Goal: Task Accomplishment & Management: Manage account settings

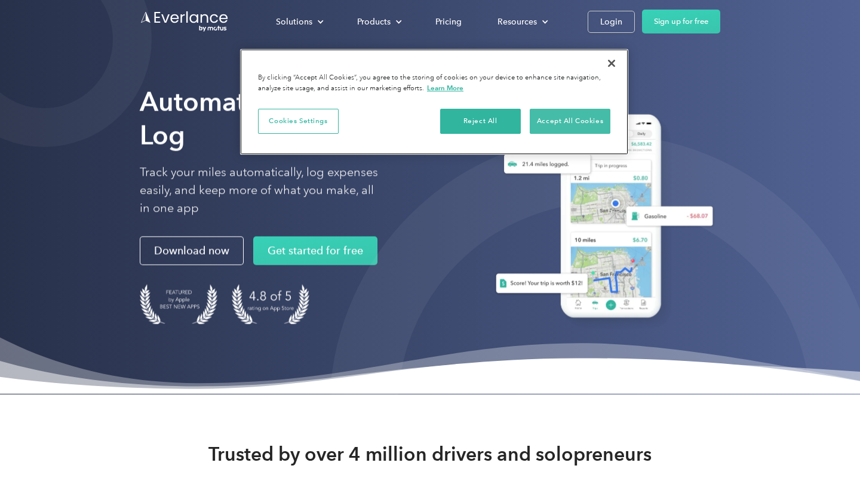
click at [567, 109] on button "Accept All Cookies" at bounding box center [570, 121] width 81 height 25
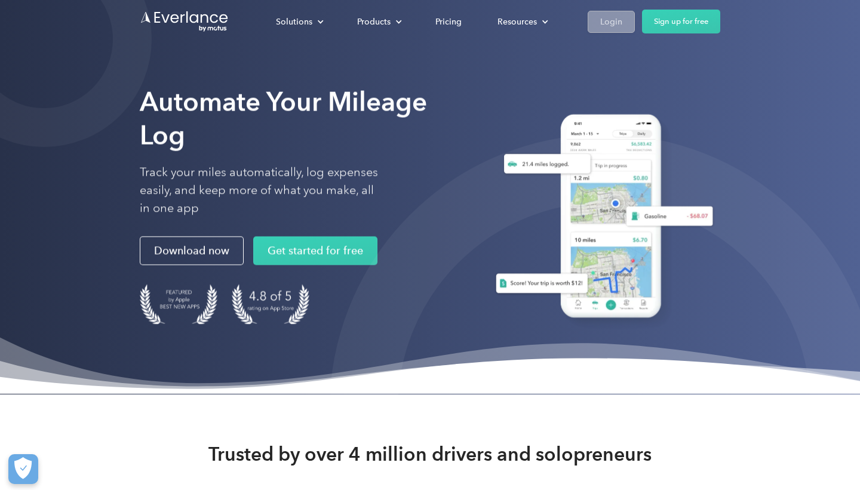
click at [621, 27] on div "Login" at bounding box center [611, 21] width 22 height 15
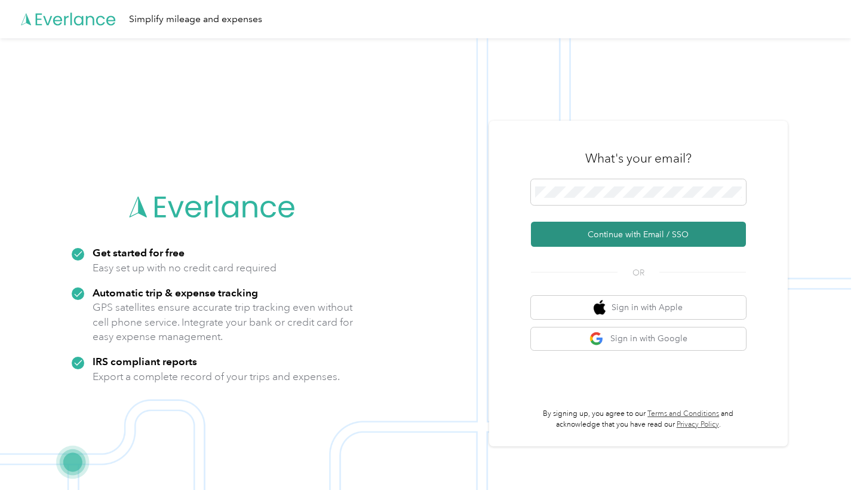
click at [657, 232] on button "Continue with Email / SSO" at bounding box center [638, 234] width 215 height 25
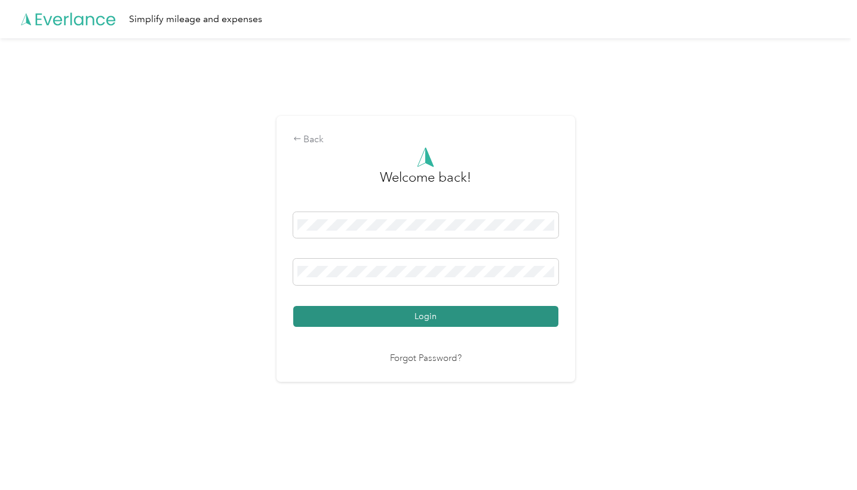
click at [531, 315] on button "Login" at bounding box center [425, 316] width 265 height 21
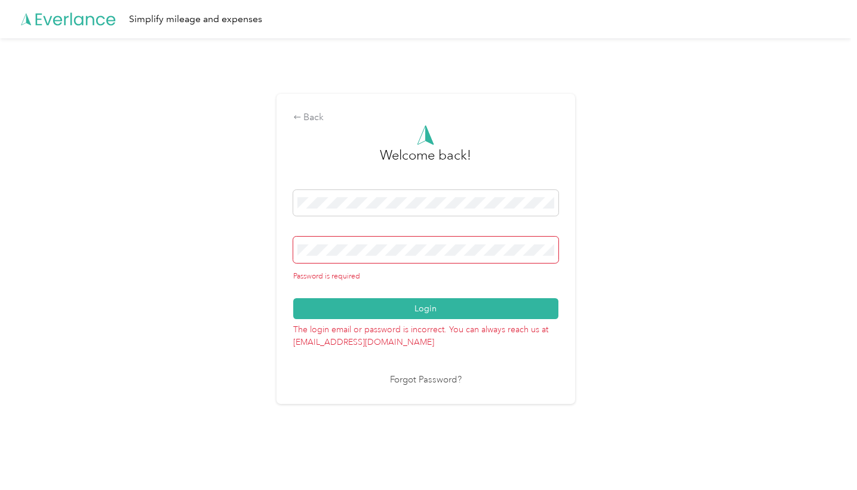
click at [428, 302] on button "Login" at bounding box center [425, 308] width 265 height 21
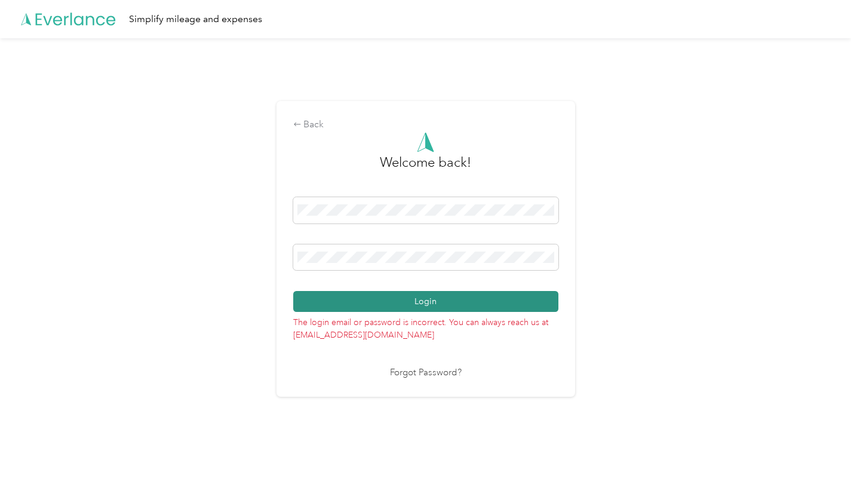
click at [493, 308] on button "Login" at bounding box center [425, 301] width 265 height 21
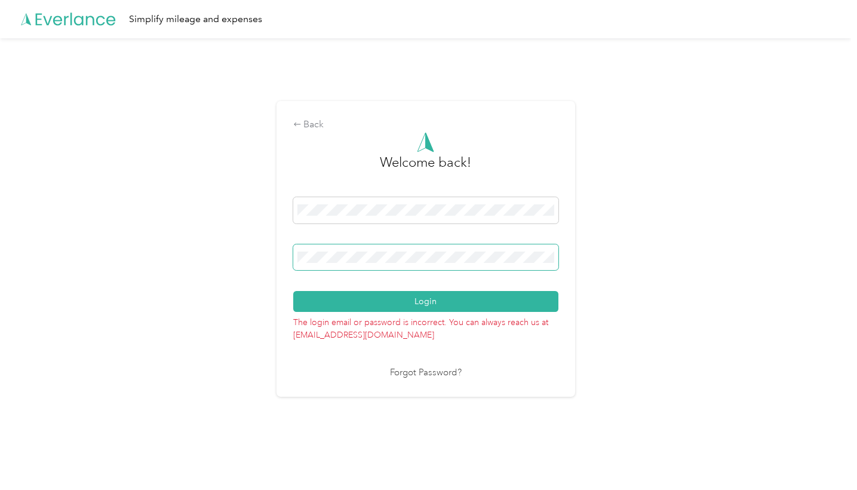
click at [558, 262] on span at bounding box center [425, 257] width 265 height 26
click at [428, 302] on button "Login" at bounding box center [425, 301] width 265 height 21
click at [442, 370] on link "Forgot Password?" at bounding box center [426, 373] width 72 height 14
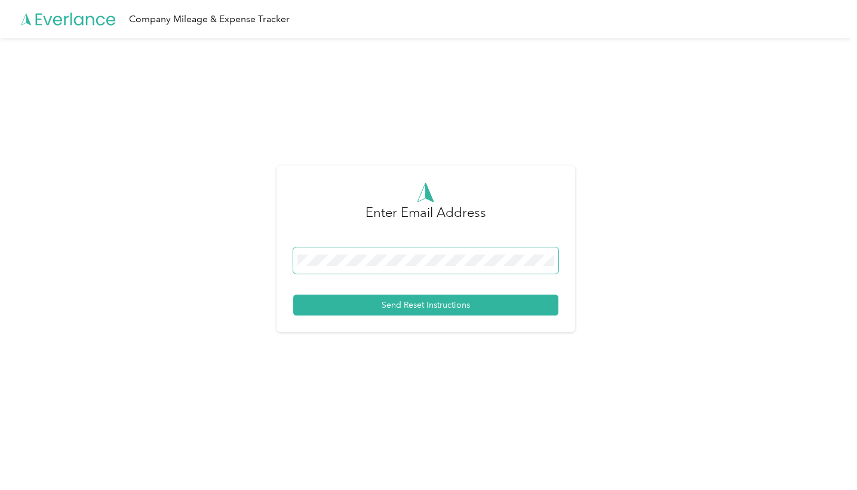
click at [428, 305] on button "Send Reset Instructions" at bounding box center [425, 304] width 265 height 21
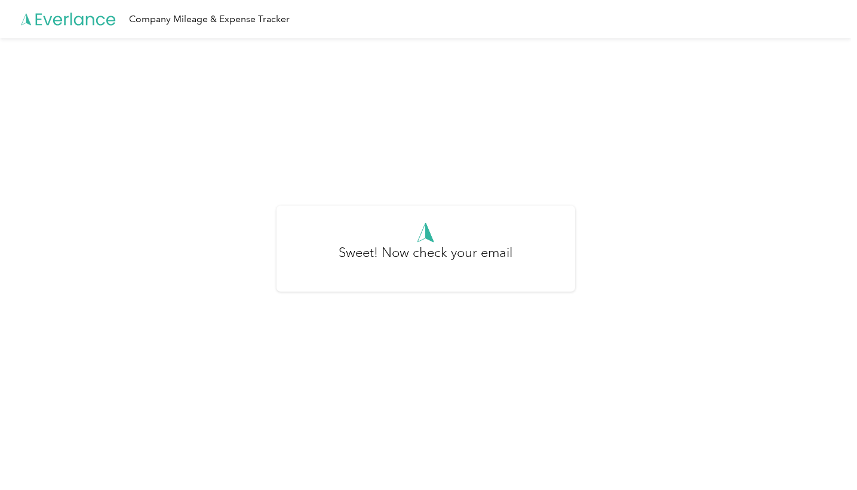
click at [70, 19] on icon at bounding box center [69, 19] width 96 height 69
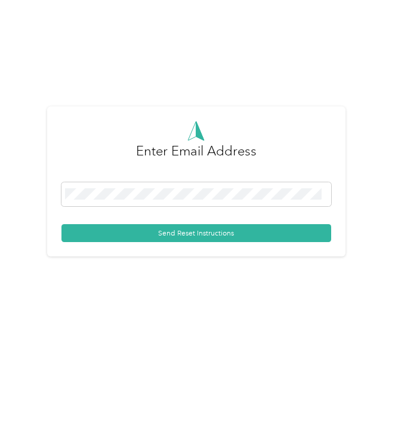
click at [176, 2] on div "Enter Email Address Send Reset Instructions" at bounding box center [196, 185] width 392 height 371
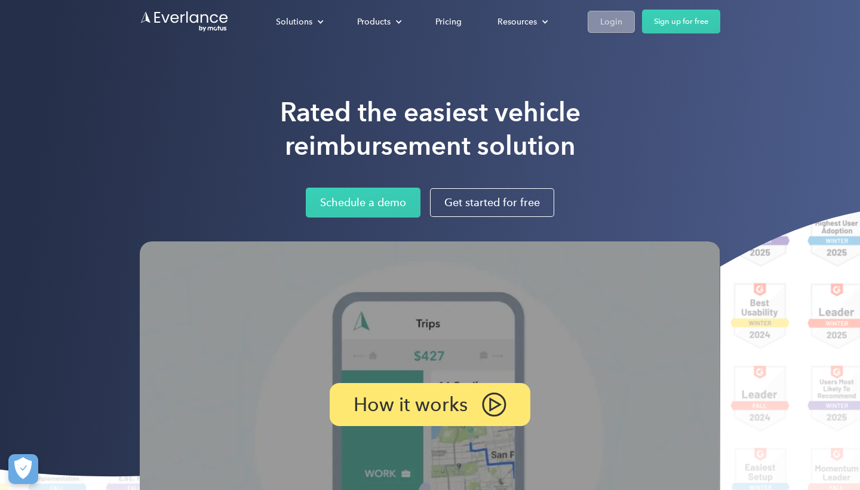
click at [614, 11] on link "Login" at bounding box center [611, 22] width 47 height 22
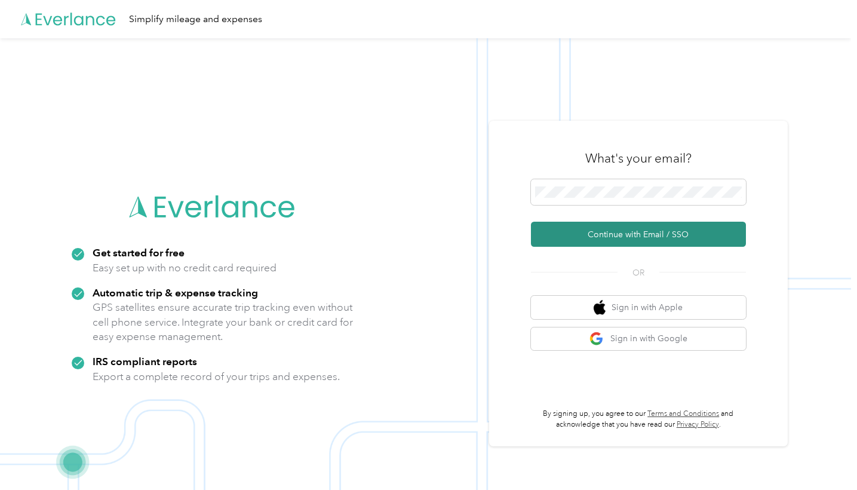
click at [650, 225] on button "Continue with Email / SSO" at bounding box center [638, 234] width 215 height 25
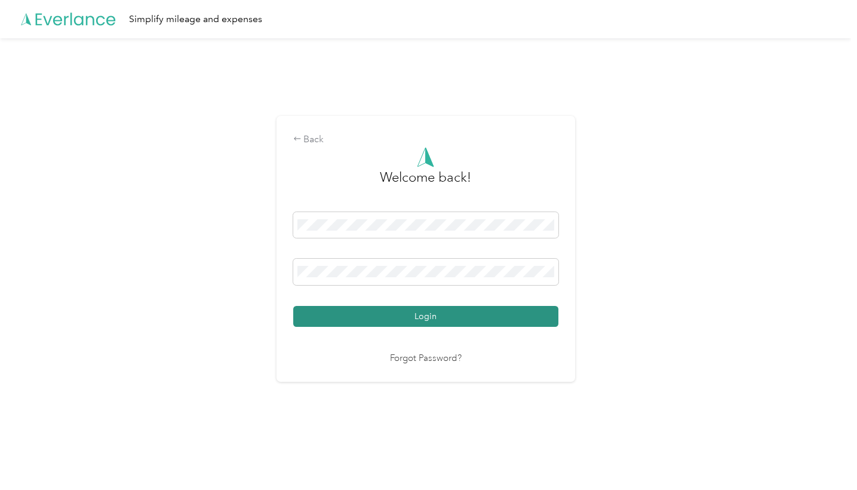
click at [485, 313] on button "Login" at bounding box center [425, 316] width 265 height 21
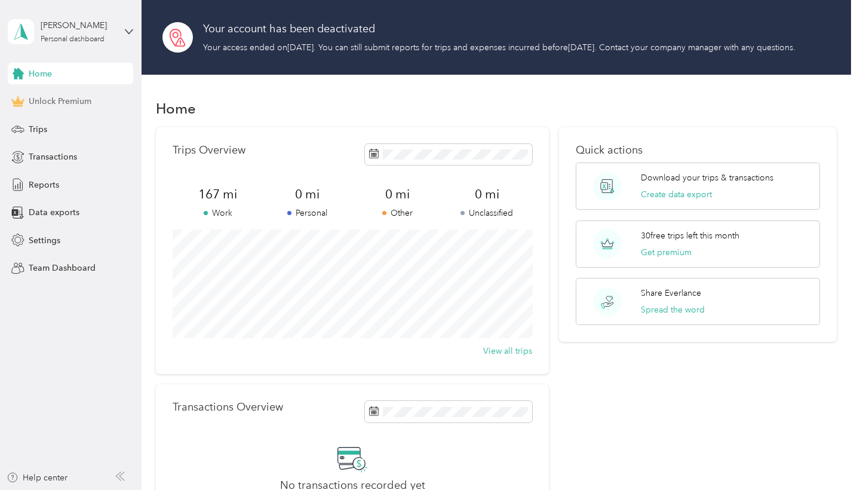
click at [86, 107] on div "Unlock Premium" at bounding box center [70, 101] width 125 height 21
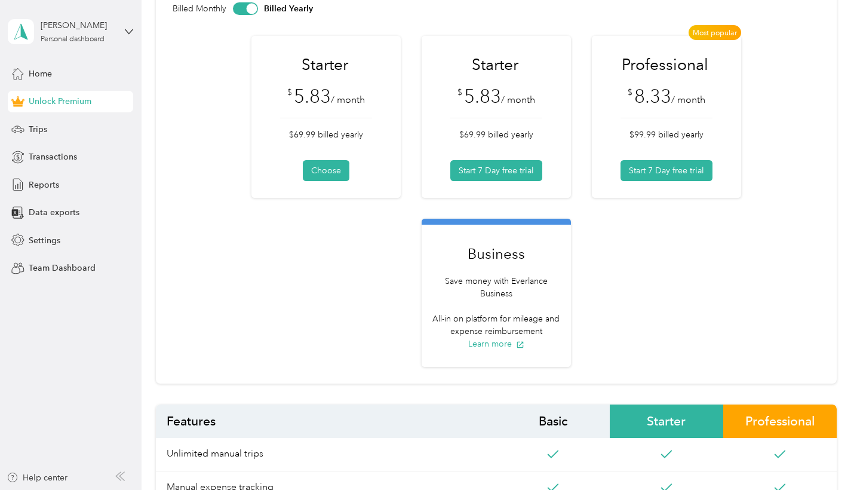
scroll to position [188, 0]
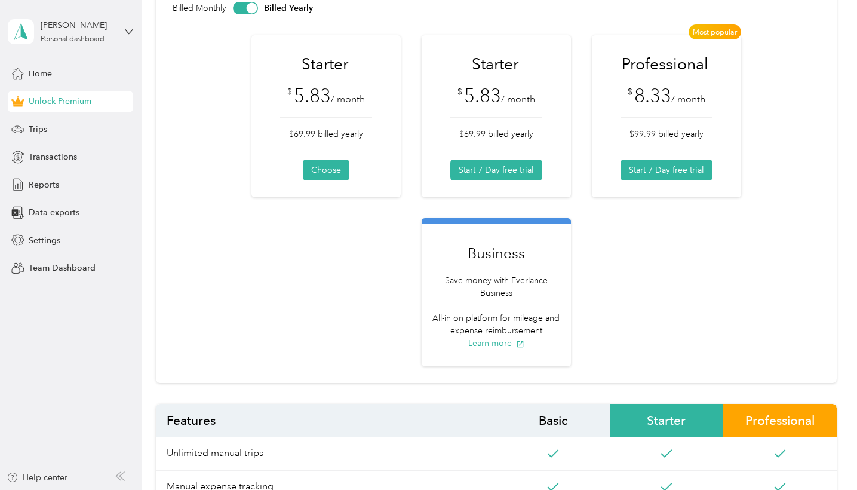
click at [507, 319] on div "Business Save money with Everlance Business All-in on platform for mileage and …" at bounding box center [496, 295] width 137 height 107
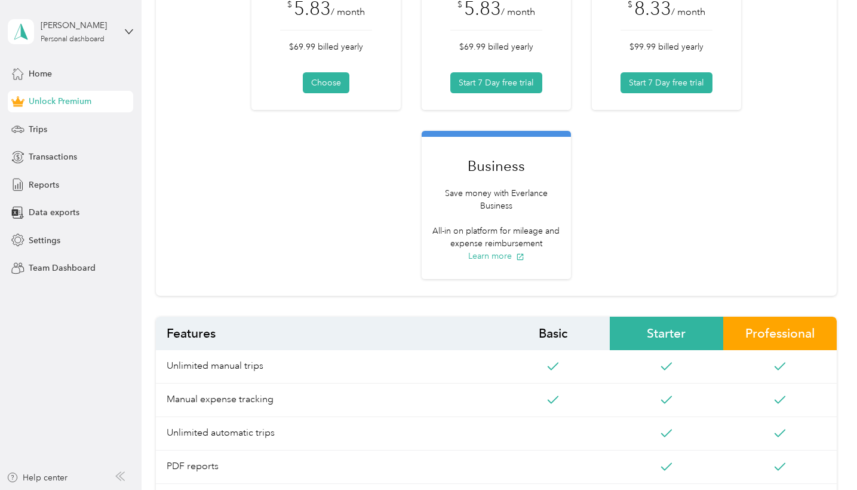
scroll to position [278, 0]
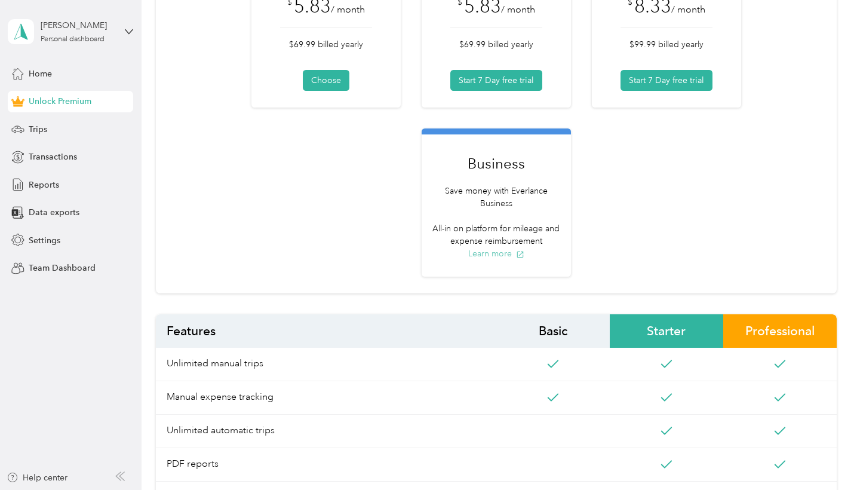
click at [503, 260] on button "Learn more" at bounding box center [496, 253] width 56 height 13
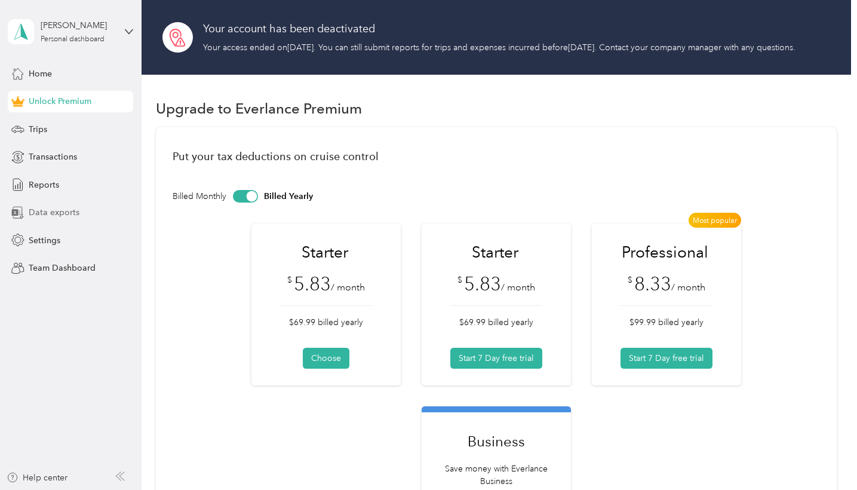
scroll to position [0, 0]
click at [52, 478] on div "Help center" at bounding box center [37, 477] width 61 height 13
click at [60, 130] on div "Trips" at bounding box center [70, 128] width 125 height 21
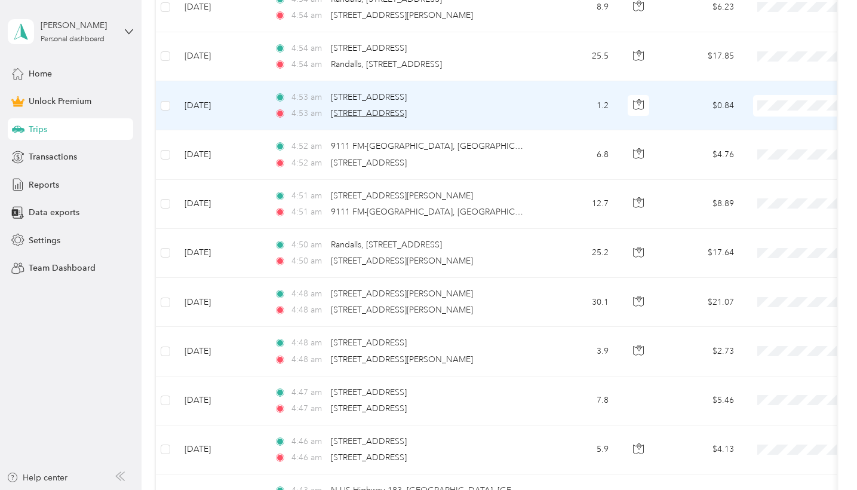
scroll to position [19, 0]
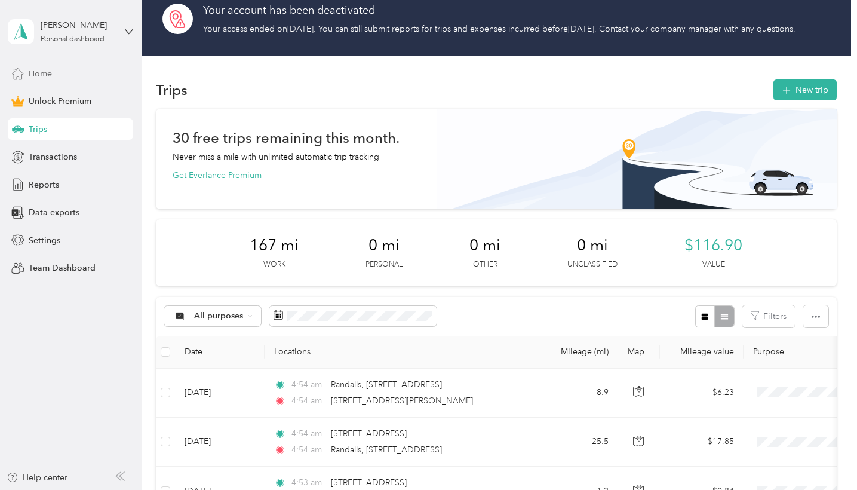
click at [39, 70] on span "Home" at bounding box center [40, 73] width 23 height 13
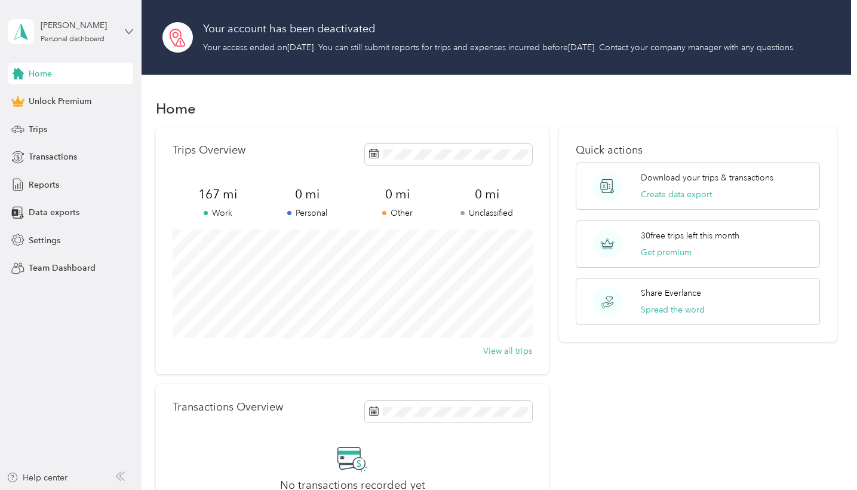
click at [125, 33] on icon at bounding box center [129, 31] width 8 height 8
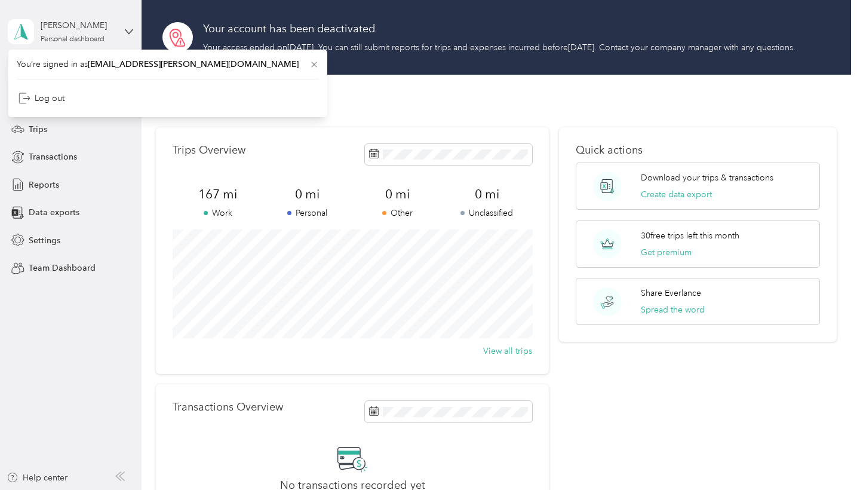
click at [124, 33] on div "India Williams Personal dashboard" at bounding box center [70, 32] width 125 height 42
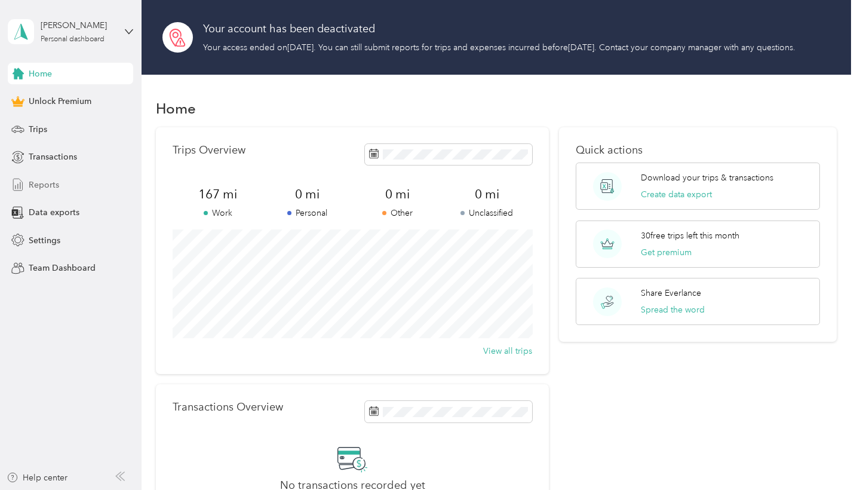
click at [69, 185] on div "Reports" at bounding box center [70, 184] width 125 height 21
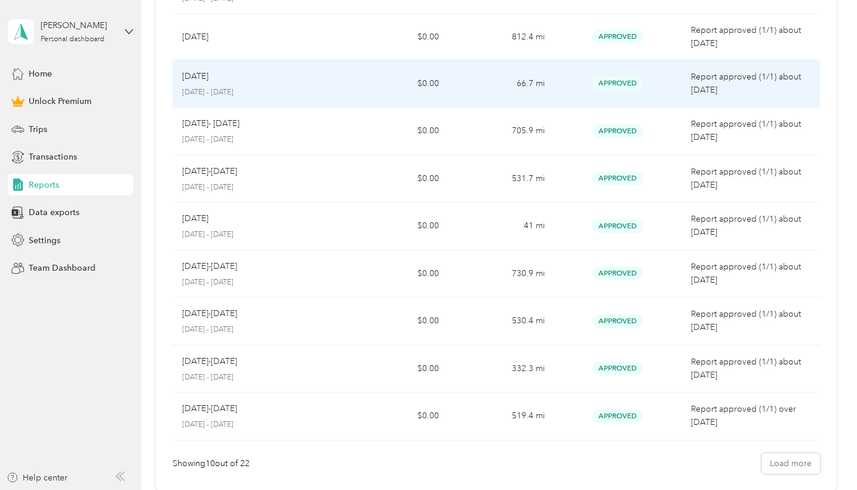
scroll to position [168, 0]
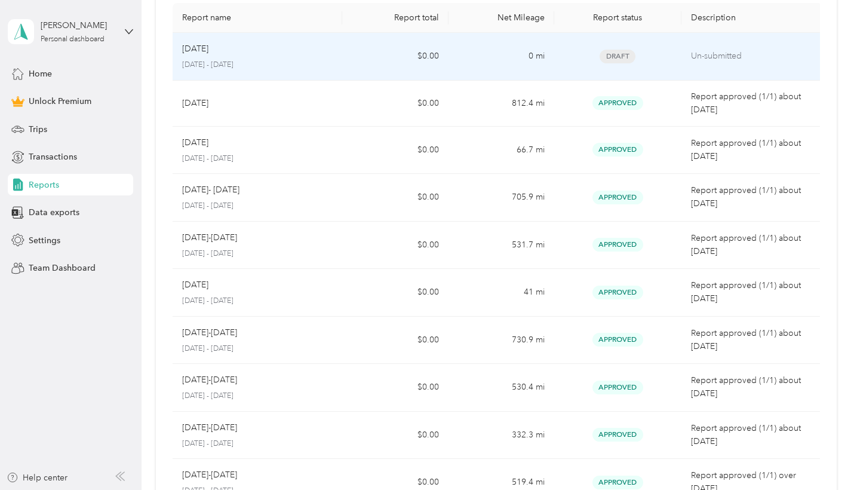
click at [351, 81] on td "$0.00" at bounding box center [395, 57] width 106 height 48
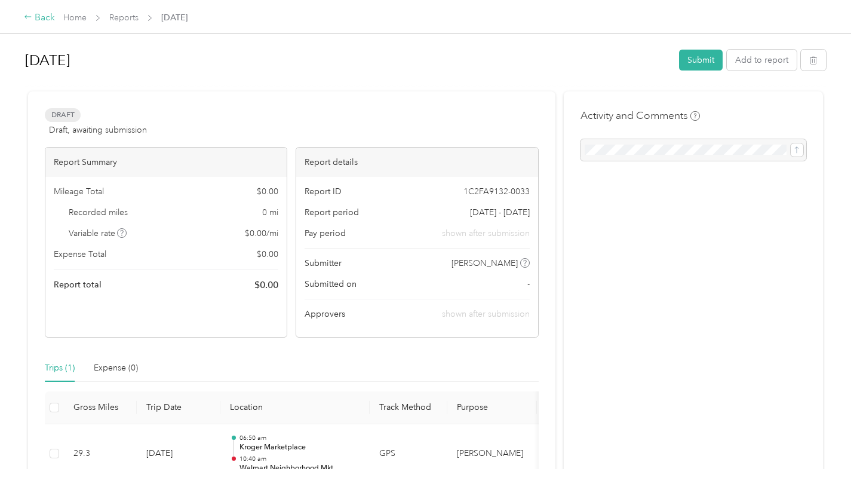
click at [42, 19] on div "Back" at bounding box center [39, 18] width 31 height 14
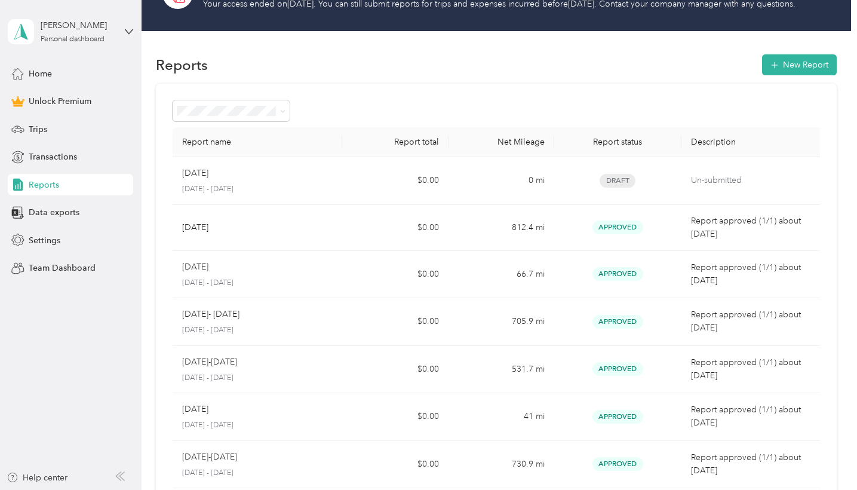
scroll to position [26, 0]
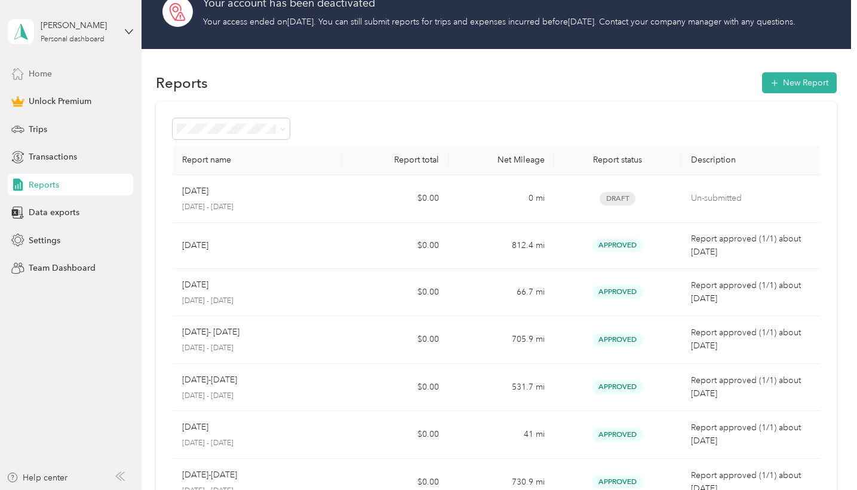
click at [45, 70] on span "Home" at bounding box center [40, 73] width 23 height 13
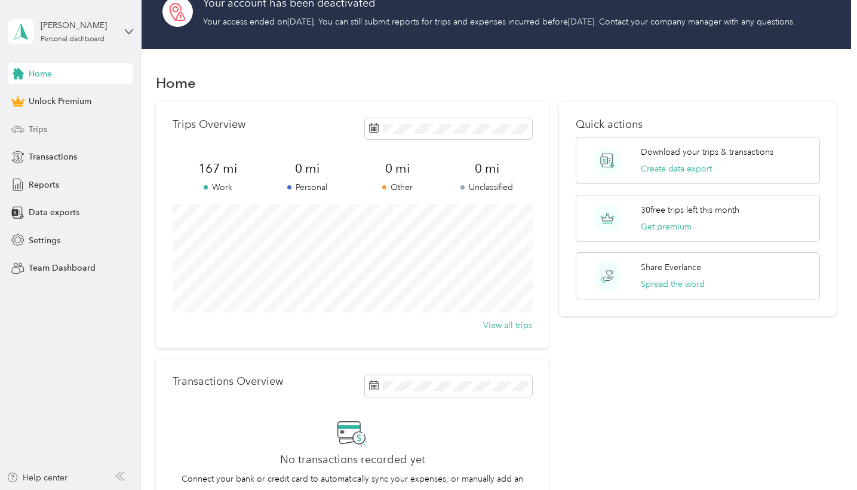
click at [47, 137] on div "Trips" at bounding box center [70, 128] width 125 height 21
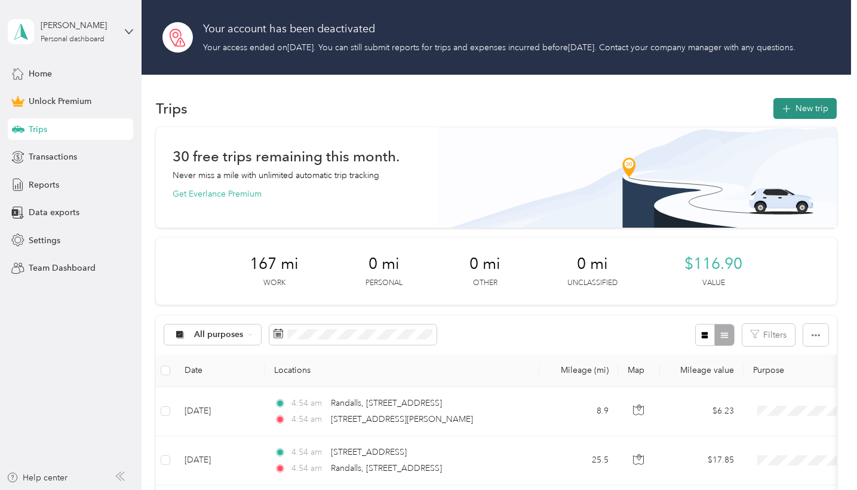
click at [817, 119] on button "New trip" at bounding box center [804, 108] width 63 height 21
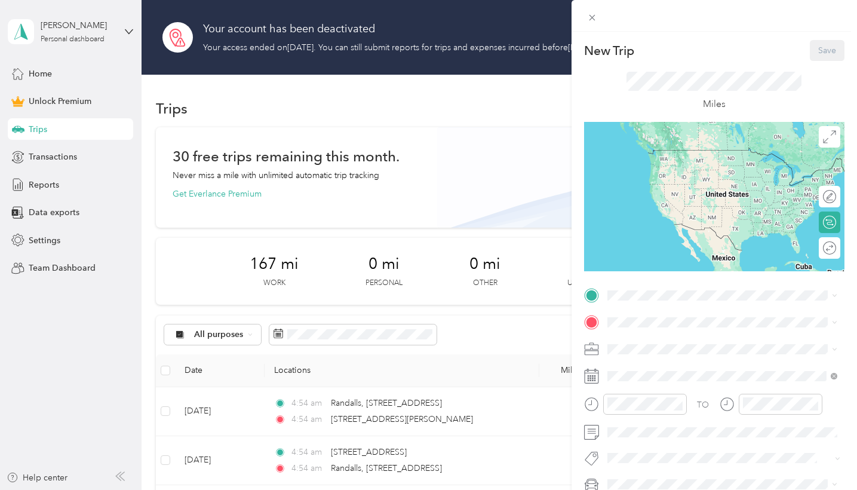
click at [514, 150] on div "New Trip Save This trip cannot be edited because it is either under review, app…" at bounding box center [428, 245] width 857 height 490
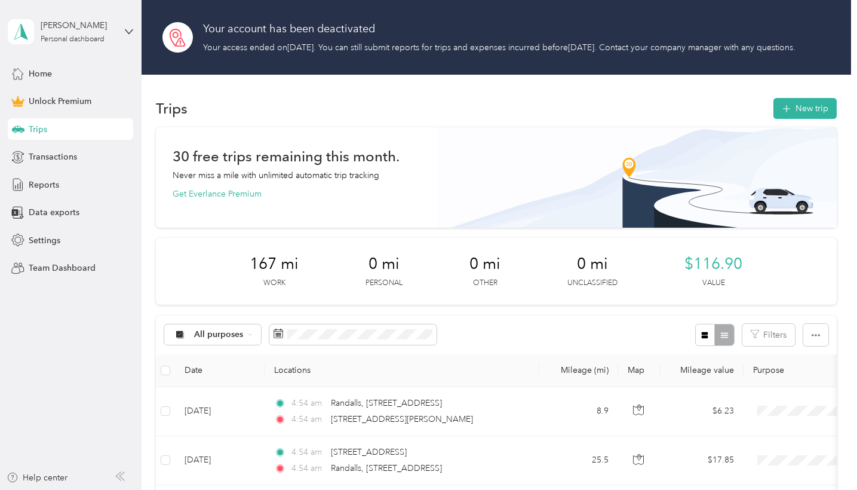
click at [592, 18] on div at bounding box center [428, 245] width 857 height 490
click at [809, 115] on button "New trip" at bounding box center [804, 108] width 63 height 21
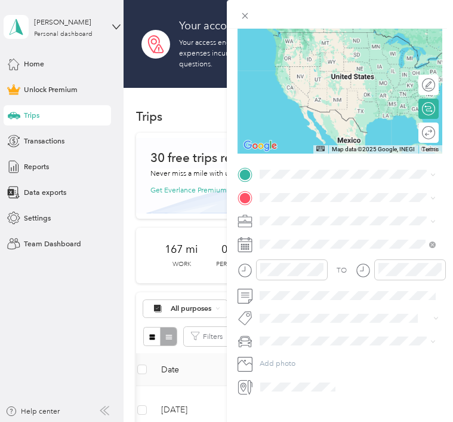
scroll to position [103, 0]
click at [285, 95] on li "Work" at bounding box center [348, 94] width 184 height 18
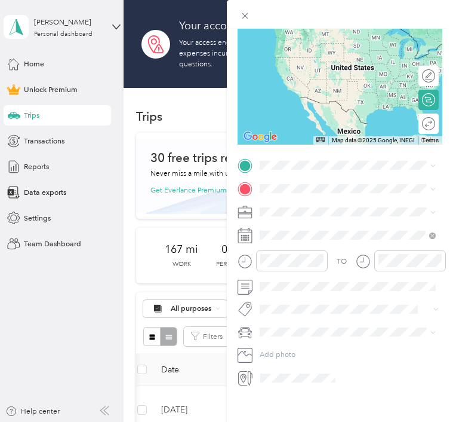
scroll to position [140, 0]
click at [319, 177] on span "472 John Webster Street Leander, Texas 78641, United States" at bounding box center [357, 178] width 152 height 18
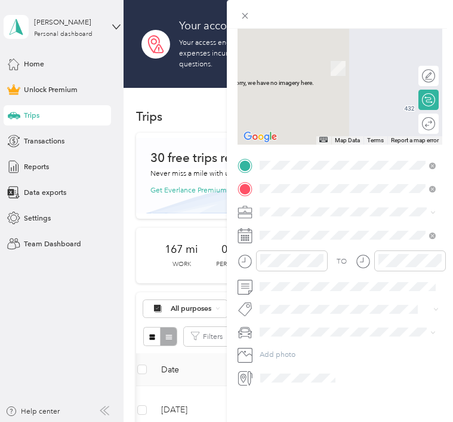
click at [321, 201] on span "651 North US Highway 183 Leander, Texas 78641, United States" at bounding box center [333, 196] width 104 height 9
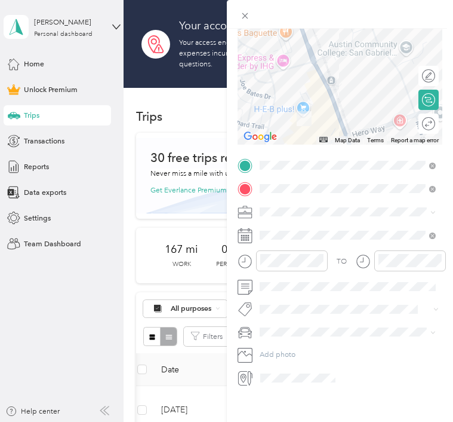
click at [245, 243] on icon at bounding box center [245, 235] width 15 height 15
click at [250, 243] on icon at bounding box center [245, 235] width 15 height 15
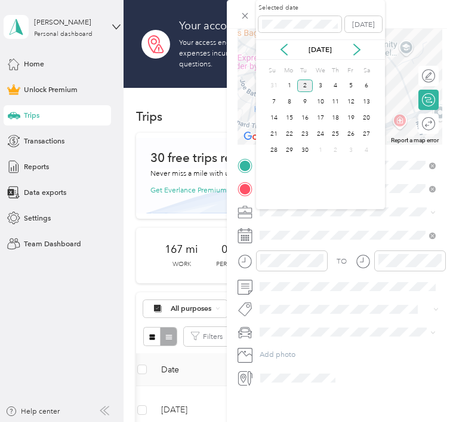
click at [292, 53] on div "Sep 2025" at bounding box center [320, 50] width 129 height 12
click at [288, 50] on icon at bounding box center [284, 50] width 12 height 12
click at [321, 134] on div "20" at bounding box center [321, 134] width 16 height 13
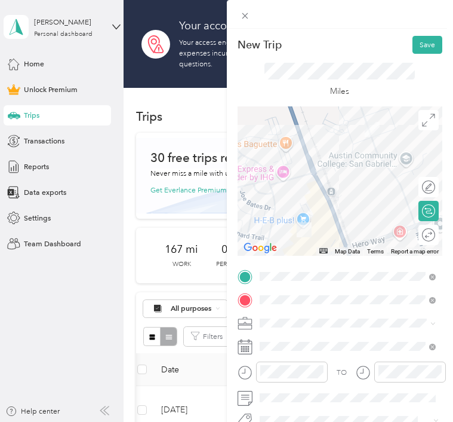
scroll to position [0, 0]
click at [423, 44] on button "Save" at bounding box center [428, 45] width 30 height 18
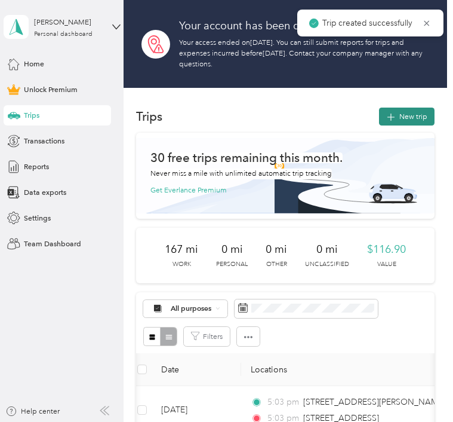
click at [396, 114] on span "button" at bounding box center [391, 116] width 10 height 8
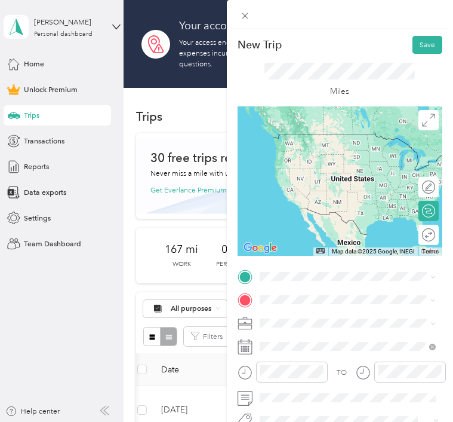
click at [299, 152] on span "651 North US Highway 183 Leander, Texas 78641, United States" at bounding box center [333, 150] width 104 height 9
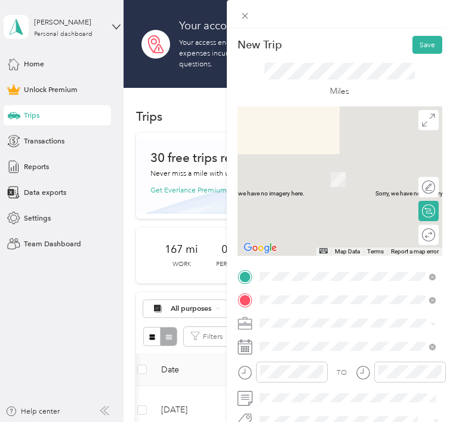
click at [314, 334] on span "7112 Ed Bluestein Boulevard Austin, Texas 78723, United States" at bounding box center [357, 341] width 152 height 18
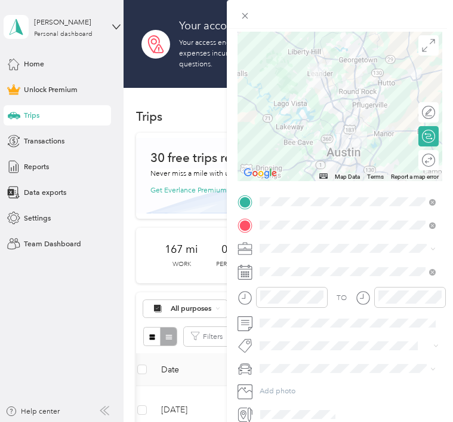
scroll to position [100, 0]
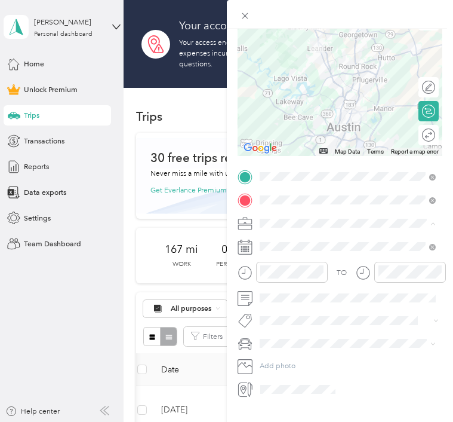
click at [276, 101] on li "Work" at bounding box center [348, 97] width 184 height 18
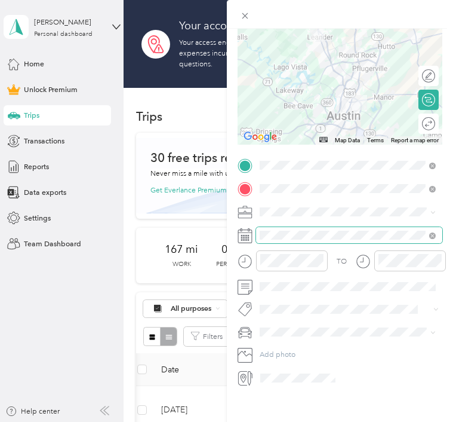
scroll to position [145, 0]
click at [348, 243] on span at bounding box center [349, 235] width 187 height 16
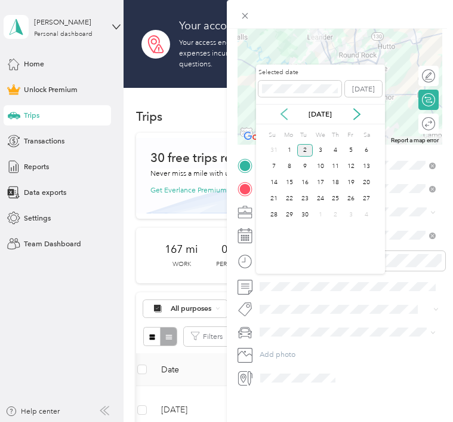
click at [285, 113] on icon at bounding box center [284, 114] width 12 height 12
click at [325, 201] on div "20" at bounding box center [321, 198] width 16 height 13
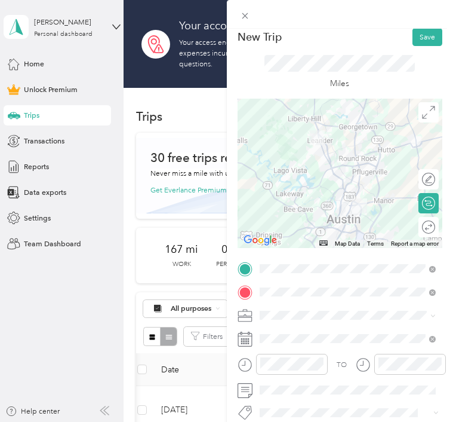
scroll to position [5, 0]
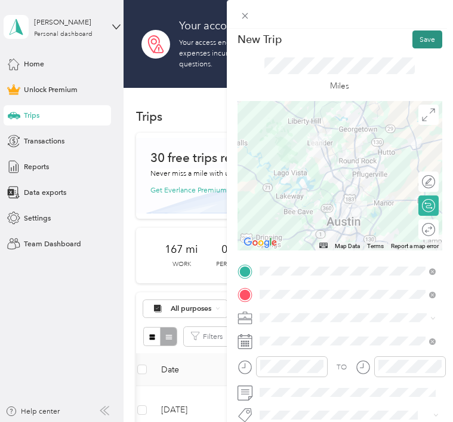
click at [428, 35] on button "Save" at bounding box center [428, 39] width 30 height 18
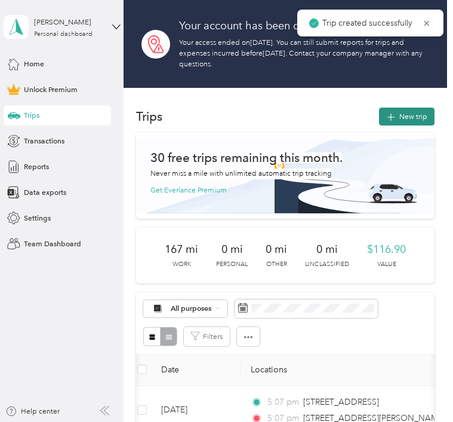
click at [405, 121] on button "New trip" at bounding box center [407, 116] width 56 height 18
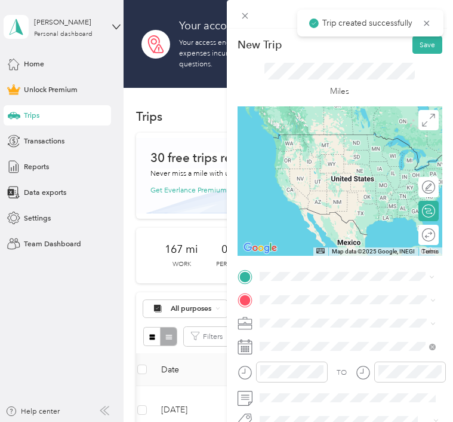
click at [309, 315] on span "7112 Ed Bluestein Boulevard Austin, Texas 78723, United States" at bounding box center [357, 318] width 152 height 18
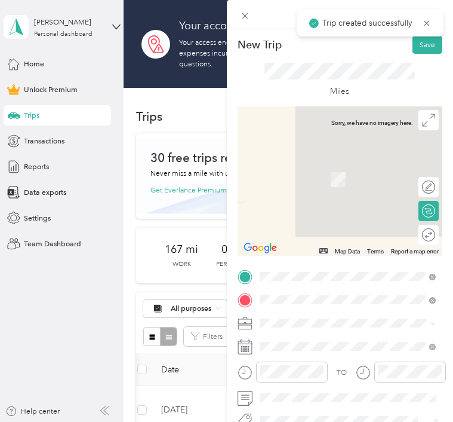
click at [325, 341] on span "1700 Palm Valley Boulevard Round Rock, Texas 78664, United States" at bounding box center [333, 336] width 104 height 9
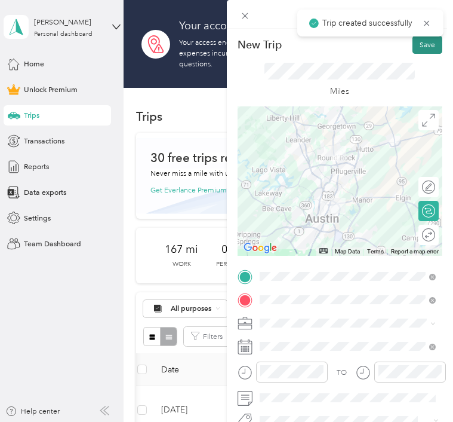
click at [420, 51] on button "Save" at bounding box center [428, 45] width 30 height 18
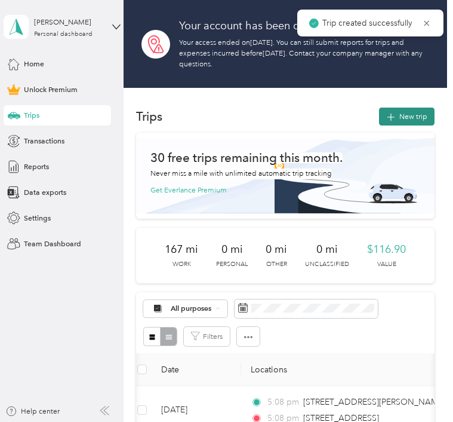
click at [405, 118] on button "New trip" at bounding box center [407, 116] width 56 height 18
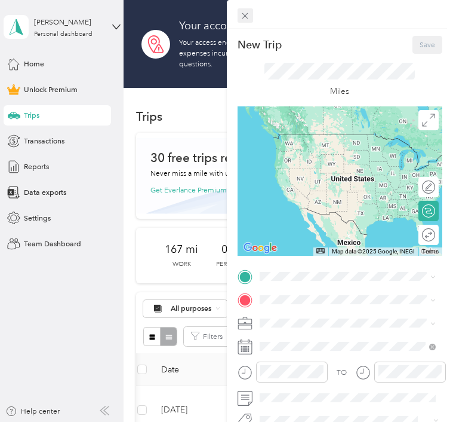
click at [242, 17] on icon at bounding box center [245, 16] width 10 height 10
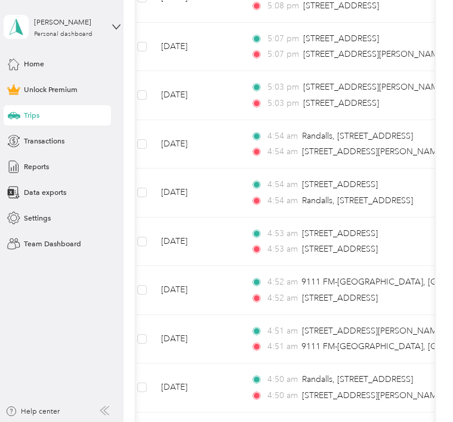
scroll to position [231, 0]
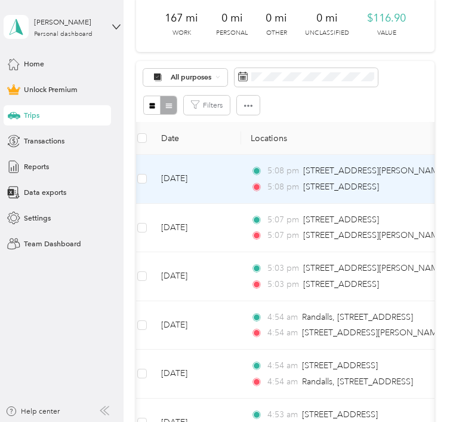
click at [271, 193] on span "5:08 pm" at bounding box center [283, 186] width 32 height 13
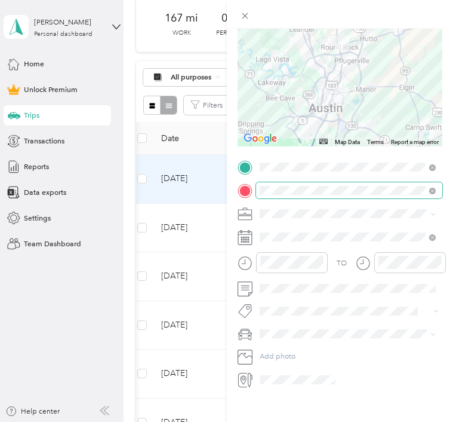
scroll to position [113, 0]
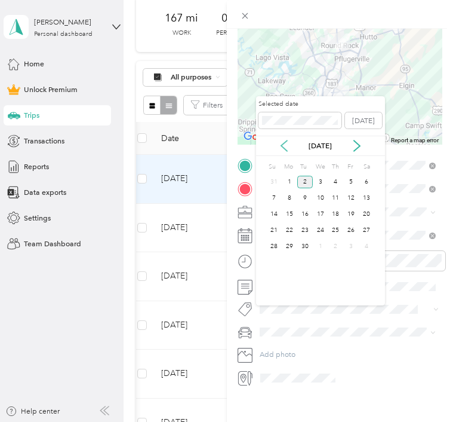
click at [287, 144] on icon at bounding box center [284, 146] width 12 height 12
click at [321, 230] on div "20" at bounding box center [321, 230] width 16 height 13
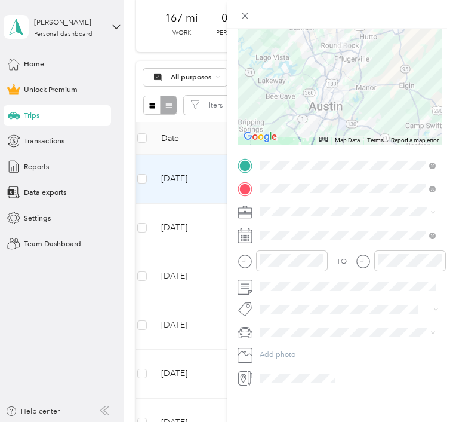
click at [278, 220] on span at bounding box center [349, 212] width 187 height 16
click at [282, 85] on li "Work" at bounding box center [348, 79] width 184 height 18
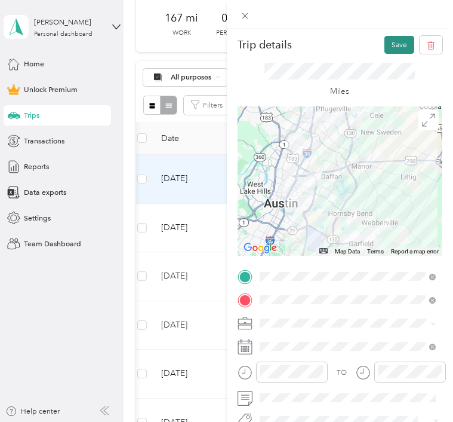
scroll to position [0, 0]
click at [397, 40] on button "Save" at bounding box center [400, 45] width 30 height 18
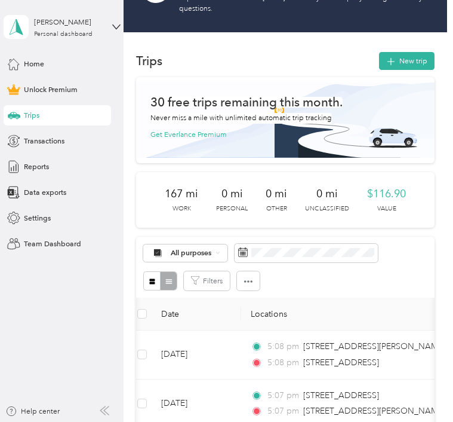
scroll to position [50, 0]
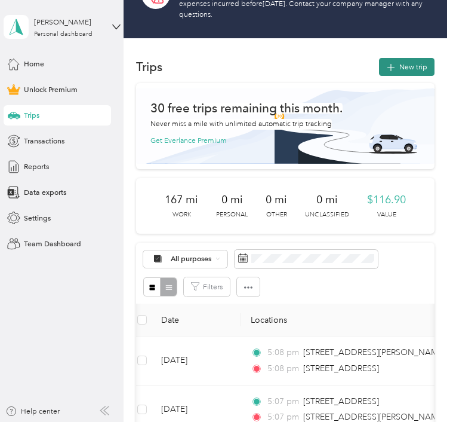
click at [400, 66] on button "New trip" at bounding box center [407, 67] width 56 height 18
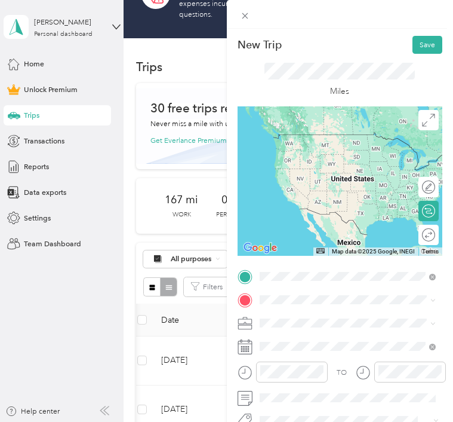
click at [332, 316] on span "1700 Palm Valley Boulevard Round Rock, Texas 78664, United States" at bounding box center [333, 313] width 104 height 9
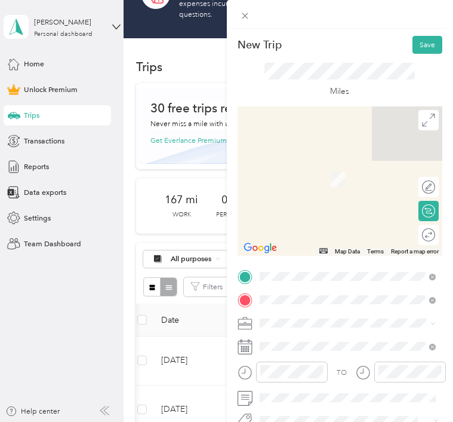
click at [338, 334] on span "6900 Brodie Lane Austin, Texas 78745, United States" at bounding box center [357, 341] width 152 height 18
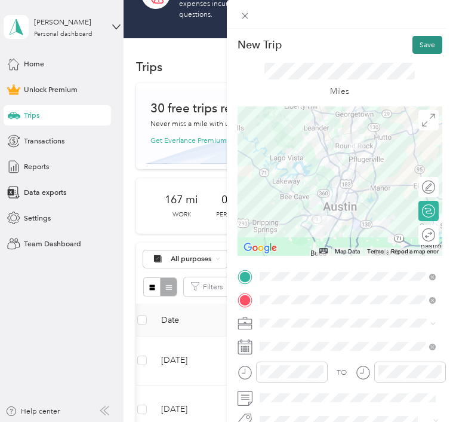
click at [423, 47] on button "Save" at bounding box center [428, 45] width 30 height 18
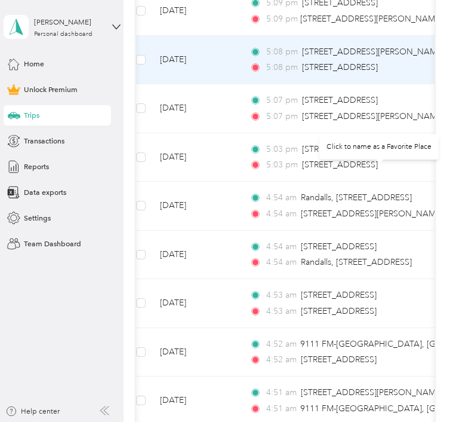
scroll to position [0, 0]
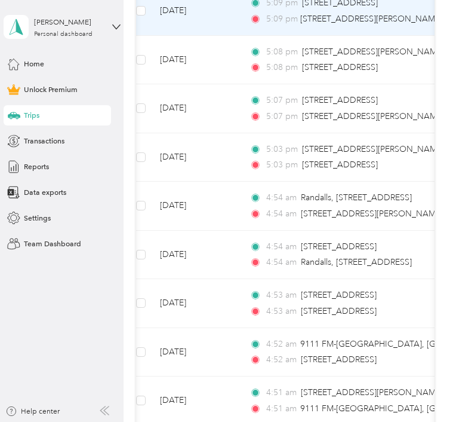
click at [214, 36] on td "Sep 2, 2025" at bounding box center [195, 11] width 90 height 49
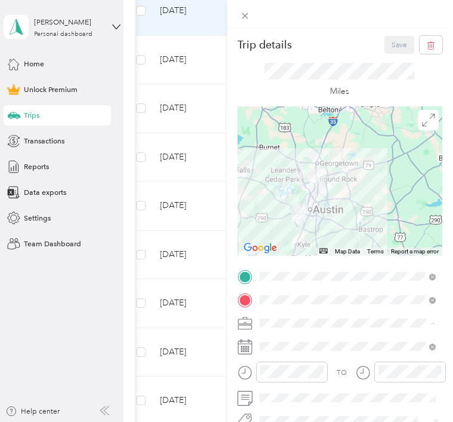
click at [283, 196] on div "Work" at bounding box center [348, 197] width 170 height 11
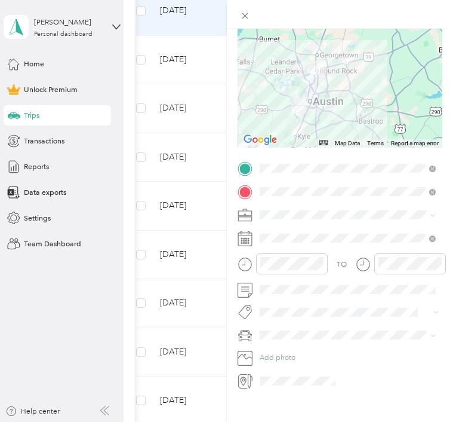
scroll to position [109, 0]
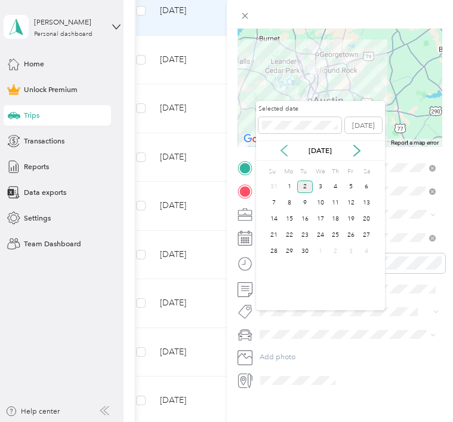
click at [281, 147] on icon at bounding box center [284, 150] width 12 height 12
click at [321, 236] on div "20" at bounding box center [321, 235] width 16 height 13
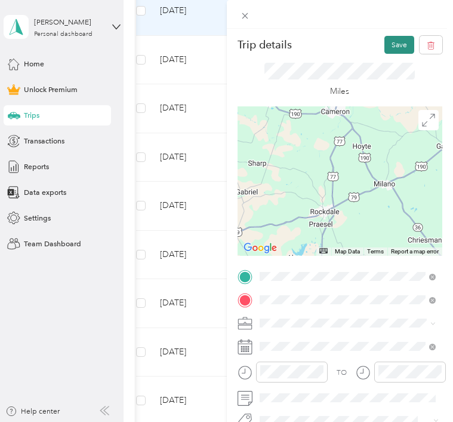
scroll to position [0, 0]
click at [396, 45] on button "Save" at bounding box center [400, 45] width 30 height 18
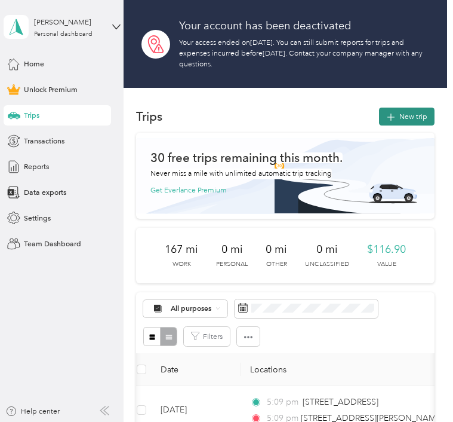
click at [408, 115] on button "New trip" at bounding box center [407, 116] width 56 height 18
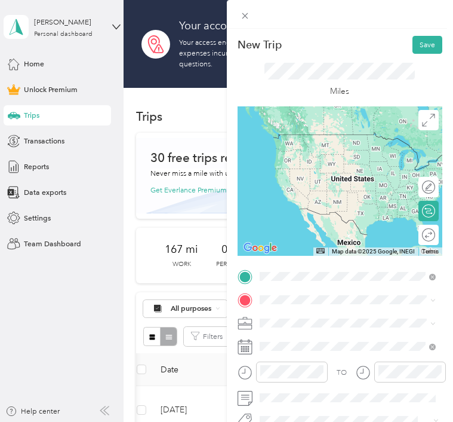
click at [318, 315] on span "6900 Brodie Lane Austin, Texas 78745, United States" at bounding box center [357, 318] width 152 height 18
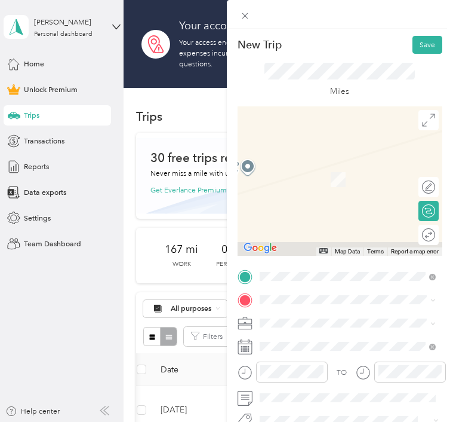
click at [291, 287] on div "TO Add photo" at bounding box center [340, 382] width 205 height 229
click at [313, 174] on span "10710 Research Boulevard Austin, Texas 78759, United States" at bounding box center [333, 174] width 104 height 9
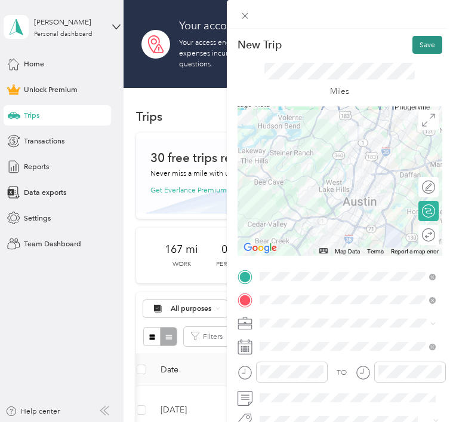
click at [422, 44] on button "Save" at bounding box center [428, 45] width 30 height 18
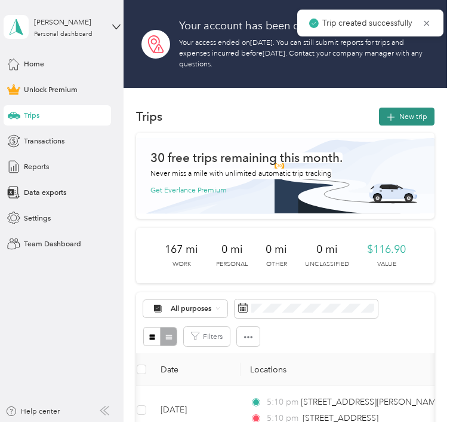
click at [405, 113] on button "New trip" at bounding box center [407, 116] width 56 height 18
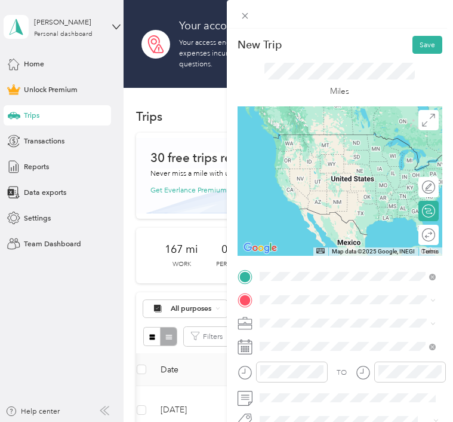
click at [303, 156] on span "10710 Research Boulevard Austin, Texas 78759, United States" at bounding box center [333, 151] width 104 height 9
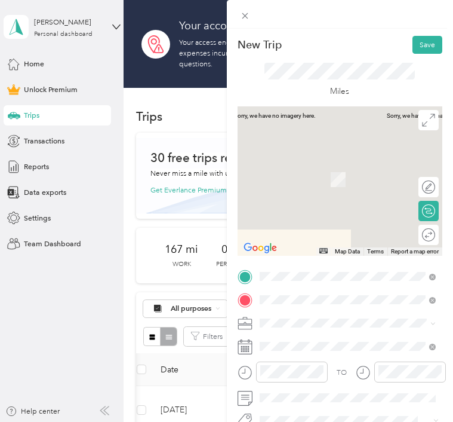
drag, startPoint x: 303, startPoint y: 220, endPoint x: 315, endPoint y: 176, distance: 45.2
click at [315, 176] on span "472 John Webster Street Leander, Texas 78641, United States" at bounding box center [357, 179] width 152 height 18
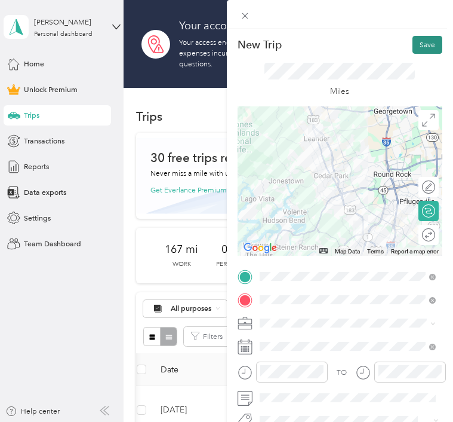
click at [419, 43] on button "Save" at bounding box center [428, 45] width 30 height 18
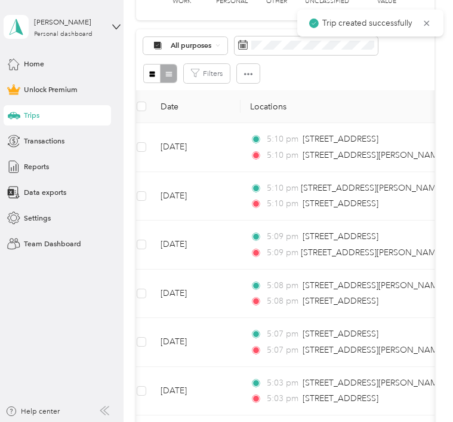
scroll to position [268, 0]
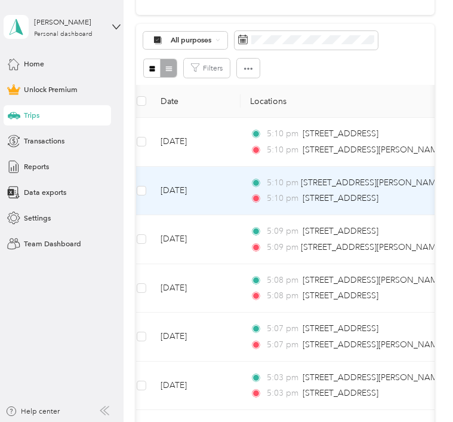
click at [204, 216] on td "Sep 2, 2025" at bounding box center [196, 191] width 90 height 49
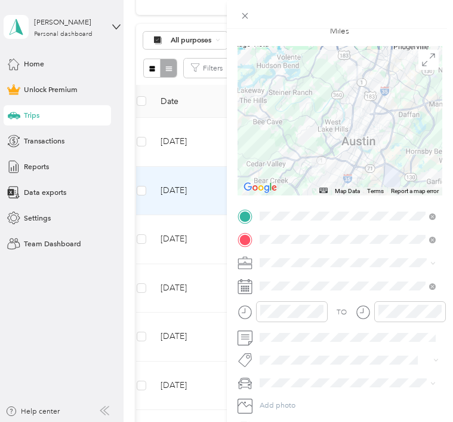
scroll to position [245, 0]
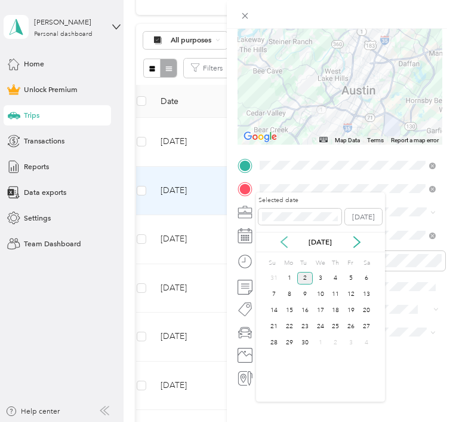
click at [282, 240] on icon at bounding box center [284, 242] width 12 height 12
click at [323, 325] on div "20" at bounding box center [321, 326] width 16 height 13
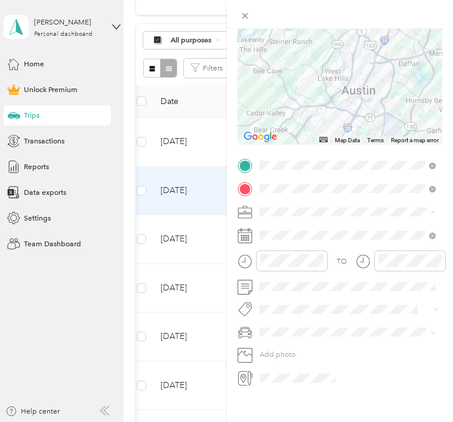
click at [284, 178] on div "Work" at bounding box center [348, 178] width 170 height 11
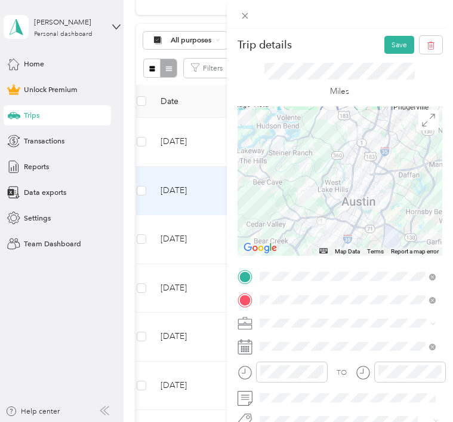
scroll to position [0, 0]
click at [396, 43] on button "Save" at bounding box center [400, 45] width 30 height 18
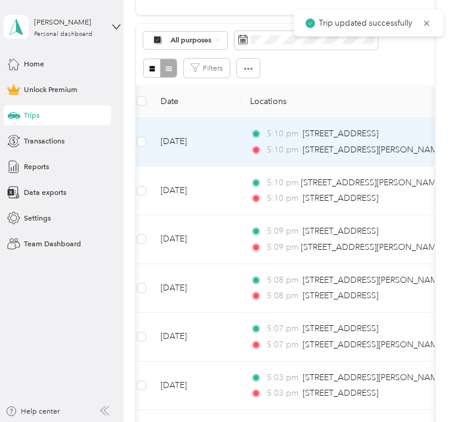
click at [205, 167] on td "Sep 2, 2025" at bounding box center [196, 142] width 90 height 49
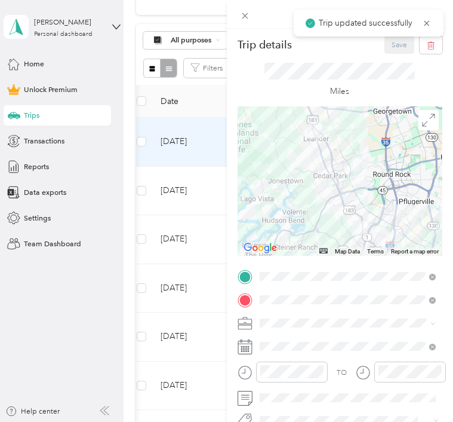
scroll to position [131, 0]
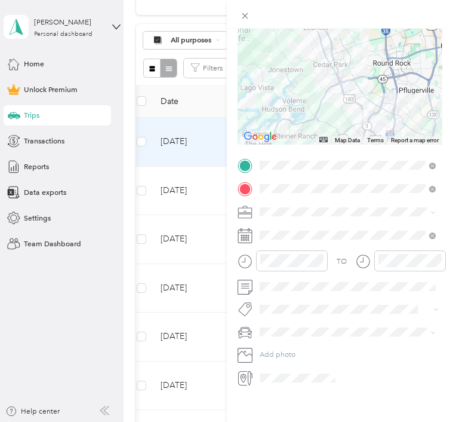
click at [280, 293] on div "Work" at bounding box center [348, 292] width 170 height 11
click at [251, 242] on icon at bounding box center [245, 235] width 14 height 13
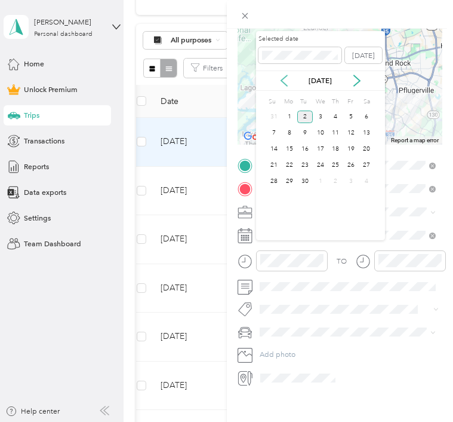
click at [283, 75] on icon at bounding box center [284, 81] width 12 height 12
click at [324, 164] on div "20" at bounding box center [321, 165] width 16 height 13
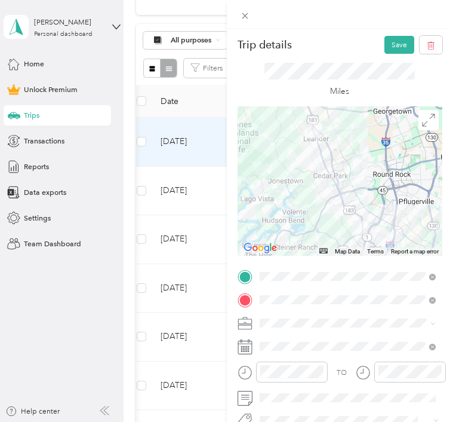
scroll to position [0, 0]
click at [399, 47] on button "Save" at bounding box center [400, 45] width 30 height 18
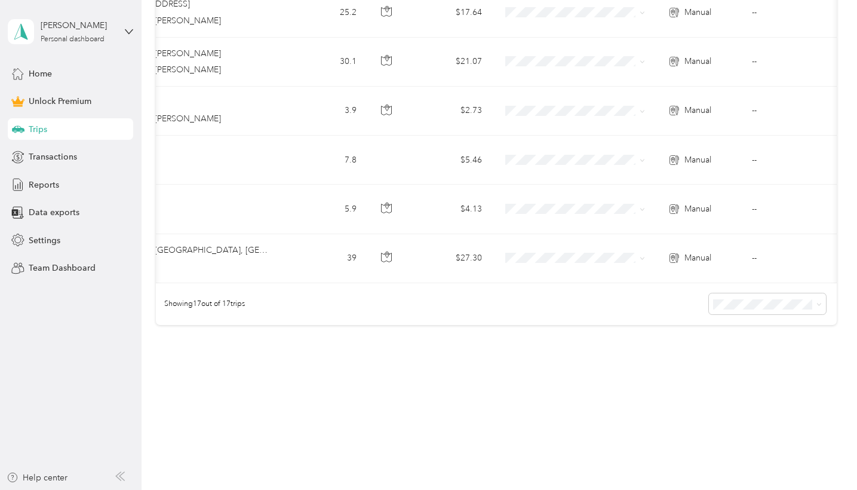
scroll to position [990, 0]
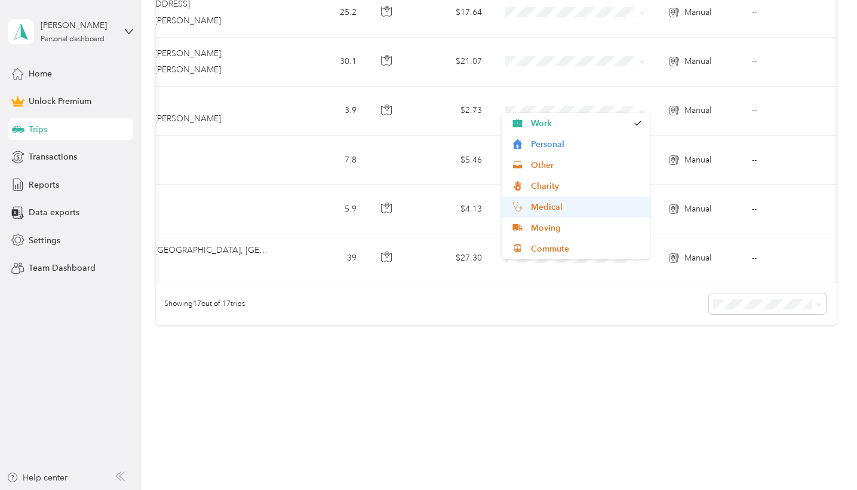
scroll to position [0, 0]
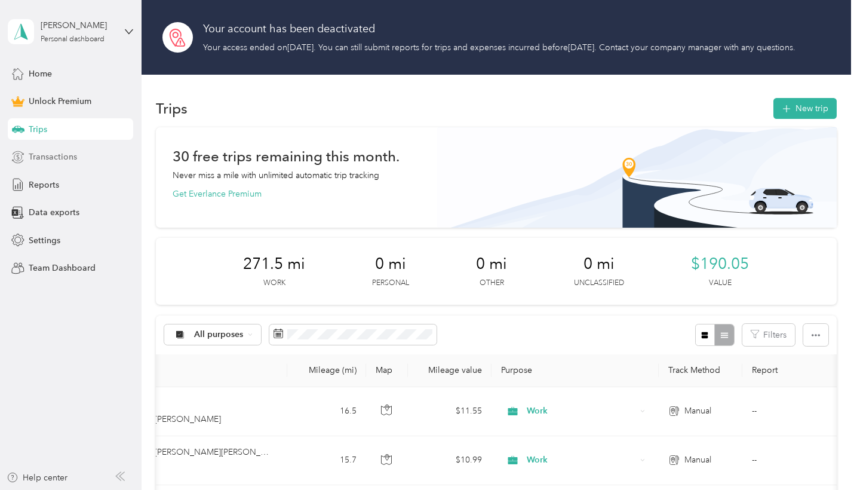
click at [62, 159] on span "Transactions" at bounding box center [53, 156] width 48 height 13
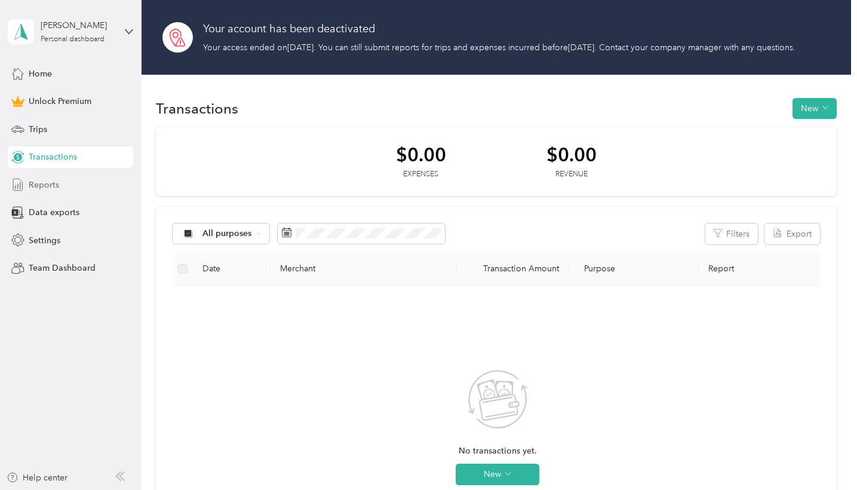
click at [55, 181] on span "Reports" at bounding box center [44, 185] width 30 height 13
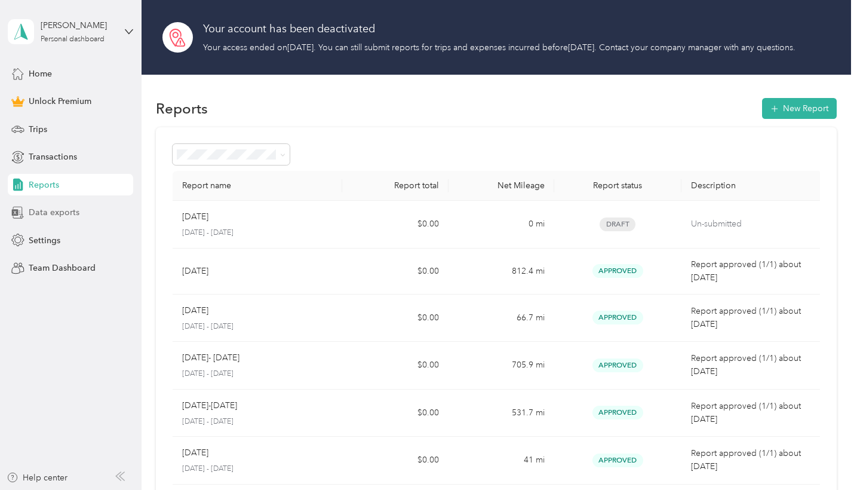
click at [68, 214] on span "Data exports" at bounding box center [54, 212] width 51 height 13
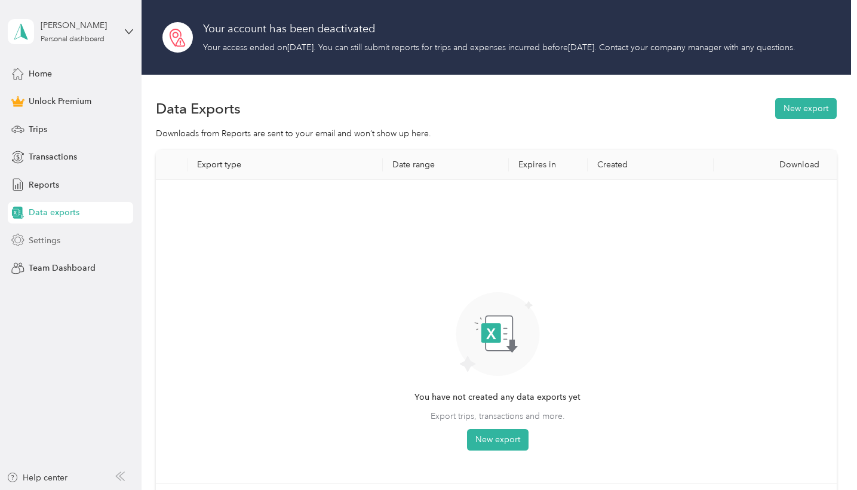
click at [67, 240] on div "Settings" at bounding box center [70, 239] width 125 height 21
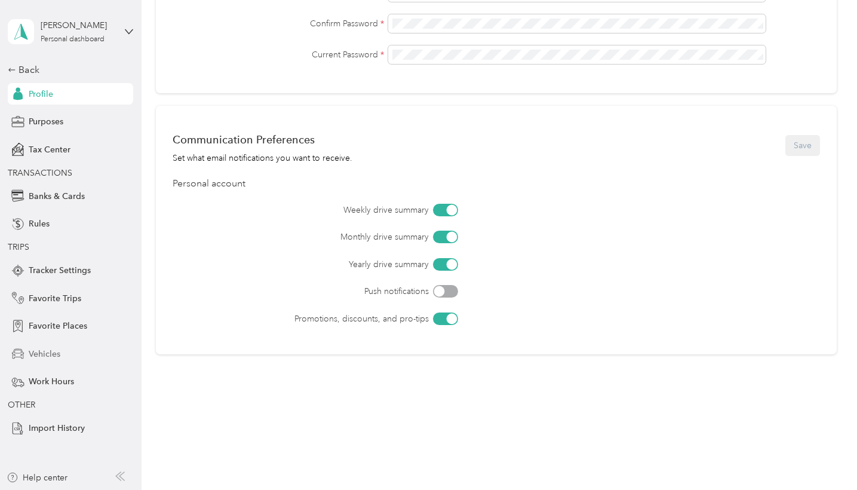
click at [58, 358] on span "Vehicles" at bounding box center [45, 354] width 32 height 13
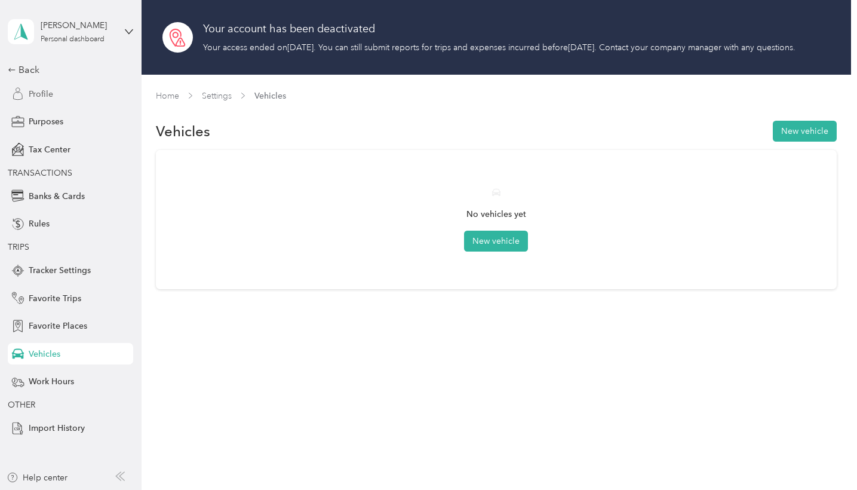
click at [42, 89] on span "Profile" at bounding box center [41, 94] width 24 height 13
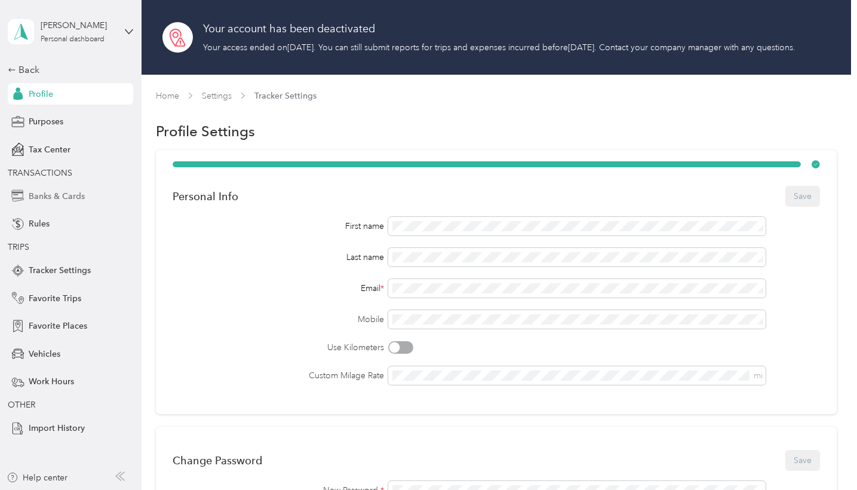
click at [66, 194] on span "Banks & Cards" at bounding box center [57, 196] width 56 height 13
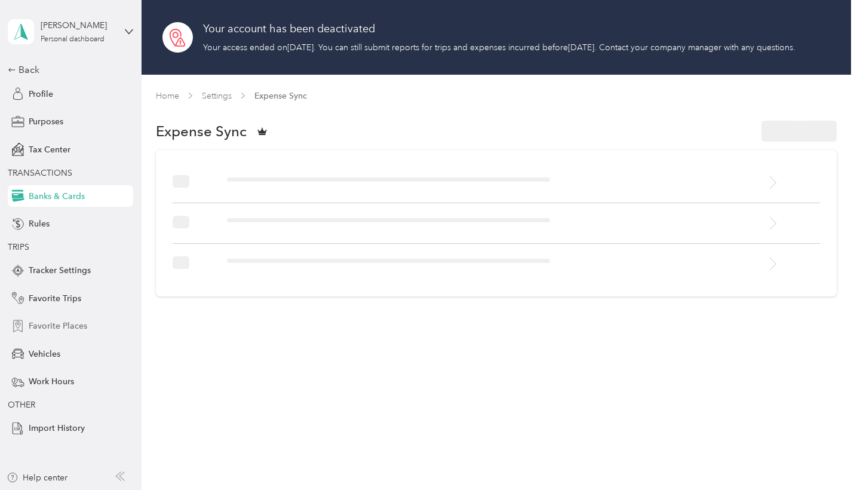
click at [65, 319] on div "Favorite Places" at bounding box center [70, 325] width 125 height 21
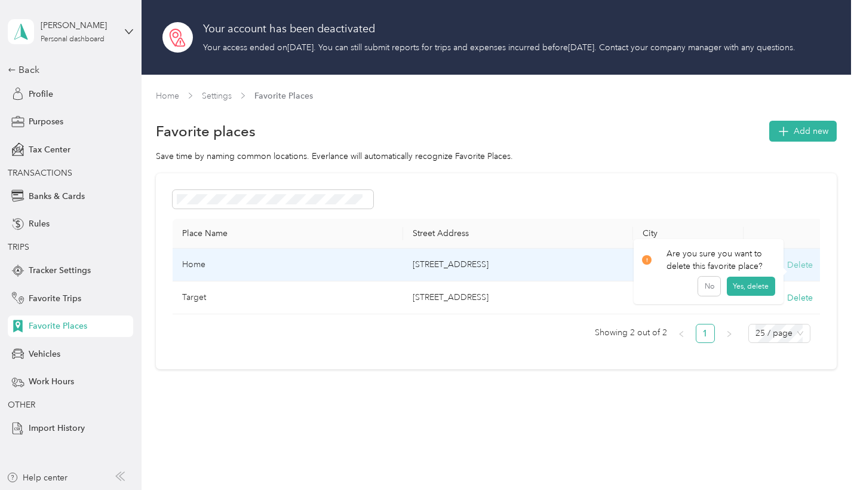
click at [800, 271] on button "Delete" at bounding box center [800, 265] width 26 height 13
click at [748, 294] on button "Yes, delete" at bounding box center [750, 291] width 48 height 19
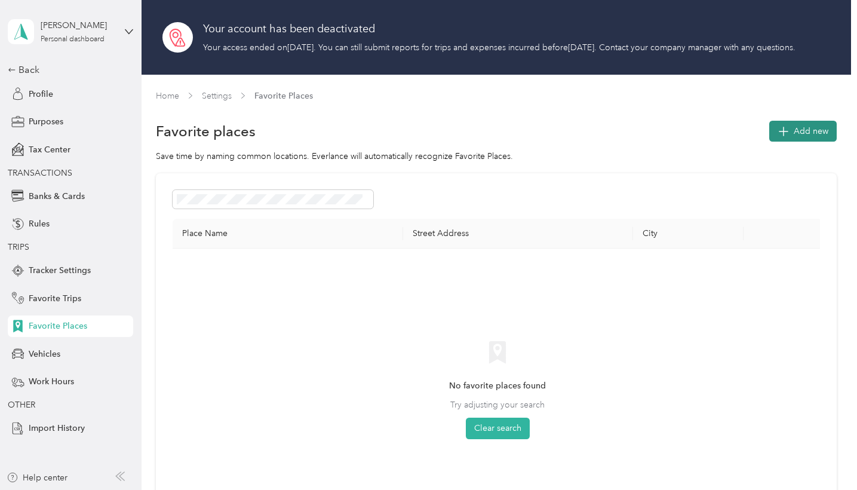
click at [791, 139] on icon "button" at bounding box center [782, 130] width 17 height 17
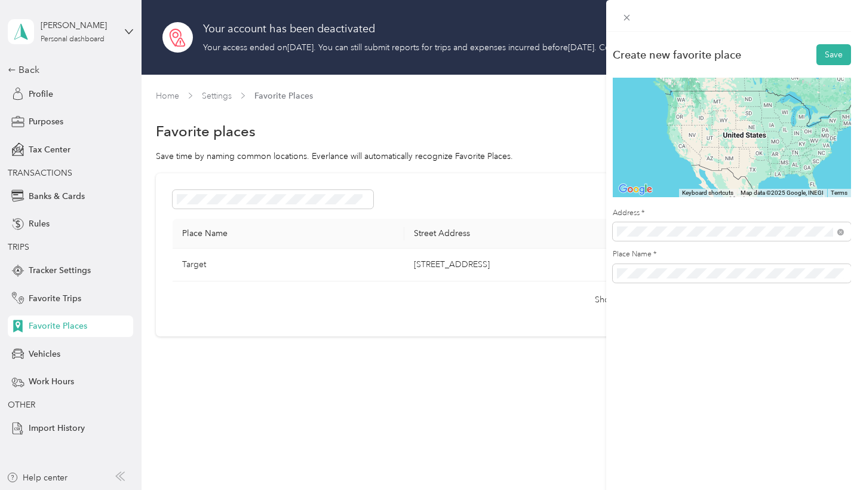
click at [699, 278] on span "472 John Webster Street Leander, Texas 78641, United States" at bounding box center [732, 274] width 186 height 11
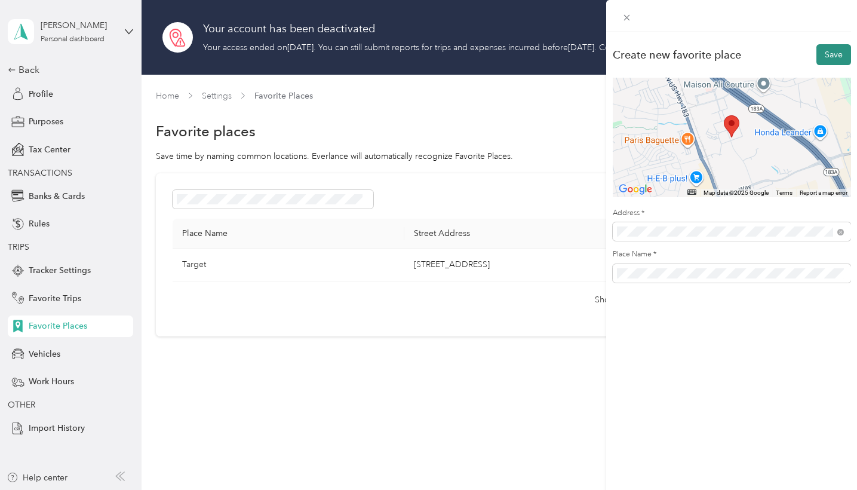
click at [823, 58] on button "Save" at bounding box center [833, 54] width 35 height 21
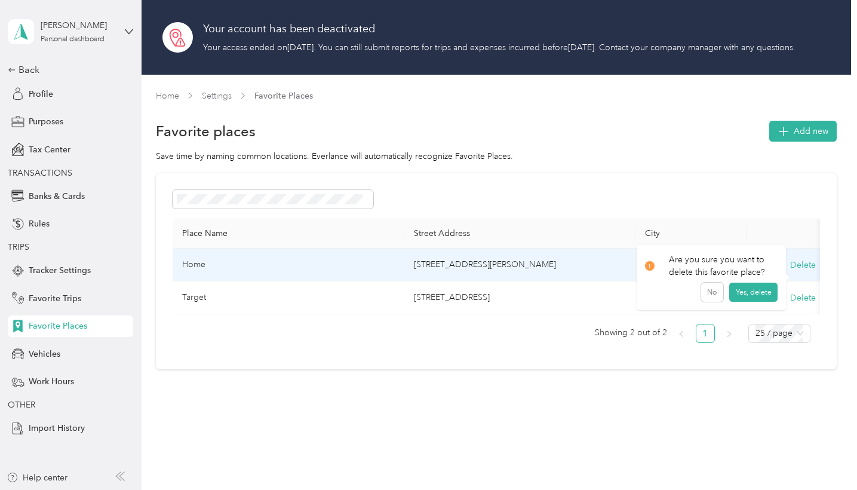
drag, startPoint x: 799, startPoint y: 275, endPoint x: 697, endPoint y: 299, distance: 104.1
click at [692, 301] on body "India Williams Personal dashboard Back Profile Purposes Tax Center TRANSACTIONS…" at bounding box center [425, 245] width 851 height 490
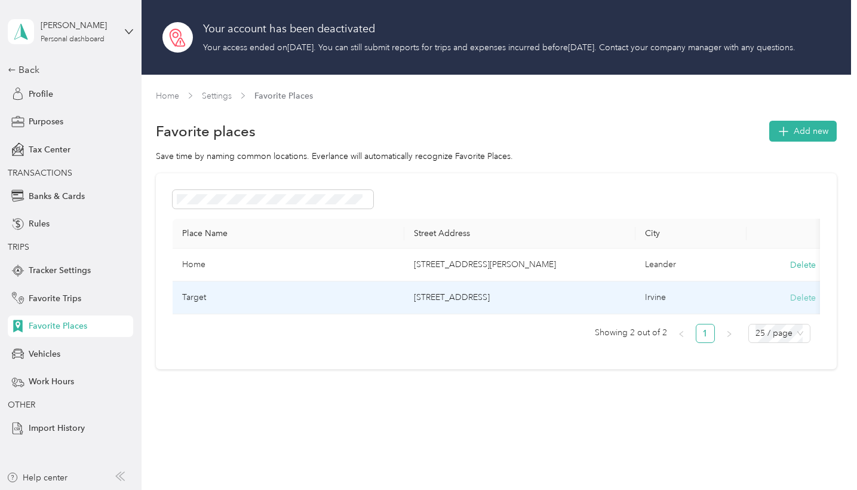
click at [792, 304] on button "Delete" at bounding box center [803, 297] width 26 height 13
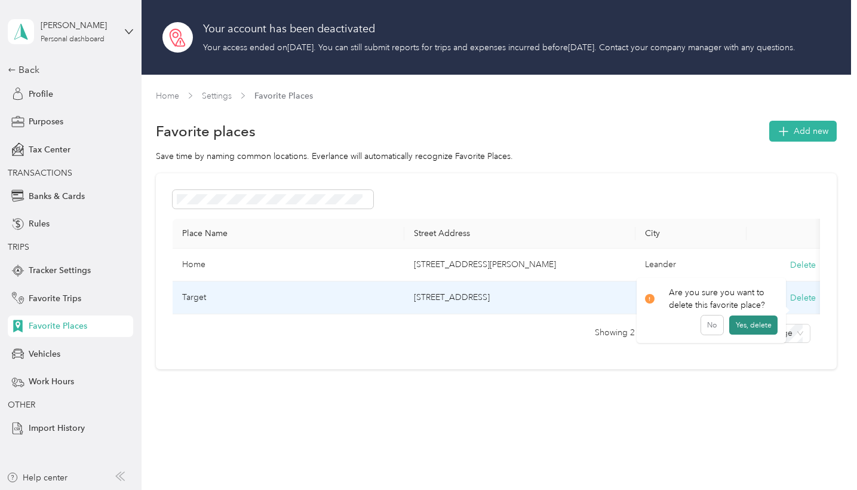
click at [750, 322] on button "Yes, delete" at bounding box center [753, 324] width 48 height 19
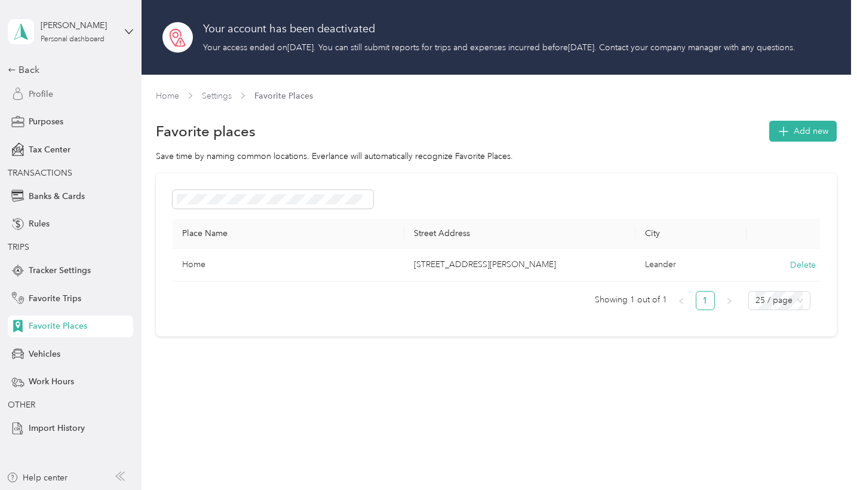
click at [36, 87] on div "Profile" at bounding box center [70, 93] width 125 height 21
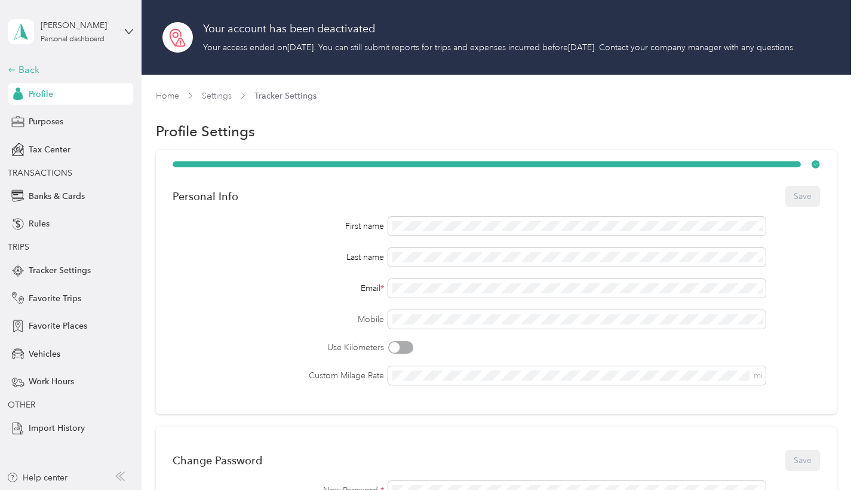
click at [29, 67] on div "Back" at bounding box center [67, 70] width 119 height 14
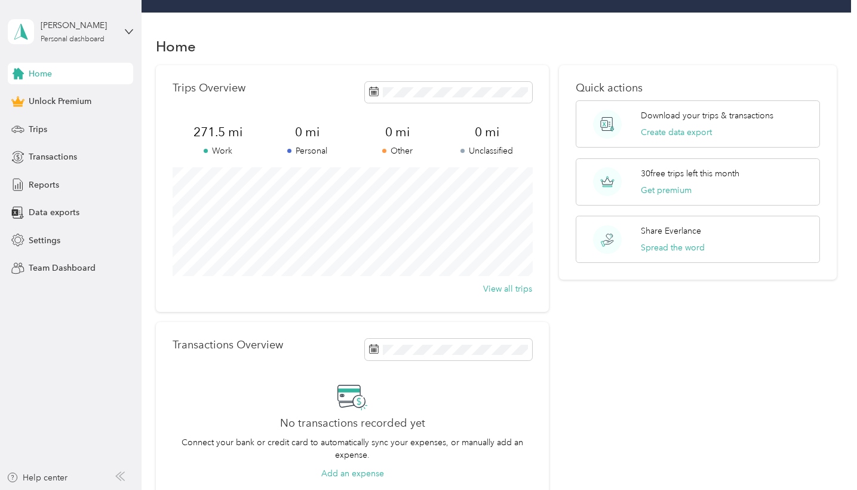
scroll to position [65, 0]
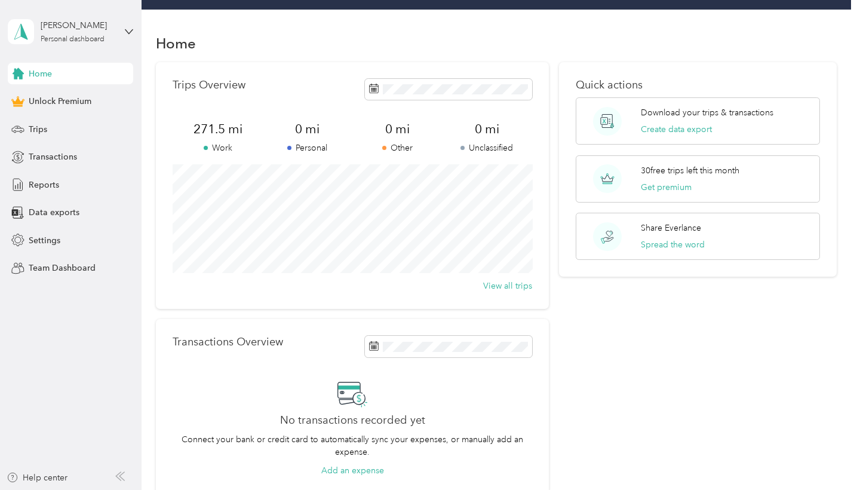
click at [30, 73] on span "Home" at bounding box center [40, 73] width 23 height 13
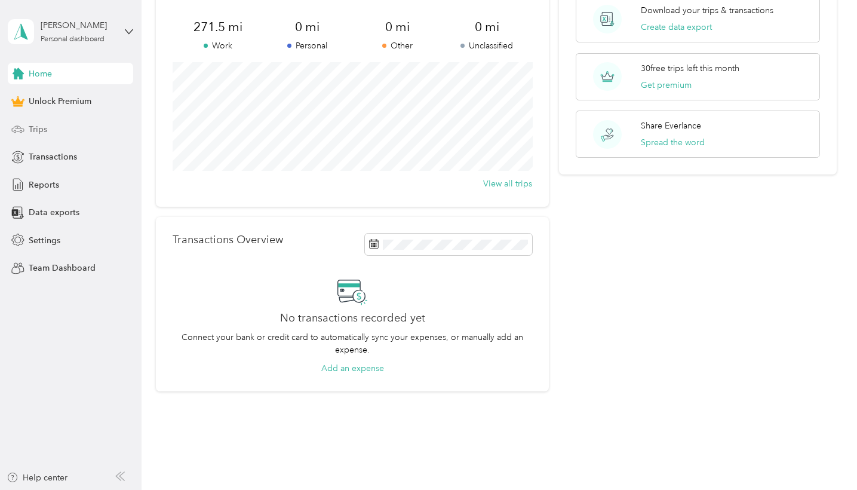
scroll to position [164, 0]
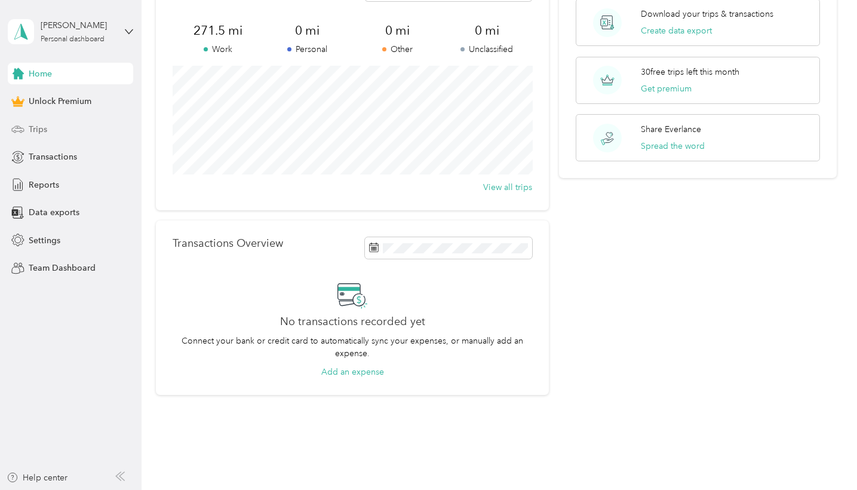
click at [41, 124] on span "Trips" at bounding box center [38, 129] width 19 height 13
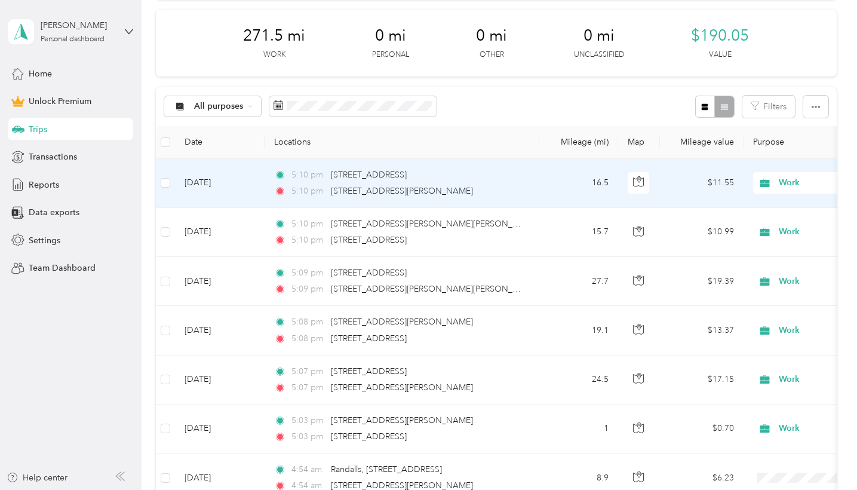
scroll to position [234, 0]
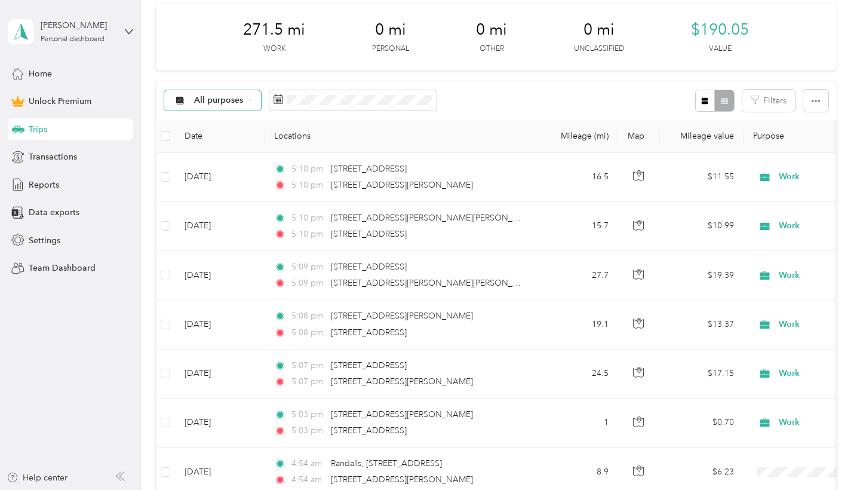
click at [235, 104] on div "All purposes" at bounding box center [212, 100] width 97 height 20
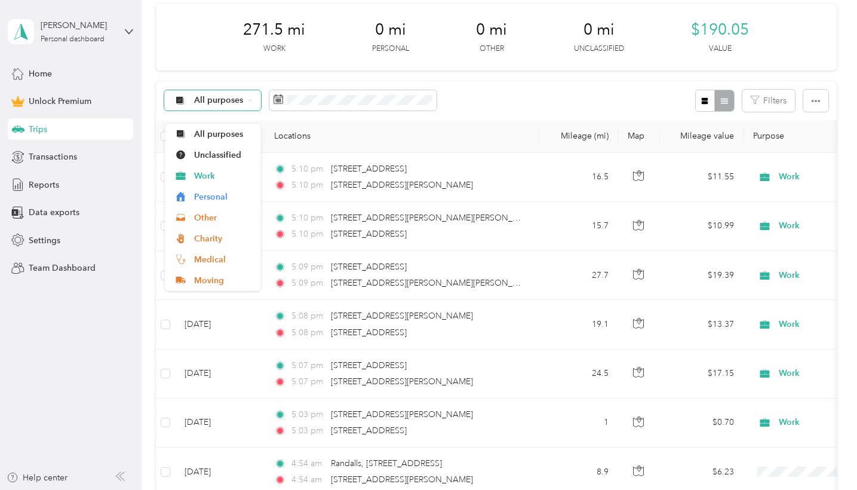
scroll to position [0, 0]
click at [234, 110] on div "All purposes" at bounding box center [212, 100] width 97 height 20
click at [242, 104] on span "All purposes" at bounding box center [219, 100] width 50 height 8
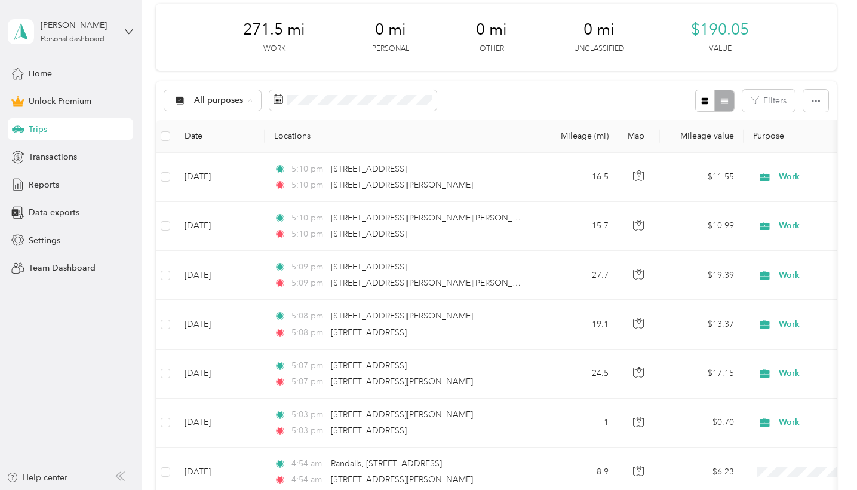
click at [620, 102] on div "All purposes Filters" at bounding box center [496, 100] width 680 height 39
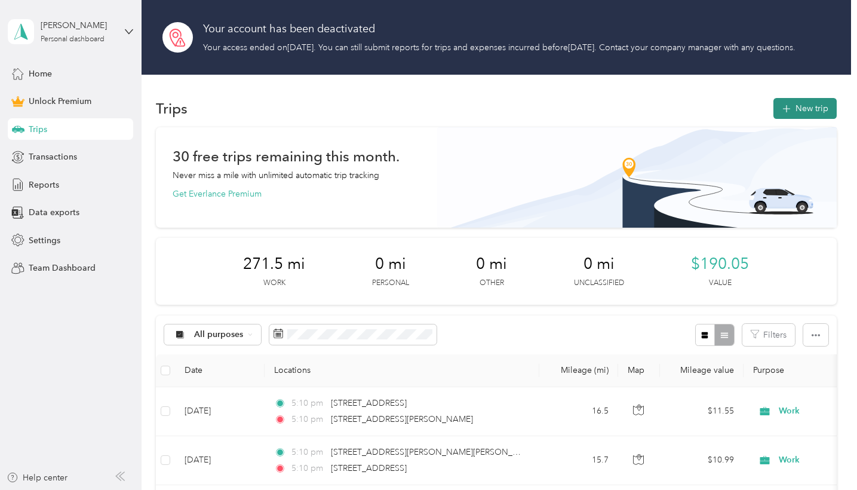
click at [805, 119] on button "New trip" at bounding box center [804, 108] width 63 height 21
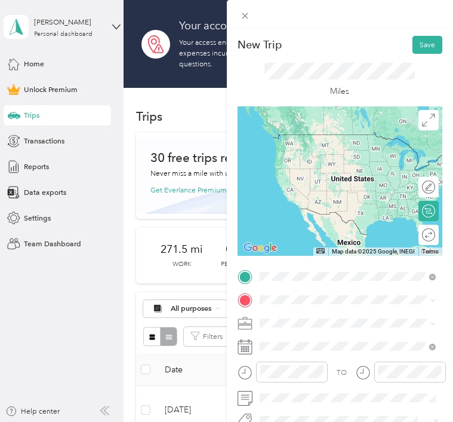
click at [292, 173] on div "Home 472 John Webster Street, 78641, Leander, Texas, United States" at bounding box center [357, 168] width 152 height 32
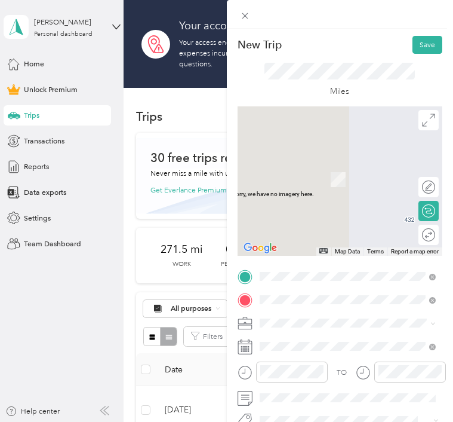
click at [297, 185] on li "1400 Cypress Creek Road Cedar Park, Texas 78613, United States" at bounding box center [348, 176] width 184 height 23
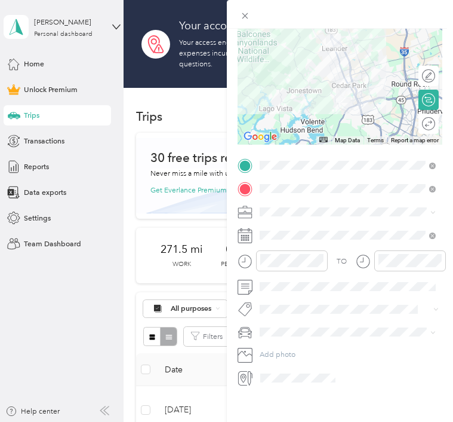
scroll to position [155, 0]
click at [253, 243] on div at bounding box center [340, 235] width 205 height 16
click at [245, 243] on icon at bounding box center [245, 235] width 15 height 15
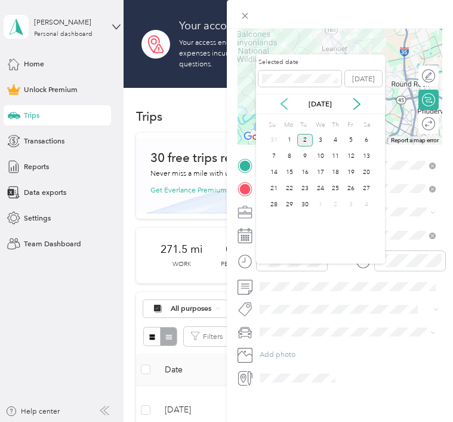
click at [285, 102] on icon at bounding box center [284, 104] width 12 height 12
click at [337, 185] on div "21" at bounding box center [336, 188] width 16 height 13
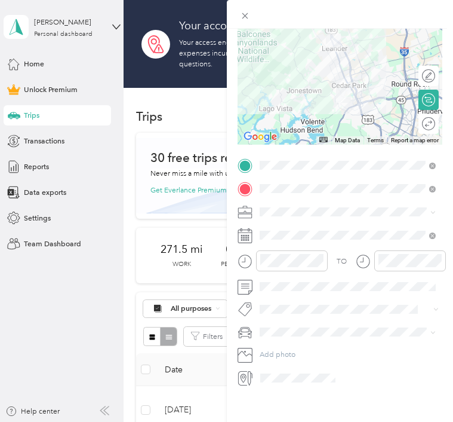
click at [291, 204] on span at bounding box center [349, 212] width 187 height 16
click at [280, 269] on li "Work" at bounding box center [348, 266] width 184 height 18
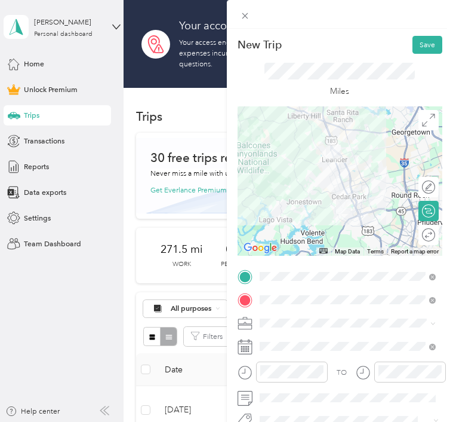
scroll to position [0, 0]
click at [425, 50] on button "Save" at bounding box center [428, 45] width 30 height 18
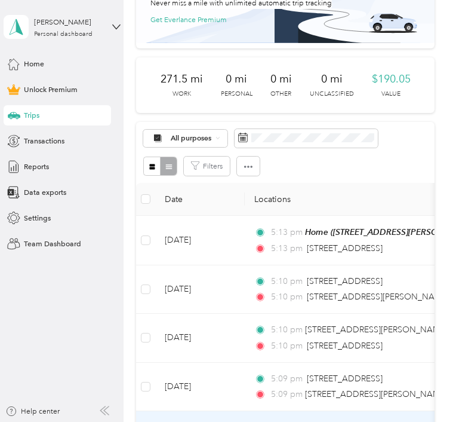
scroll to position [214, 0]
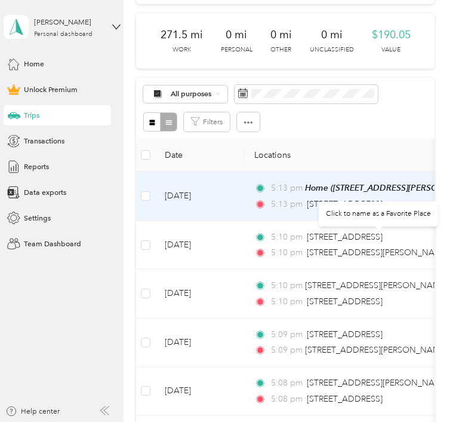
click at [325, 211] on div "1400 Cypress Creek Road, Cedar Park" at bounding box center [345, 204] width 76 height 13
click at [265, 221] on td "5:13 pm Home (472 John Webster Street, Leander, Texas) 5:13 pm 1400 Cypress Cre…" at bounding box center [382, 196] width 275 height 50
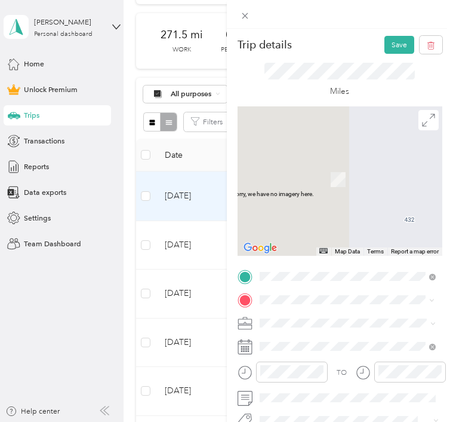
click at [303, 173] on span "3441 North Lakeline Boulevard Leander, Texas 78641, United States" at bounding box center [333, 174] width 104 height 9
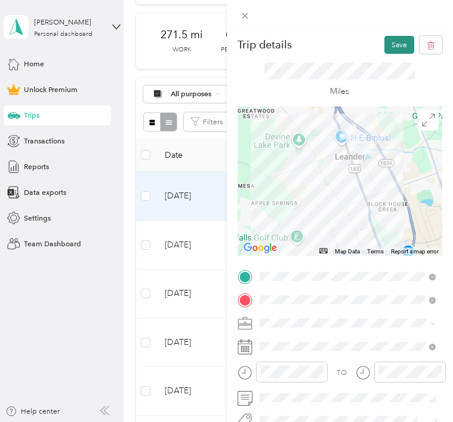
click at [400, 43] on button "Save" at bounding box center [400, 45] width 30 height 18
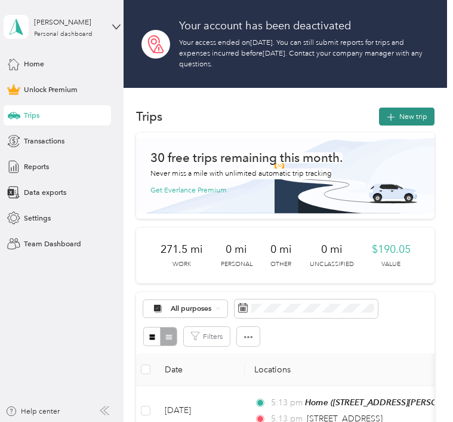
click at [404, 121] on button "New trip" at bounding box center [407, 116] width 56 height 18
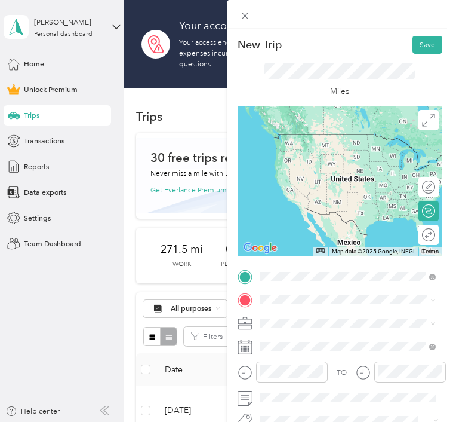
click at [327, 313] on span "3441 North Lakeline Boulevard Leander, Texas 78641, United States" at bounding box center [333, 313] width 104 height 9
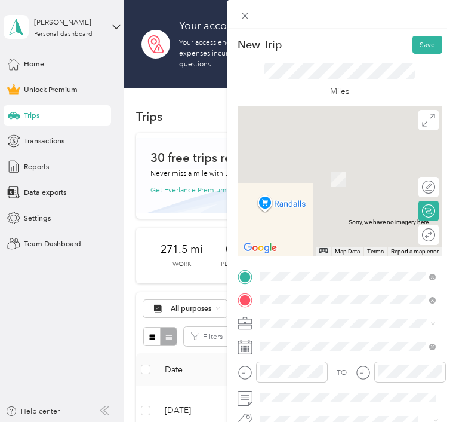
click at [303, 186] on li "2051 Gattis School Road Round Rock, Texas 78664, United States" at bounding box center [348, 179] width 184 height 29
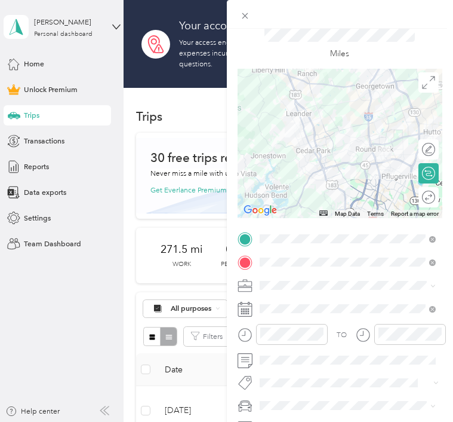
scroll to position [54, 0]
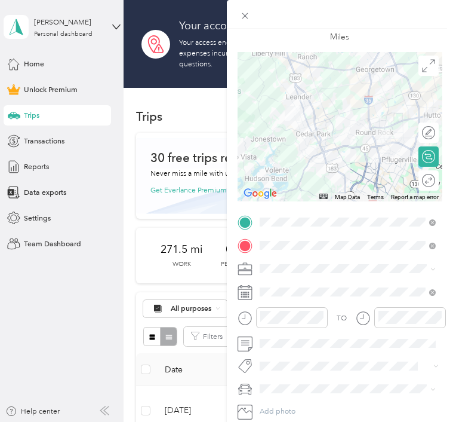
click at [281, 276] on span at bounding box center [349, 268] width 187 height 16
click at [276, 141] on span "Work" at bounding box center [271, 142] width 17 height 9
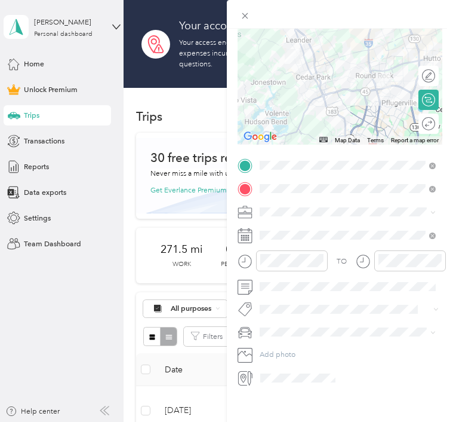
scroll to position [125, 0]
click at [248, 243] on icon at bounding box center [245, 235] width 15 height 15
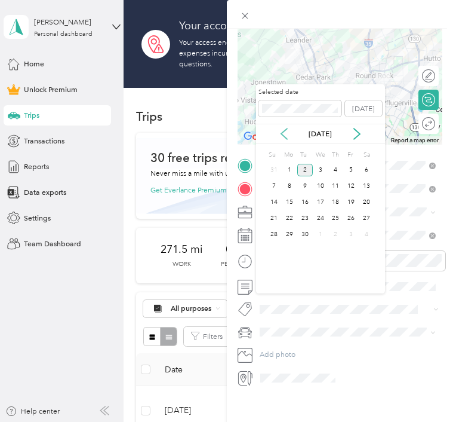
click at [283, 138] on icon at bounding box center [284, 134] width 12 height 12
click at [339, 218] on div "21" at bounding box center [336, 218] width 16 height 13
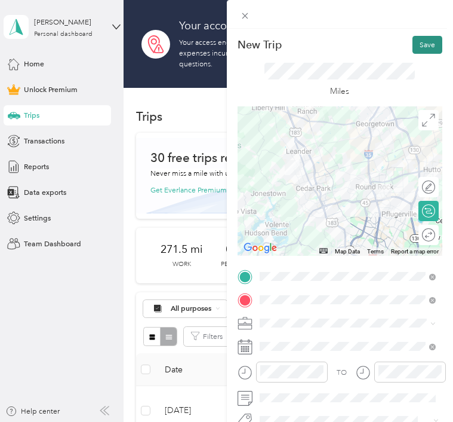
scroll to position [0, 0]
click at [424, 44] on button "Save" at bounding box center [428, 45] width 30 height 18
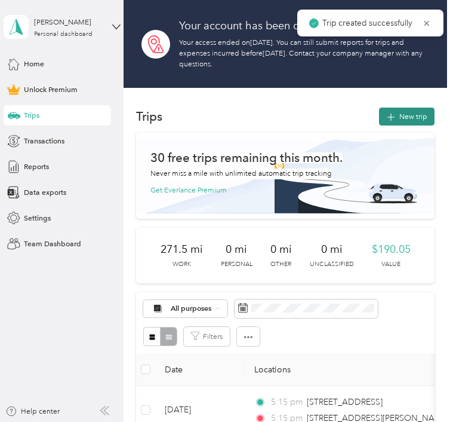
click at [402, 118] on button "New trip" at bounding box center [407, 116] width 56 height 18
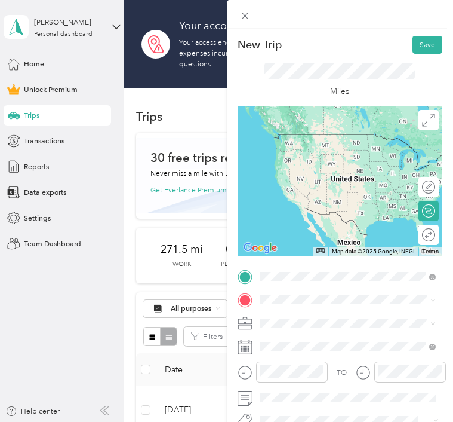
click at [291, 154] on span "2051 Gattis School Road Round Rock, Texas 78664, United States" at bounding box center [357, 156] width 152 height 18
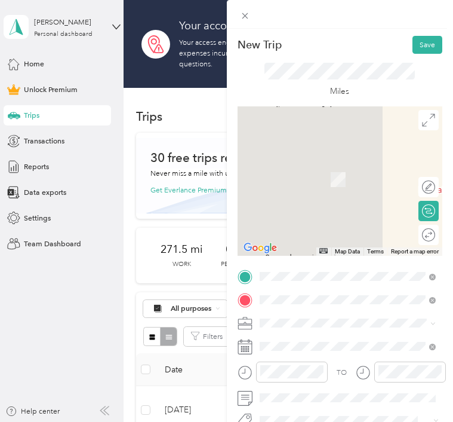
drag, startPoint x: 293, startPoint y: 303, endPoint x: 310, endPoint y: 194, distance: 110.7
click at [310, 193] on span "3750 Gattis School Road Round Rock, Texas 78664, United States" at bounding box center [357, 190] width 152 height 18
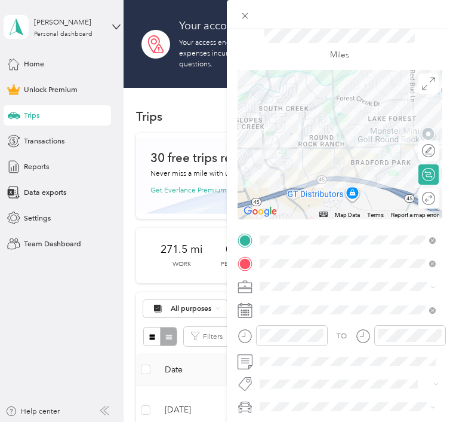
scroll to position [37, 0]
click at [283, 166] on ol "Work Personal Other Charity Medical Moving Commute" at bounding box center [348, 213] width 184 height 125
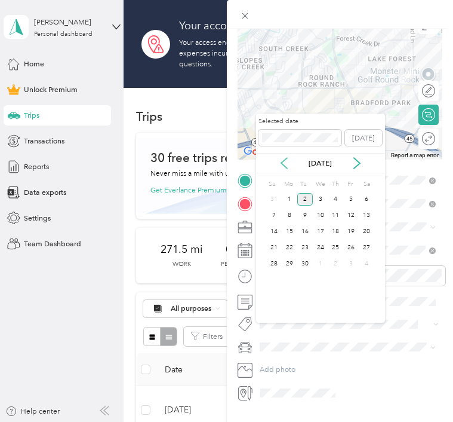
click at [285, 164] on icon at bounding box center [284, 163] width 12 height 12
click at [334, 245] on div "21" at bounding box center [336, 247] width 16 height 13
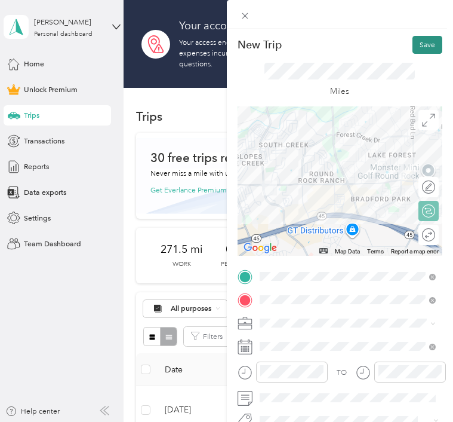
scroll to position [0, 0]
click at [426, 40] on button "Save" at bounding box center [428, 45] width 30 height 18
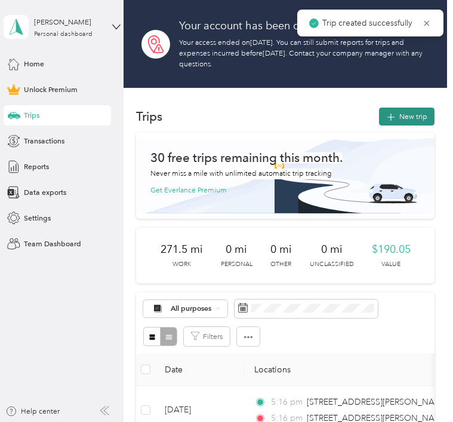
click at [399, 121] on button "New trip" at bounding box center [407, 116] width 56 height 18
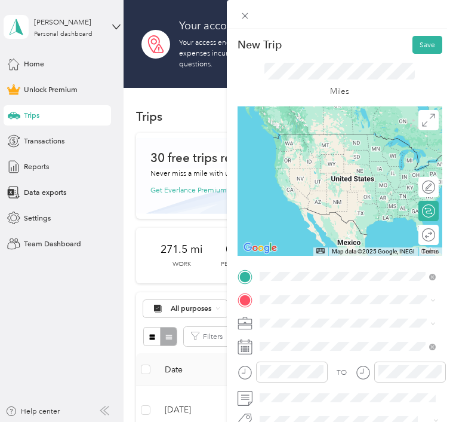
click at [300, 312] on span "3750 Gattis School Road Round Rock, Texas 78664, United States" at bounding box center [357, 318] width 152 height 18
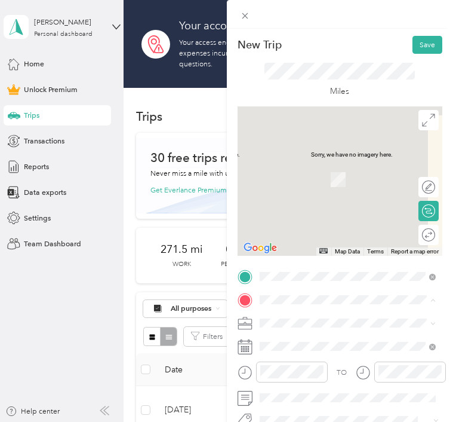
click at [302, 177] on span "701 South Capital of Texas Highway West Lake Hills, Texas 78746, United States" at bounding box center [352, 174] width 142 height 9
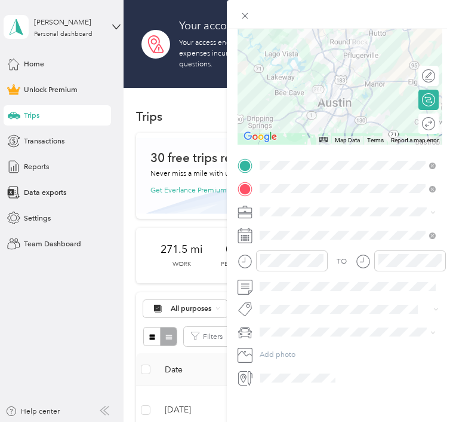
scroll to position [125, 0]
click at [284, 299] on div "Work" at bounding box center [348, 297] width 170 height 11
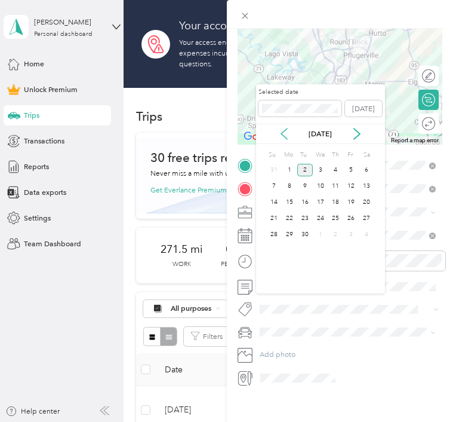
click at [280, 133] on icon at bounding box center [284, 134] width 12 height 12
click at [336, 221] on div "21" at bounding box center [336, 218] width 16 height 13
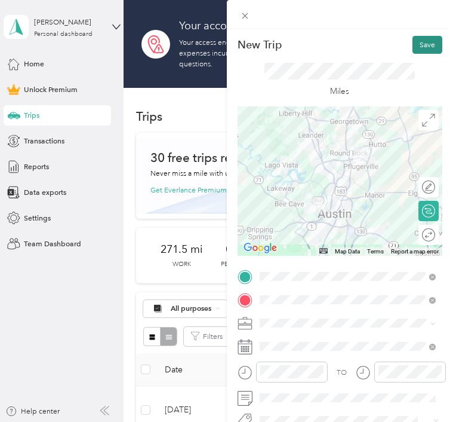
scroll to position [0, 0]
click at [423, 41] on button "Save" at bounding box center [428, 45] width 30 height 18
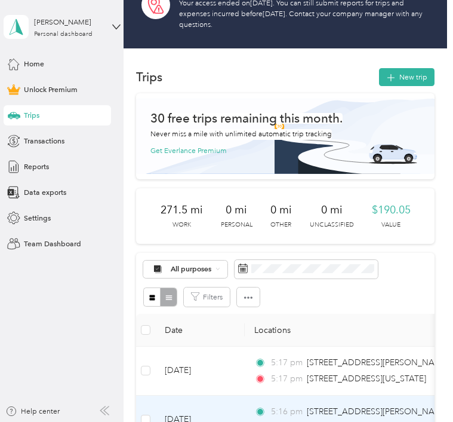
scroll to position [8, 0]
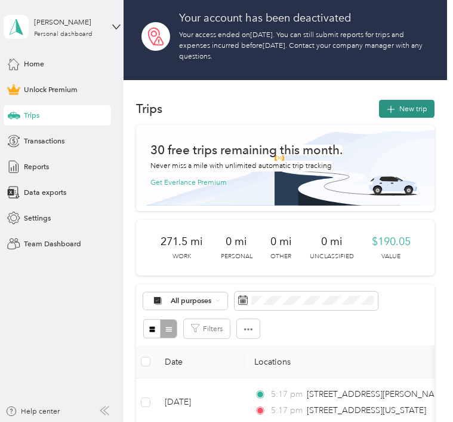
click at [404, 110] on button "New trip" at bounding box center [407, 109] width 56 height 18
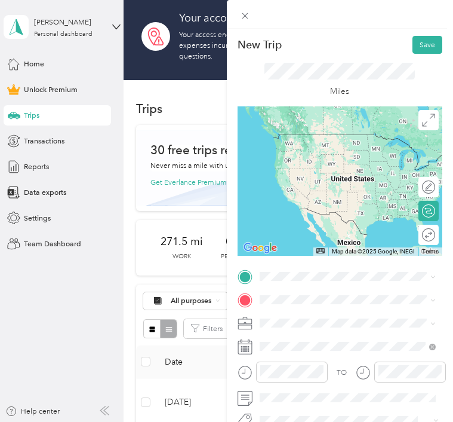
click at [316, 153] on span "701 South Capital of Texas Highway West Lake Hills, Texas 78746, United States" at bounding box center [352, 148] width 142 height 9
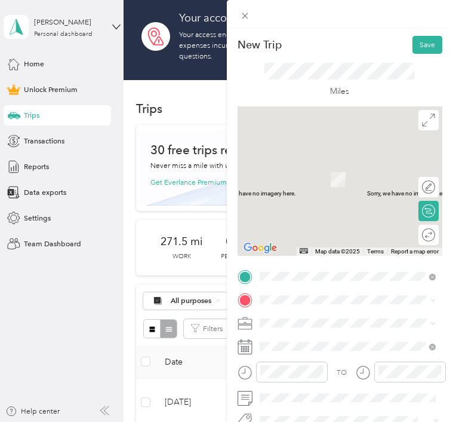
click at [303, 177] on span "6607 South Interstate 35 Austin, Texas 78744, United States" at bounding box center [333, 172] width 104 height 9
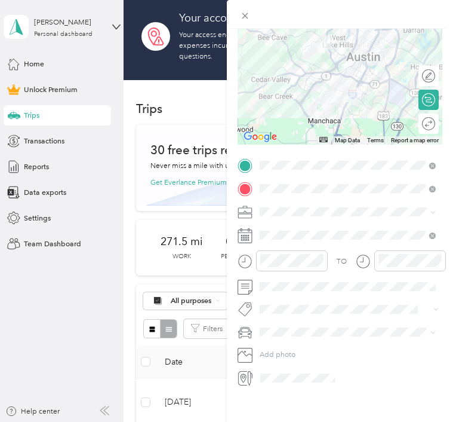
scroll to position [152, 0]
click at [282, 206] on span at bounding box center [349, 212] width 187 height 16
click at [291, 272] on div "Work" at bounding box center [348, 271] width 170 height 11
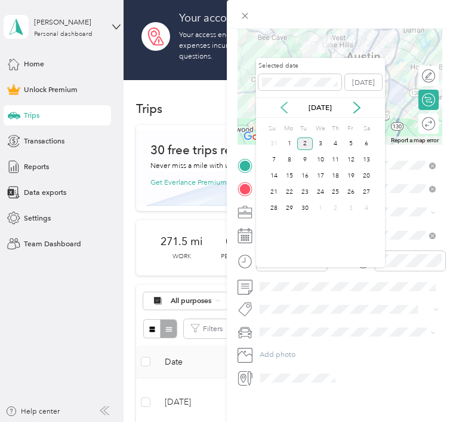
click at [283, 102] on icon at bounding box center [284, 108] width 12 height 12
click at [338, 190] on div "21" at bounding box center [336, 192] width 16 height 13
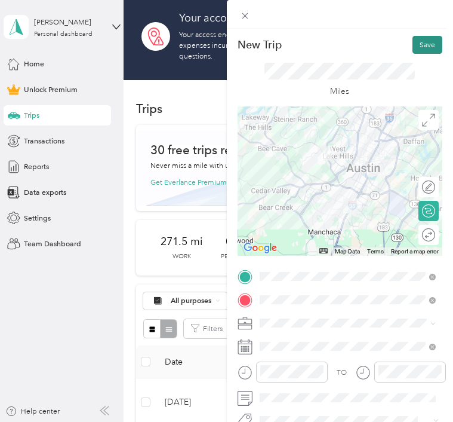
scroll to position [0, 0]
click at [426, 52] on button "Save" at bounding box center [428, 45] width 30 height 18
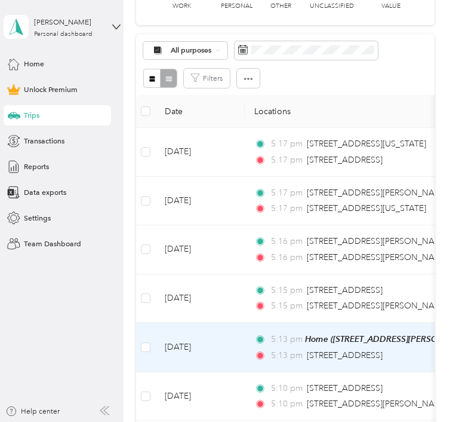
scroll to position [257, 0]
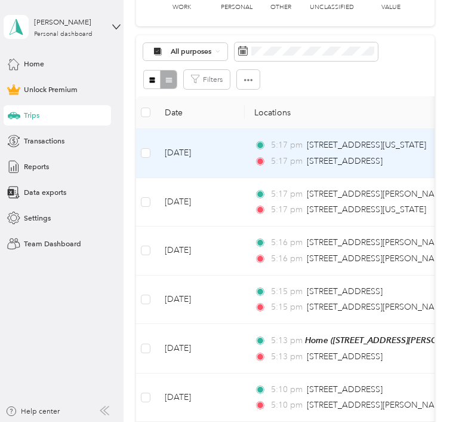
click at [236, 178] on td "[DATE]" at bounding box center [200, 153] width 90 height 49
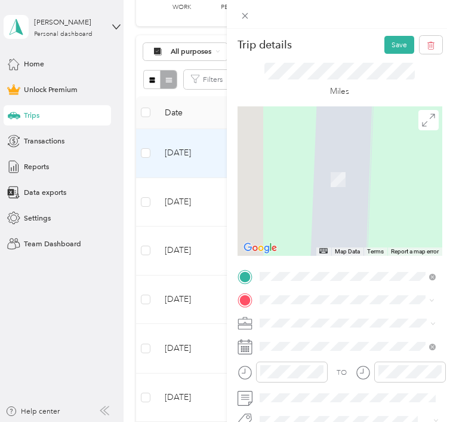
click at [302, 174] on span "19348 Ronald W Reagan Boulevard Georgetown, Texas 78628, United States" at bounding box center [357, 179] width 152 height 18
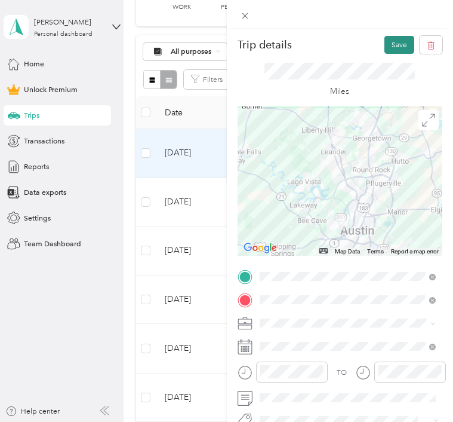
click at [393, 43] on button "Save" at bounding box center [400, 45] width 30 height 18
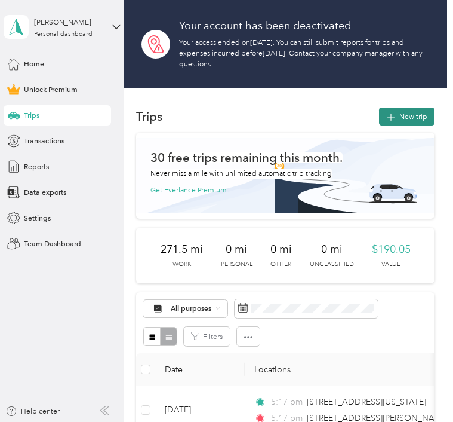
click at [408, 114] on button "New trip" at bounding box center [407, 116] width 56 height 18
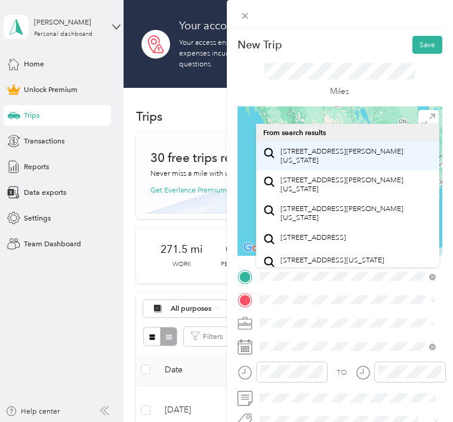
click at [309, 155] on span "19348 Ronald W Reagan Boulevard Georgetown, Texas 78628, United States" at bounding box center [357, 156] width 152 height 18
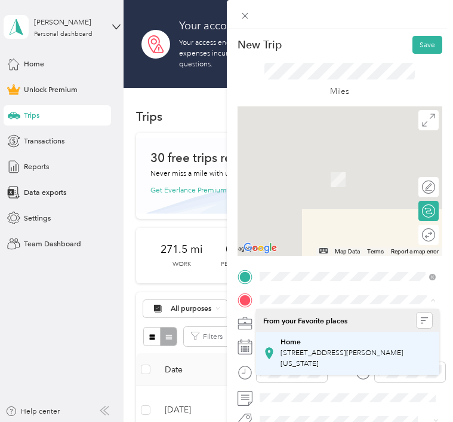
click at [306, 349] on div "Home 472 John Webster Street, 78641, Leander, Texas, United States" at bounding box center [357, 353] width 152 height 32
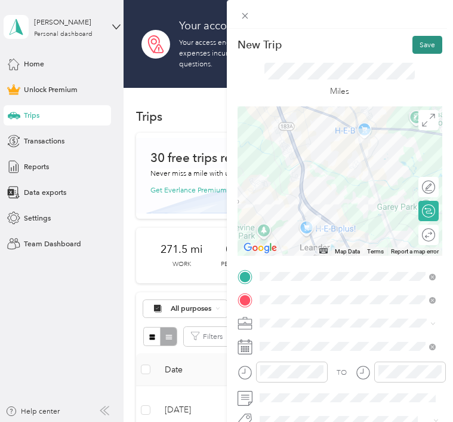
click at [423, 46] on button "Save" at bounding box center [428, 45] width 30 height 18
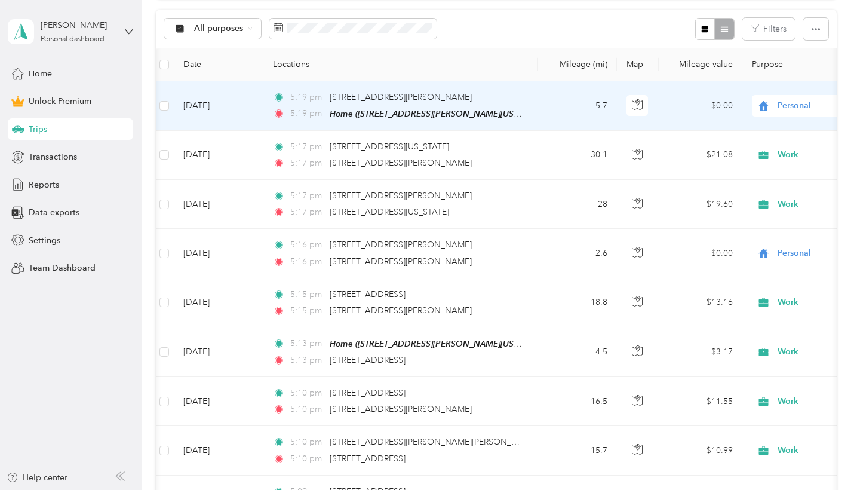
scroll to position [337, 0]
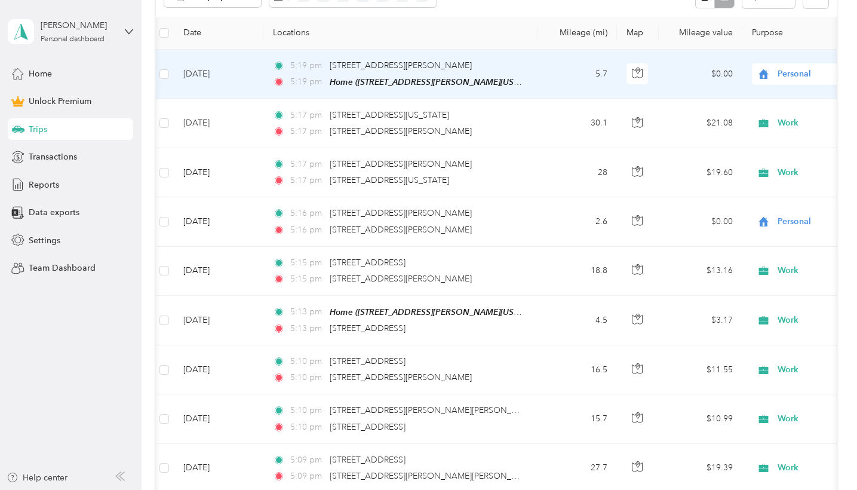
click at [495, 99] on td "5:19 pm 19348 Ronald W Reagan Boulevard, Georgetown 5:19 pm Home (472 John Webs…" at bounding box center [400, 75] width 275 height 50
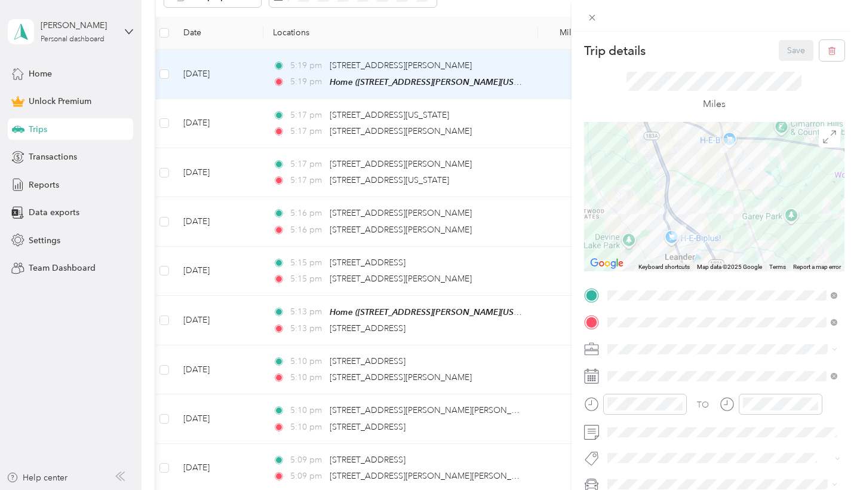
scroll to position [263, 0]
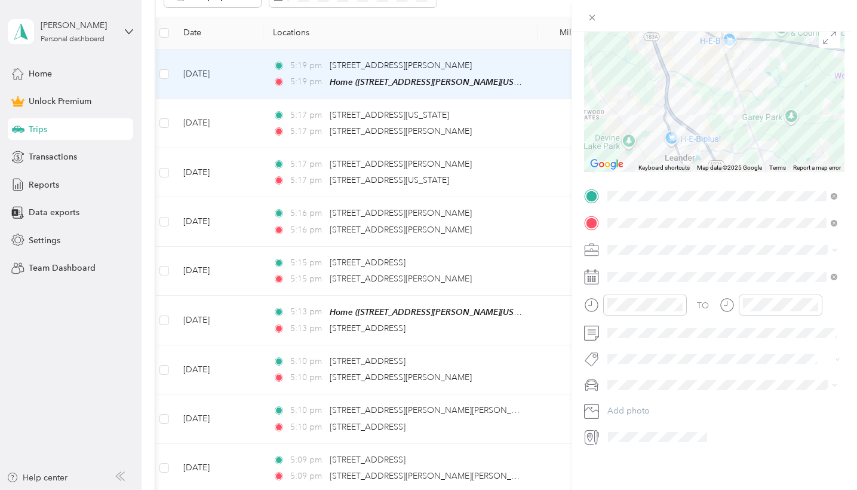
click at [636, 241] on span at bounding box center [723, 250] width 241 height 19
click at [635, 189] on li "Work" at bounding box center [722, 186] width 238 height 21
click at [635, 257] on icon at bounding box center [637, 260] width 12 height 12
click at [697, 361] on div "21" at bounding box center [694, 358] width 16 height 15
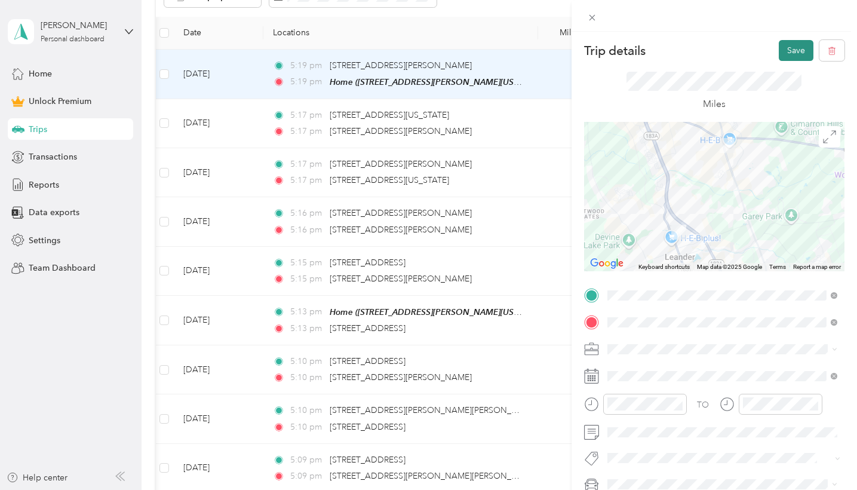
scroll to position [0, 0]
click at [794, 42] on button "Save" at bounding box center [796, 50] width 35 height 21
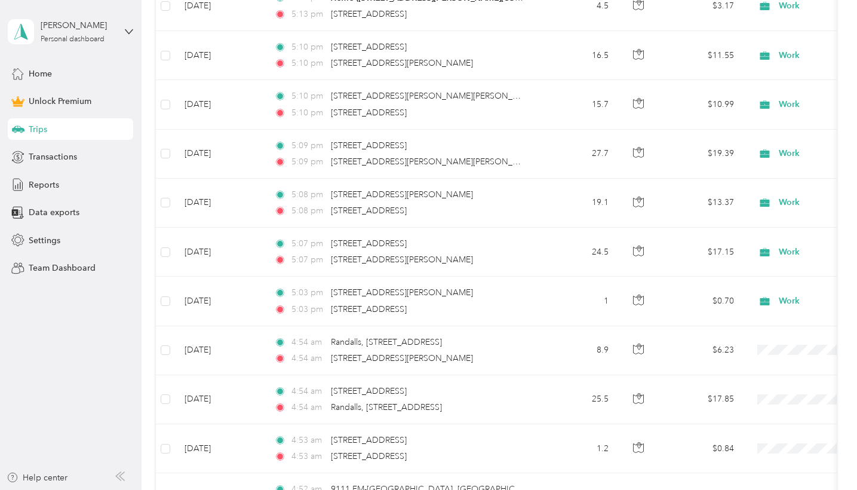
scroll to position [691, 0]
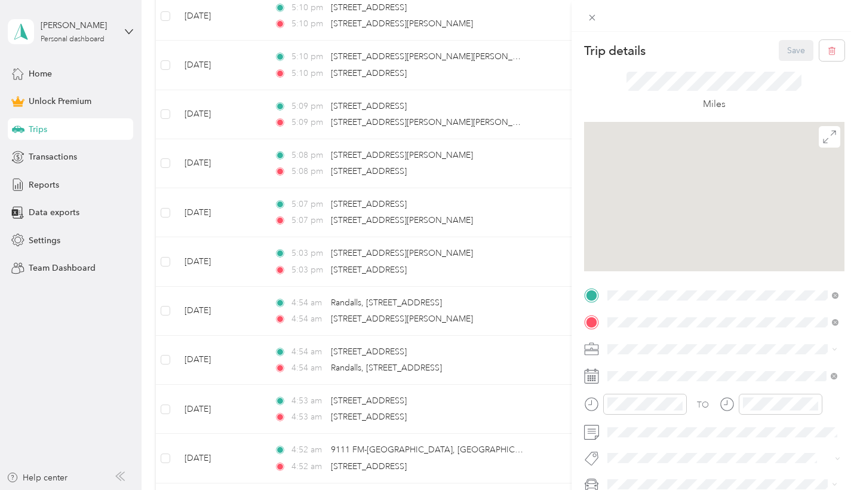
scroll to position [158, 0]
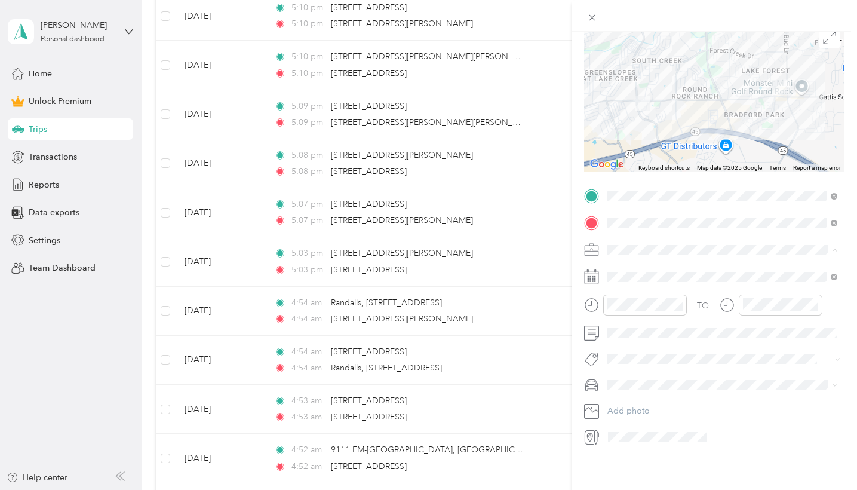
click at [618, 295] on li "Work" at bounding box center [722, 291] width 238 height 21
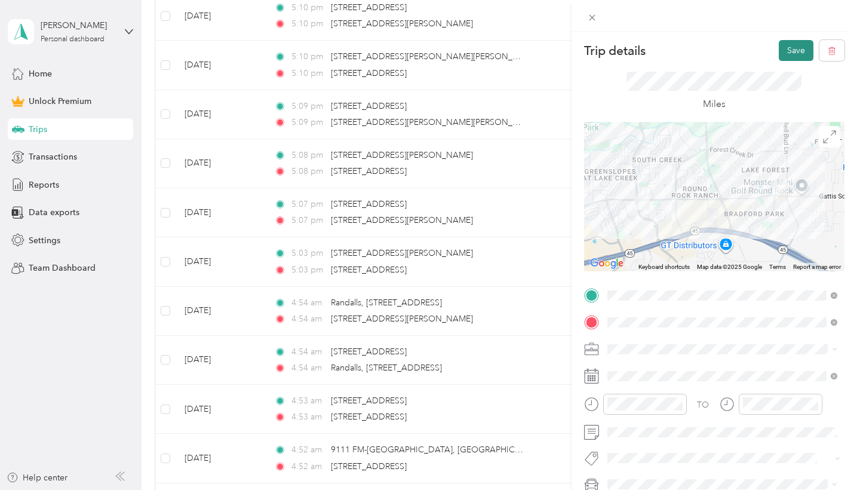
scroll to position [0, 0]
click at [795, 48] on button "Save" at bounding box center [796, 50] width 35 height 21
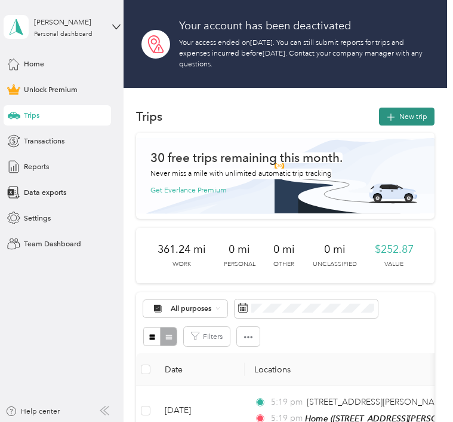
click at [413, 118] on button "New trip" at bounding box center [407, 116] width 56 height 18
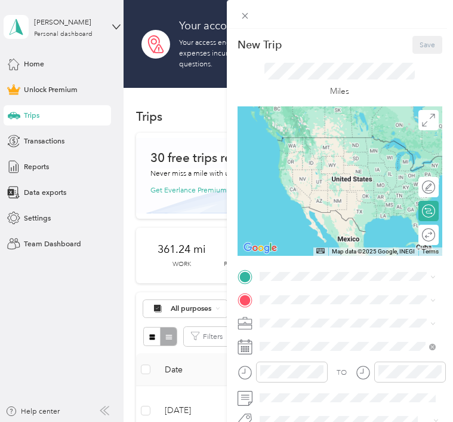
scroll to position [92, 0]
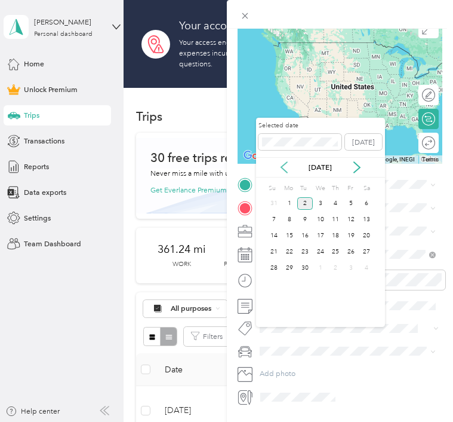
click at [283, 168] on icon at bounding box center [284, 167] width 6 height 11
click at [353, 249] on div "22" at bounding box center [351, 251] width 16 height 13
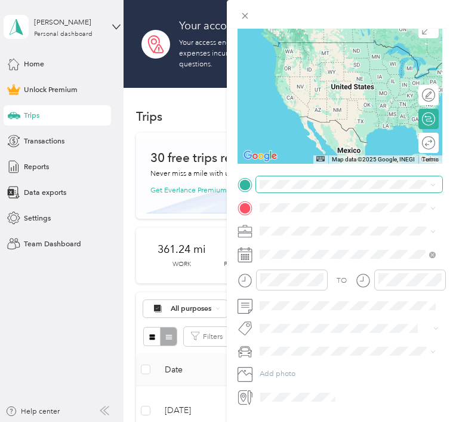
click at [285, 179] on span at bounding box center [349, 184] width 187 height 16
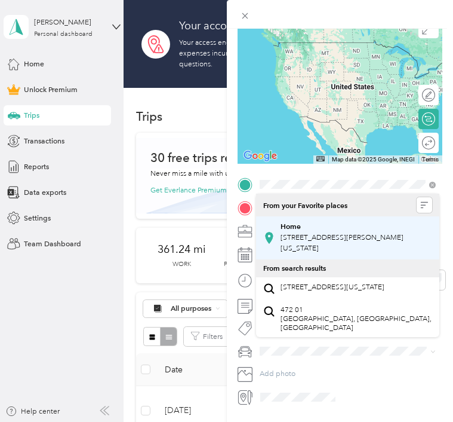
click at [304, 236] on span "472 John Webster Street, 78641, Leander, Texas, United States" at bounding box center [342, 243] width 123 height 20
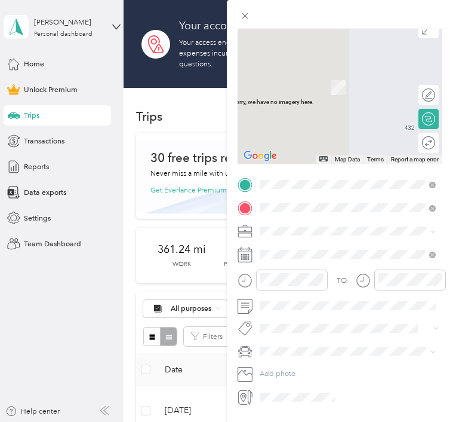
click at [316, 251] on span "5000 Gattis School Road Hutto, Texas 78634, United States" at bounding box center [357, 249] width 152 height 18
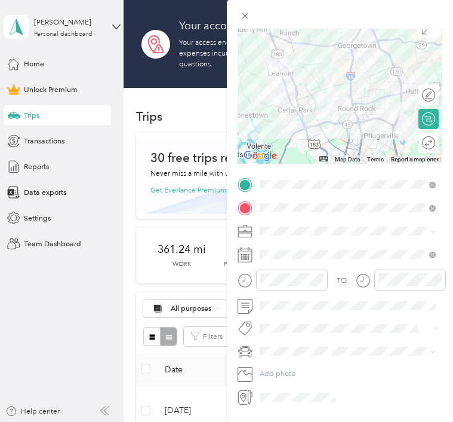
click at [281, 101] on div "Work" at bounding box center [348, 102] width 170 height 11
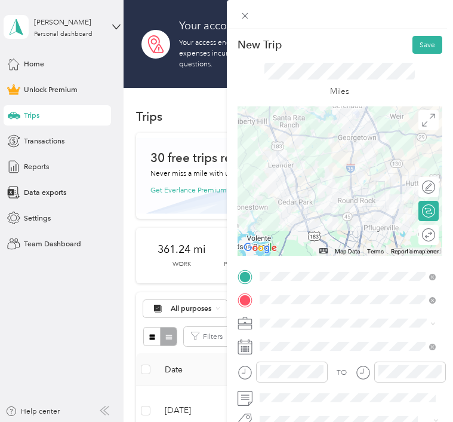
scroll to position [0, 0]
click at [418, 41] on button "Save" at bounding box center [428, 45] width 30 height 18
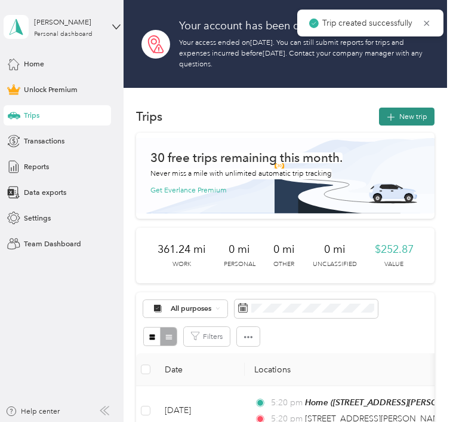
click at [406, 113] on button "New trip" at bounding box center [407, 116] width 56 height 18
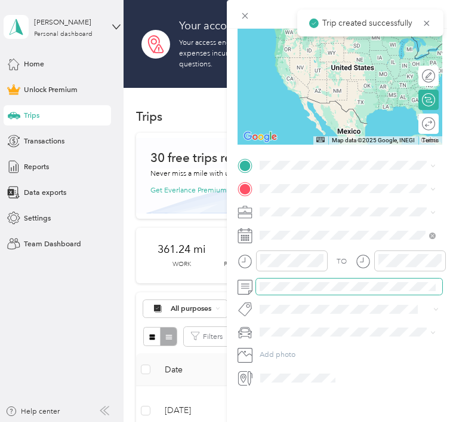
scroll to position [277, 0]
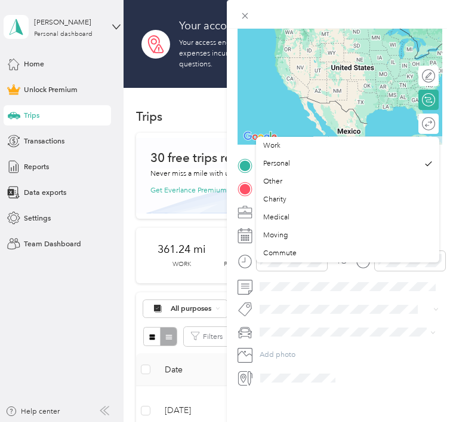
click at [268, 204] on span at bounding box center [349, 212] width 187 height 16
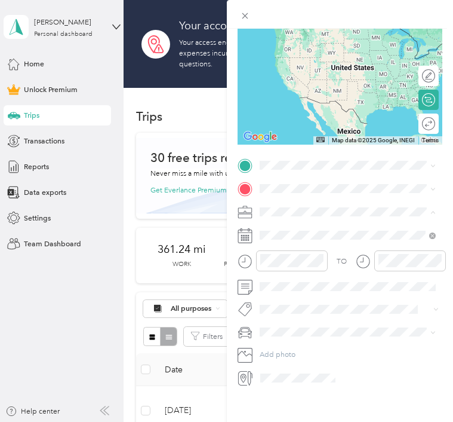
click at [269, 144] on span "Work" at bounding box center [271, 145] width 17 height 9
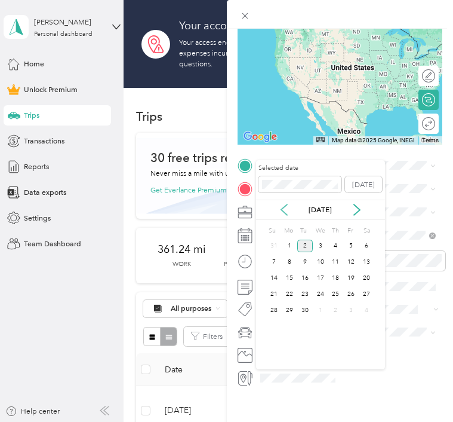
click at [285, 208] on icon at bounding box center [284, 210] width 12 height 12
click at [350, 291] on div "22" at bounding box center [351, 294] width 16 height 13
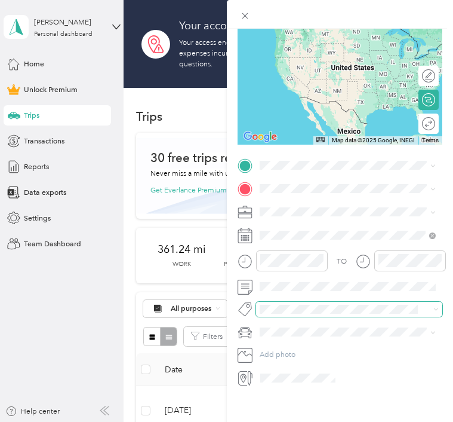
scroll to position [19, 0]
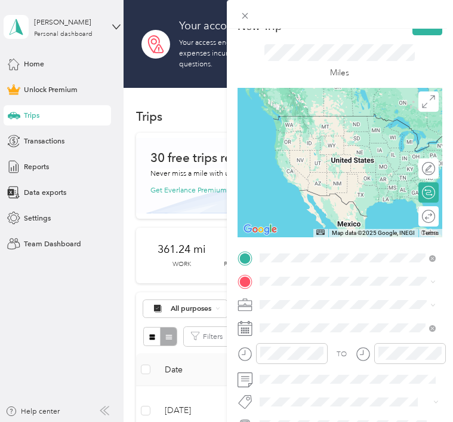
click at [317, 300] on span "5000 Gattis School Road Hutto, Texas 78634, United States" at bounding box center [357, 299] width 152 height 18
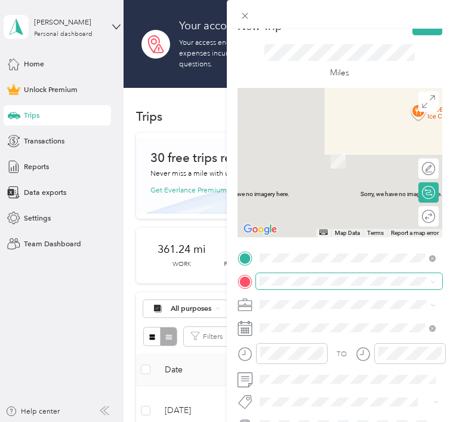
click at [274, 275] on span at bounding box center [349, 281] width 187 height 16
drag, startPoint x: 290, startPoint y: 286, endPoint x: 302, endPoint y: 164, distance: 123.0
click at [302, 161] on span "8801 South Congress Avenue Austin, Texas 78745, United States" at bounding box center [333, 156] width 104 height 9
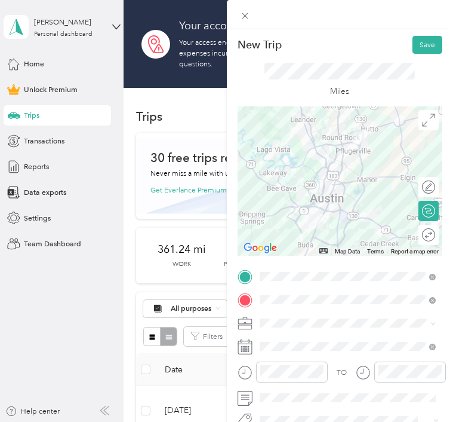
scroll to position [0, 0]
click at [426, 43] on button "Save" at bounding box center [428, 45] width 30 height 18
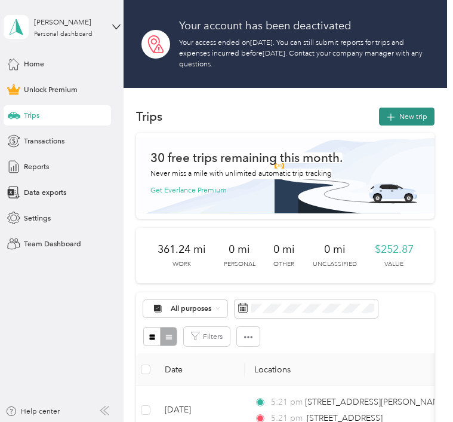
click at [403, 114] on button "New trip" at bounding box center [407, 116] width 56 height 18
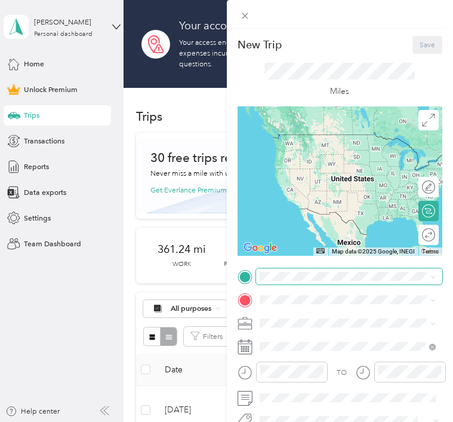
click at [294, 282] on span at bounding box center [349, 276] width 187 height 16
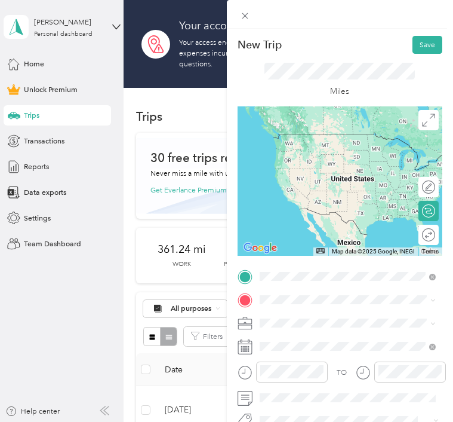
click at [303, 156] on span "8801 South Congress Avenue Austin, Texas 78745, United States" at bounding box center [333, 151] width 104 height 9
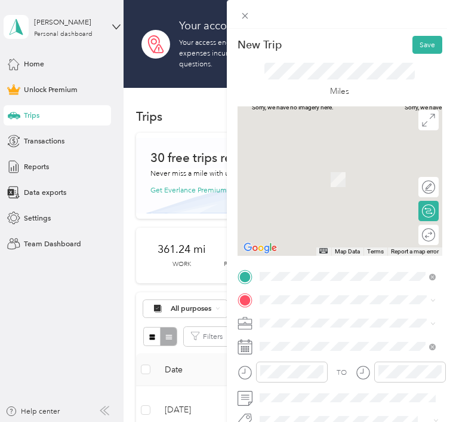
click at [308, 171] on span "12021 West US Highway 290 Austin, Texas 78737, United States" at bounding box center [333, 170] width 104 height 9
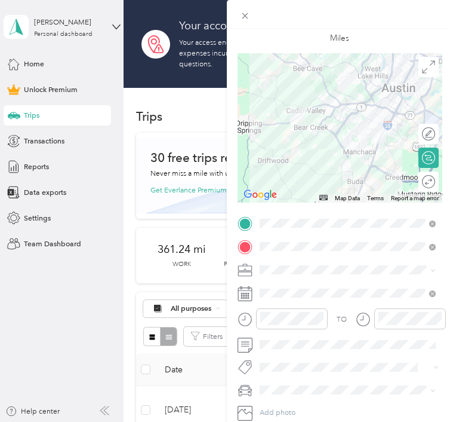
scroll to position [63, 0]
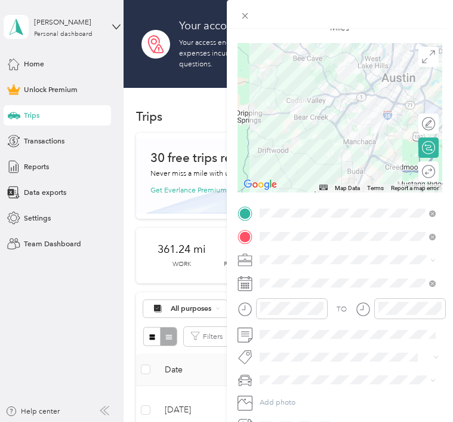
click at [281, 133] on div "Work" at bounding box center [348, 130] width 170 height 11
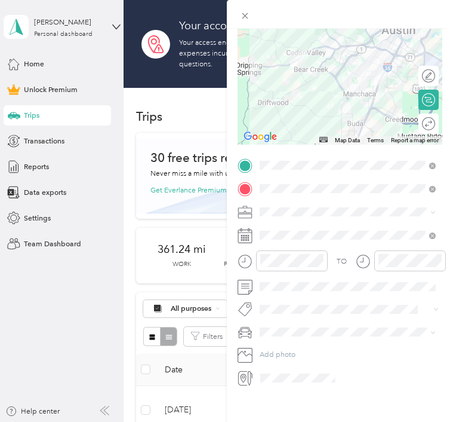
scroll to position [146, 0]
click at [272, 243] on span at bounding box center [349, 235] width 187 height 16
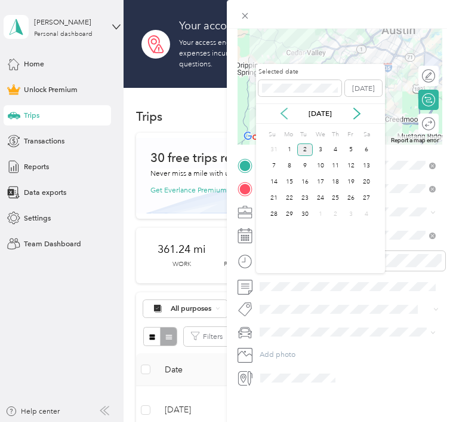
click at [288, 113] on icon at bounding box center [284, 113] width 12 height 12
click at [351, 200] on div "22" at bounding box center [351, 198] width 16 height 13
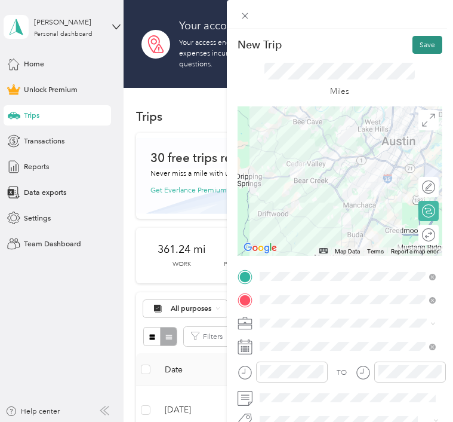
scroll to position [0, 0]
click at [426, 42] on button "Save" at bounding box center [428, 45] width 30 height 18
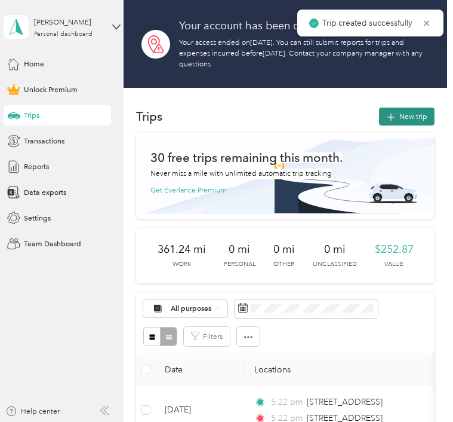
click at [406, 113] on button "New trip" at bounding box center [407, 116] width 56 height 18
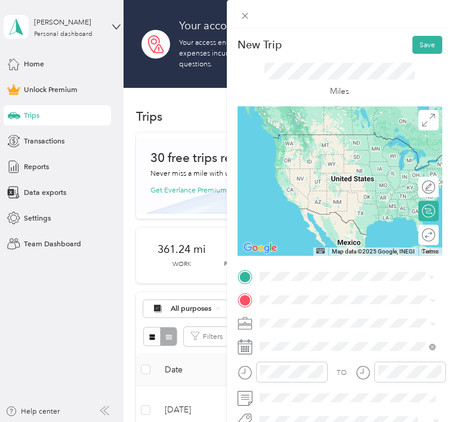
click at [319, 153] on span "12021 West US Highway 290 Austin, Texas 78737, United States" at bounding box center [333, 151] width 104 height 9
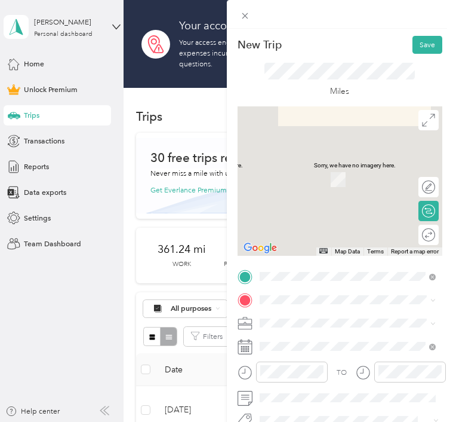
click at [315, 198] on span "5510 South Interstate 35 Georgetown, Texas 78626, United States" at bounding box center [333, 193] width 104 height 9
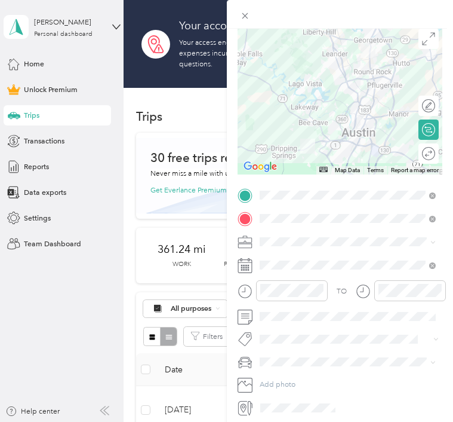
scroll to position [84, 0]
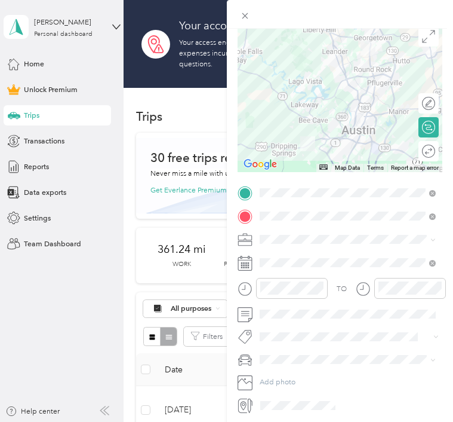
click at [270, 247] on span at bounding box center [349, 239] width 187 height 16
click at [279, 116] on li "Work" at bounding box center [348, 113] width 184 height 18
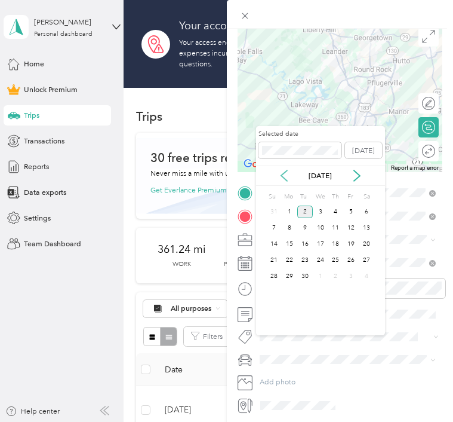
click at [286, 174] on icon at bounding box center [284, 176] width 12 height 12
click at [354, 259] on div "22" at bounding box center [351, 260] width 16 height 13
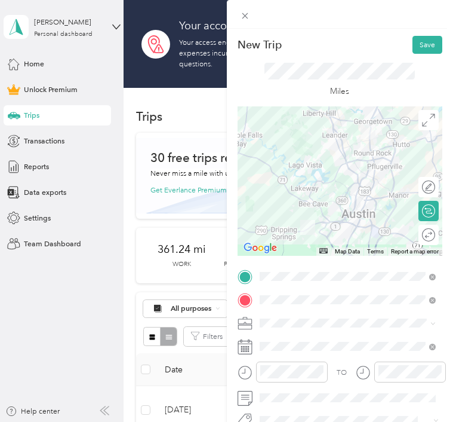
scroll to position [0, 0]
click at [426, 46] on button "Save" at bounding box center [428, 45] width 30 height 18
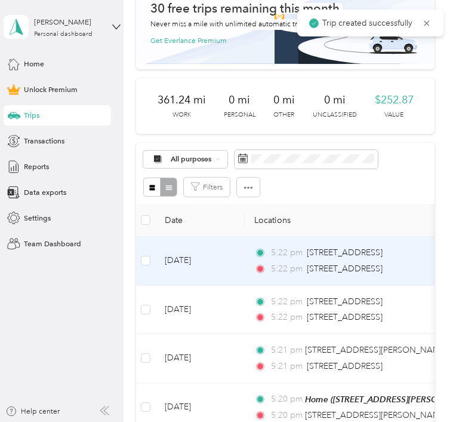
scroll to position [72, 0]
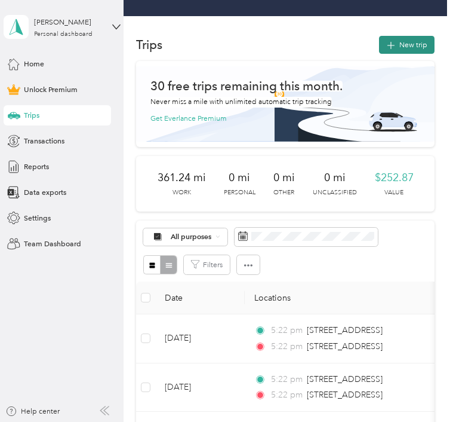
click at [410, 41] on button "New trip" at bounding box center [407, 45] width 56 height 18
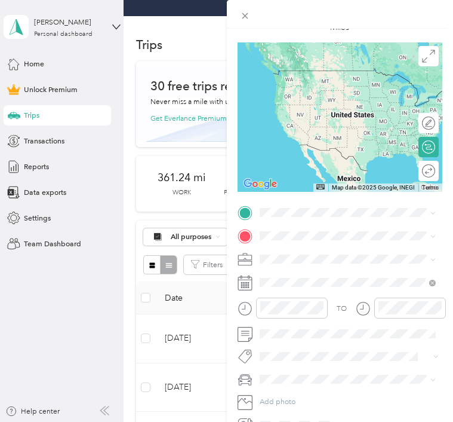
scroll to position [0, 0]
click at [183, 336] on div "New Trip Save This trip cannot be edited because it is either under review, app…" at bounding box center [226, 211] width 453 height 422
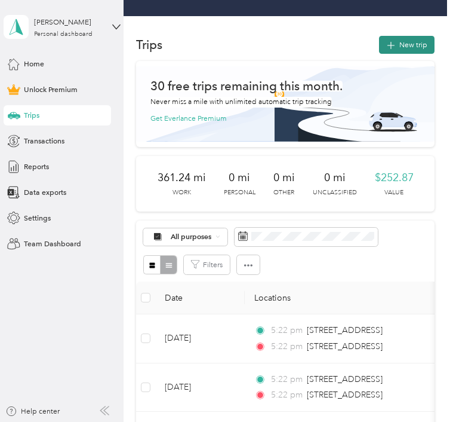
click at [410, 45] on button "New trip" at bounding box center [407, 45] width 56 height 18
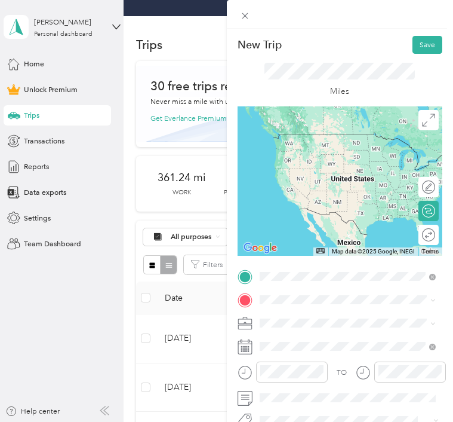
click at [309, 149] on span "5510 South Interstate 35 Austin, Texas 78745, United States" at bounding box center [333, 151] width 104 height 9
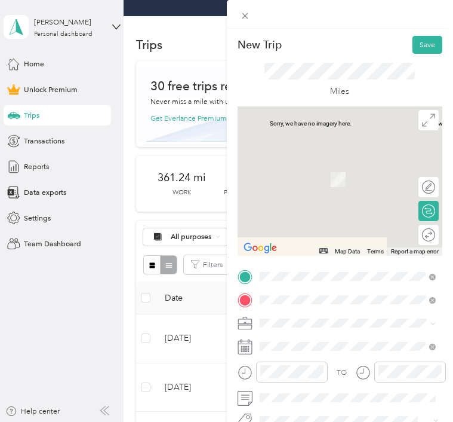
click at [314, 179] on span "2508 East Riverside Drive Austin, Texas 78741, United States" at bounding box center [333, 174] width 104 height 9
click at [346, 338] on span "2652 Lake Austin Boulevard Austin, Texas 78703, United States" at bounding box center [333, 335] width 104 height 9
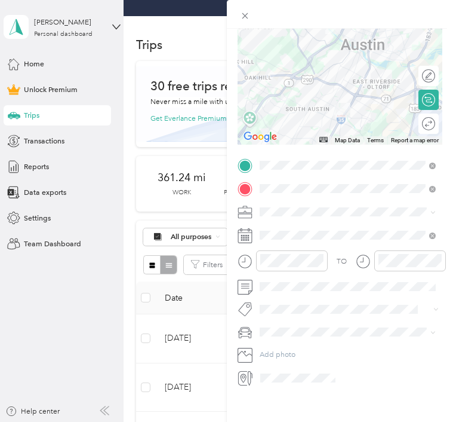
scroll to position [163, 0]
click at [279, 207] on span at bounding box center [349, 212] width 187 height 16
click at [278, 204] on span at bounding box center [349, 212] width 187 height 16
click at [279, 265] on ol "Work Personal Other Charity Medical Moving Commute" at bounding box center [348, 313] width 184 height 125
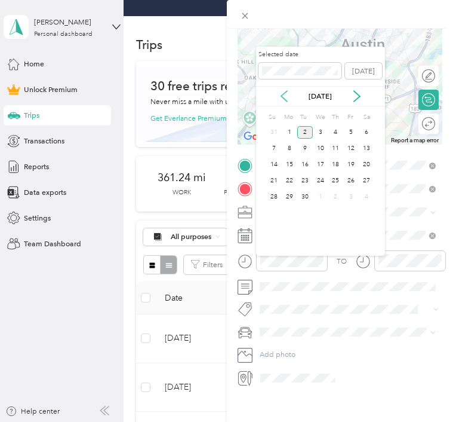
click at [285, 93] on icon at bounding box center [284, 96] width 12 height 12
click at [349, 184] on div "22" at bounding box center [351, 180] width 16 height 13
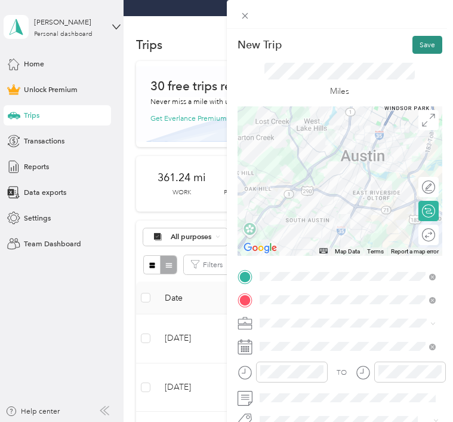
scroll to position [0, 0]
click at [427, 48] on button "Save" at bounding box center [428, 45] width 30 height 18
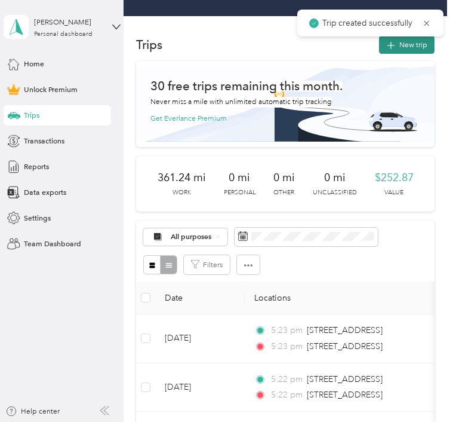
click at [396, 48] on span "button" at bounding box center [391, 45] width 10 height 8
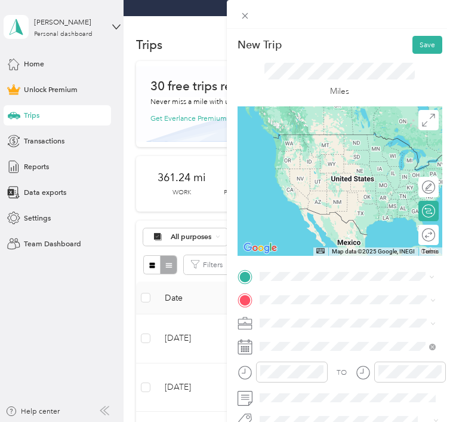
click at [296, 156] on span "2652 Lake Austin Boulevard Austin, Texas 78703, United States" at bounding box center [333, 151] width 104 height 9
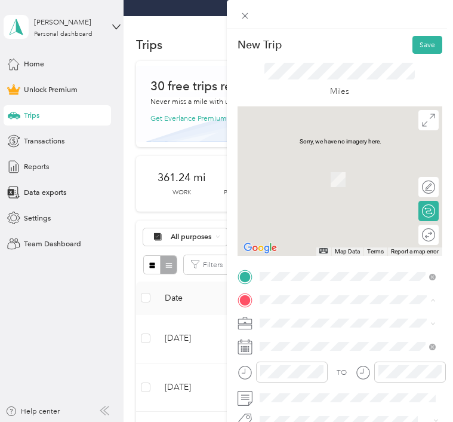
click at [302, 345] on div "Home" at bounding box center [357, 341] width 152 height 9
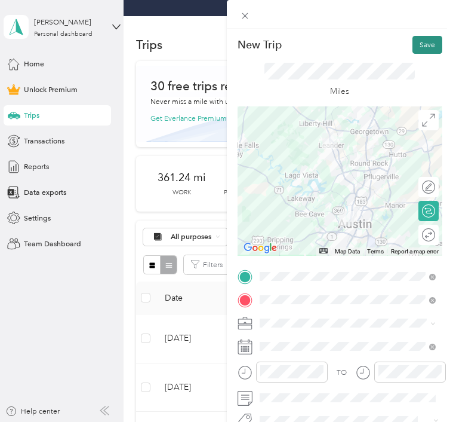
click at [426, 44] on button "Save" at bounding box center [428, 45] width 30 height 18
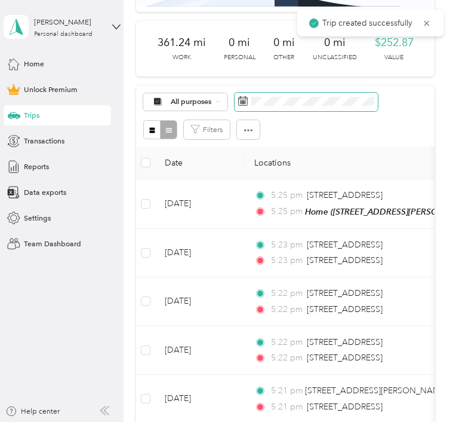
scroll to position [421, 0]
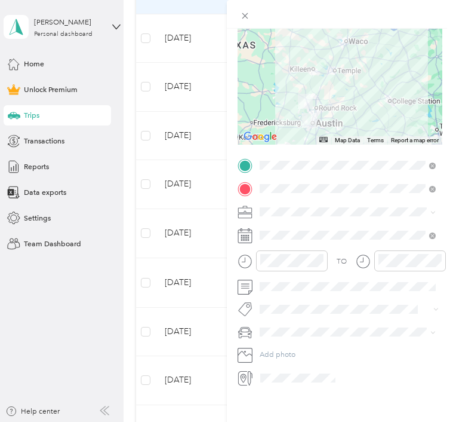
scroll to position [253, 0]
click at [280, 167] on span "Work" at bounding box center [271, 169] width 17 height 9
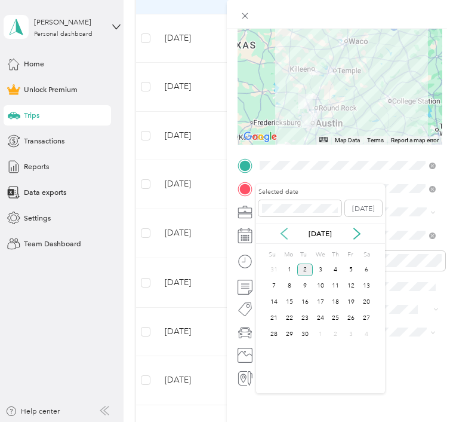
click at [282, 227] on icon at bounding box center [284, 233] width 12 height 12
click at [347, 319] on div "22" at bounding box center [351, 318] width 16 height 13
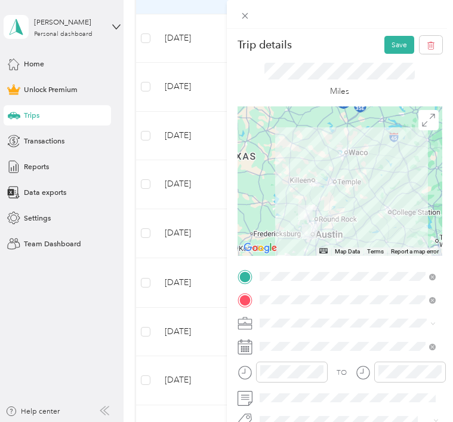
scroll to position [0, 0]
click at [402, 42] on button "Save" at bounding box center [400, 45] width 30 height 18
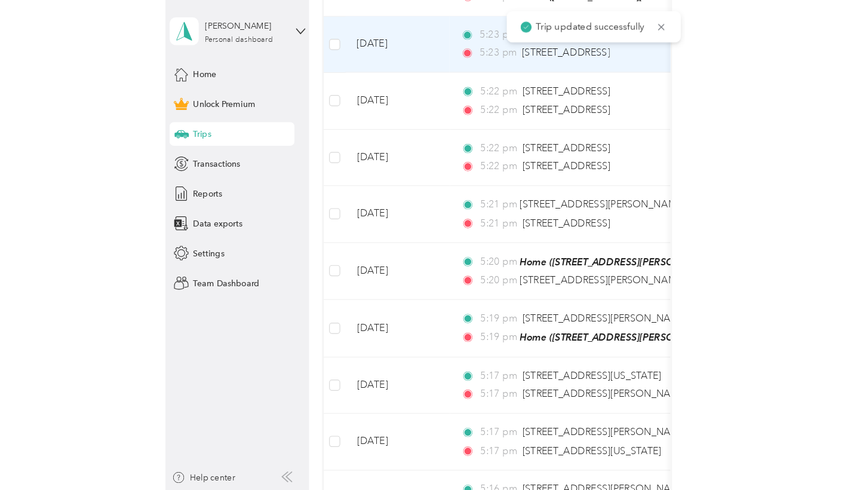
scroll to position [376, 0]
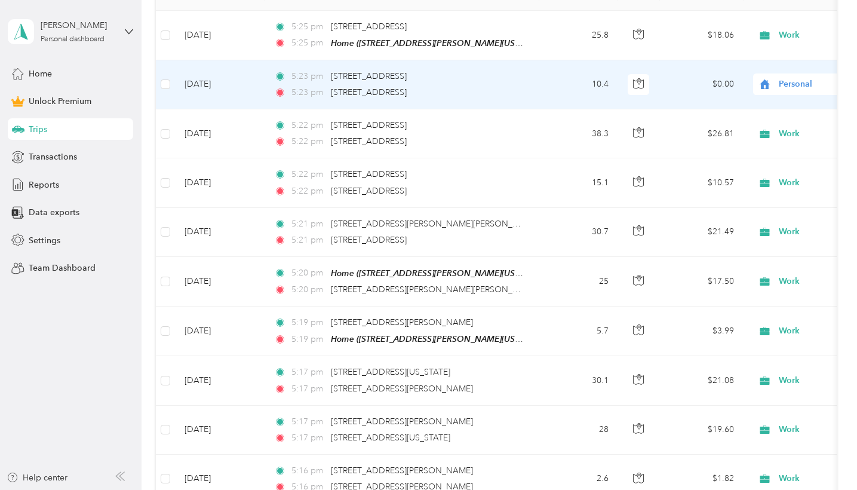
click at [479, 109] on td "5:23 pm 5510 South Interstate 35, Austin 5:23 pm 2652 Lake Austin Boulevard, Au…" at bounding box center [402, 84] width 275 height 49
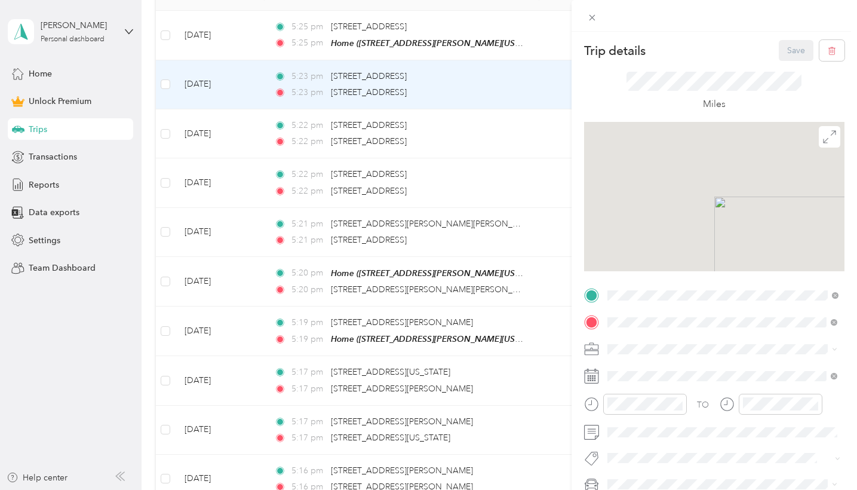
scroll to position [165, 0]
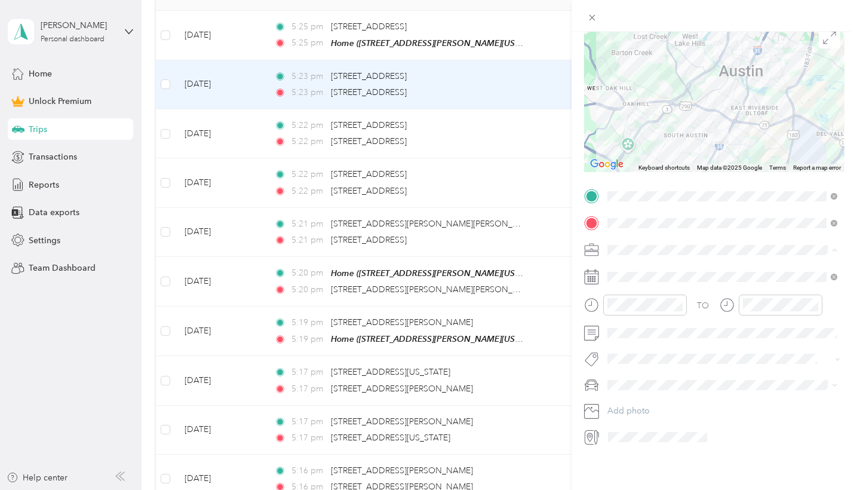
click at [629, 286] on span "Work" at bounding box center [621, 284] width 20 height 10
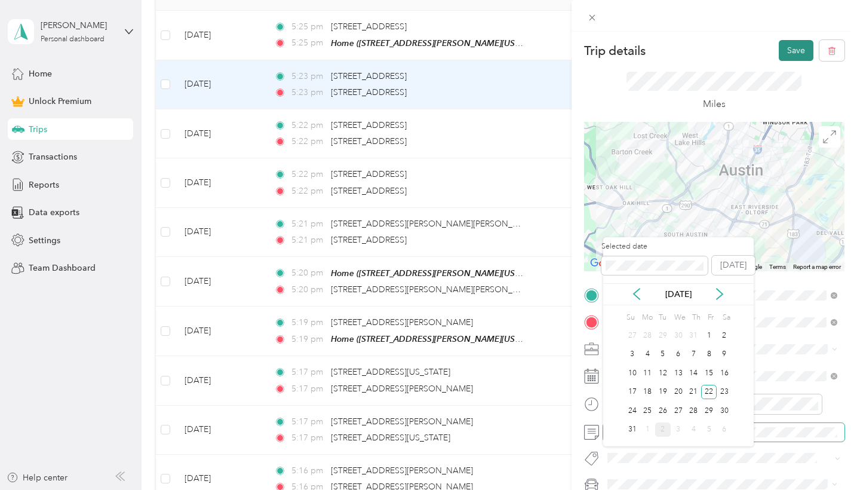
scroll to position [0, 0]
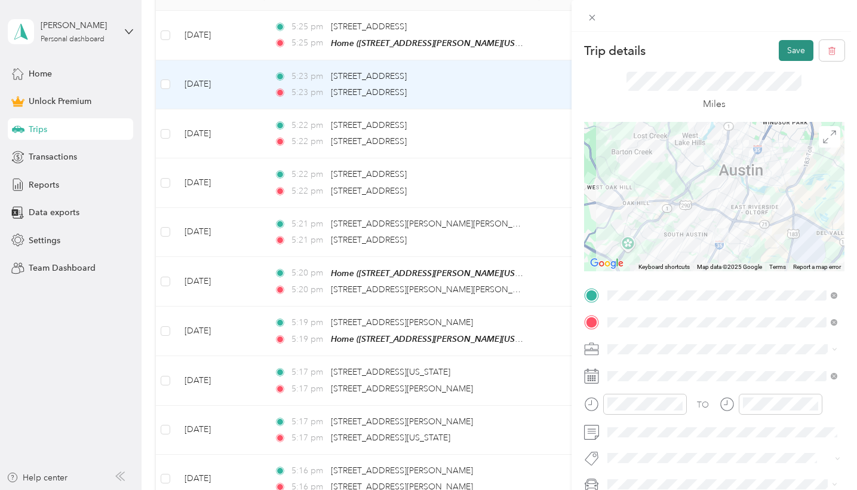
click at [793, 54] on button "Save" at bounding box center [796, 50] width 35 height 21
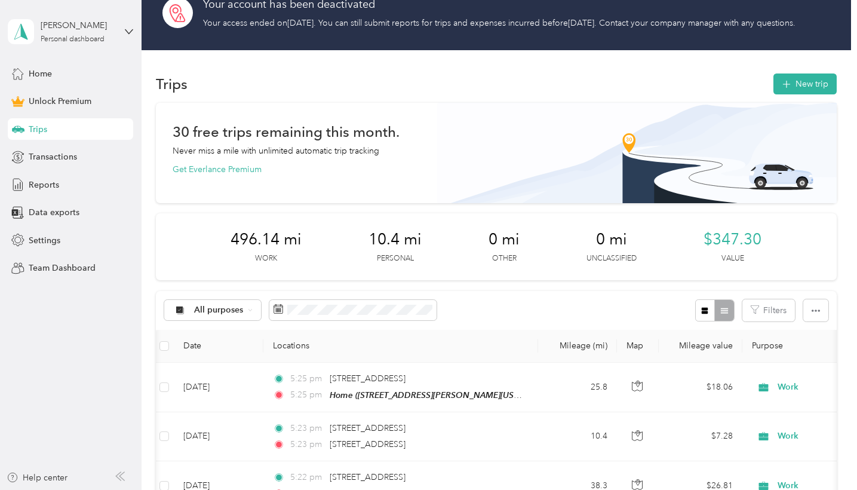
scroll to position [25, 0]
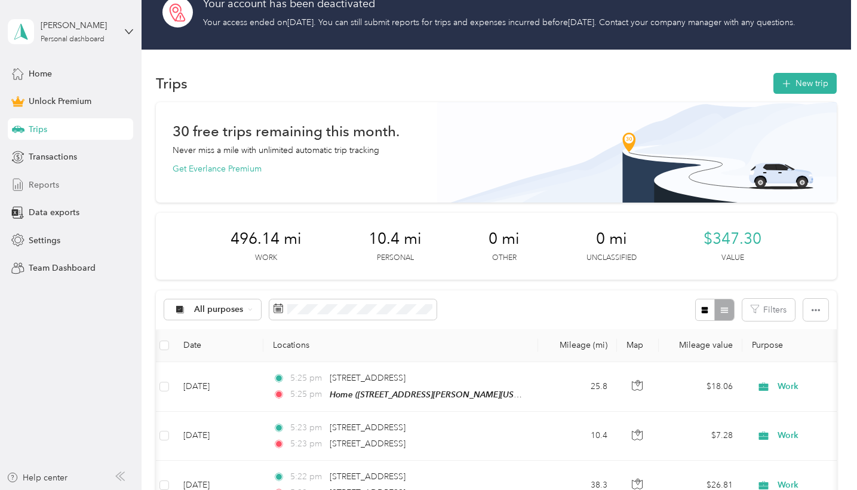
click at [58, 180] on span "Reports" at bounding box center [44, 185] width 30 height 13
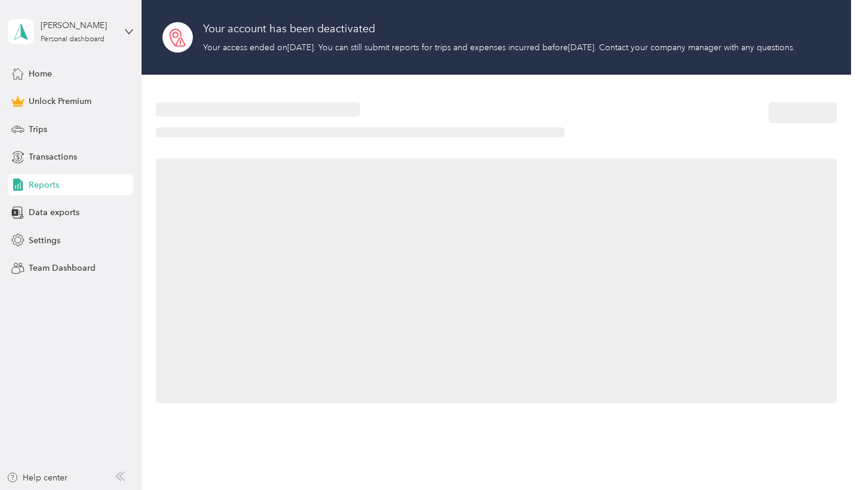
scroll to position [12, 0]
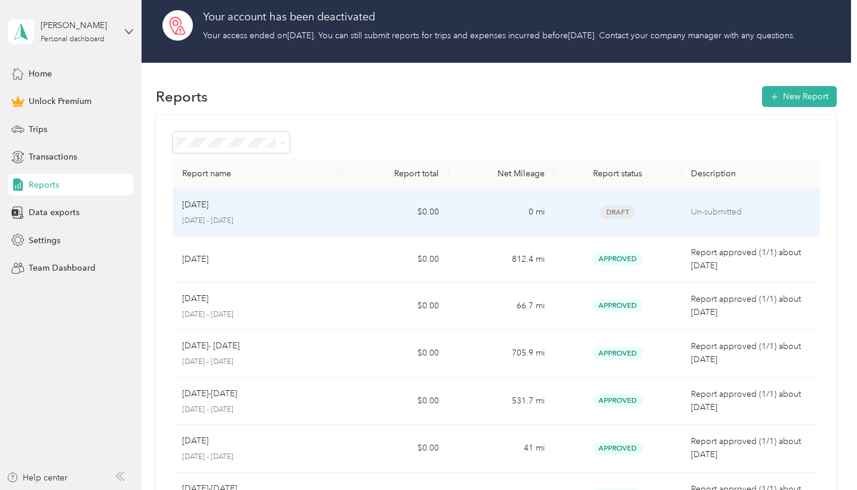
click at [340, 236] on td "August 1 August 1 - 15, 2023" at bounding box center [258, 213] width 170 height 48
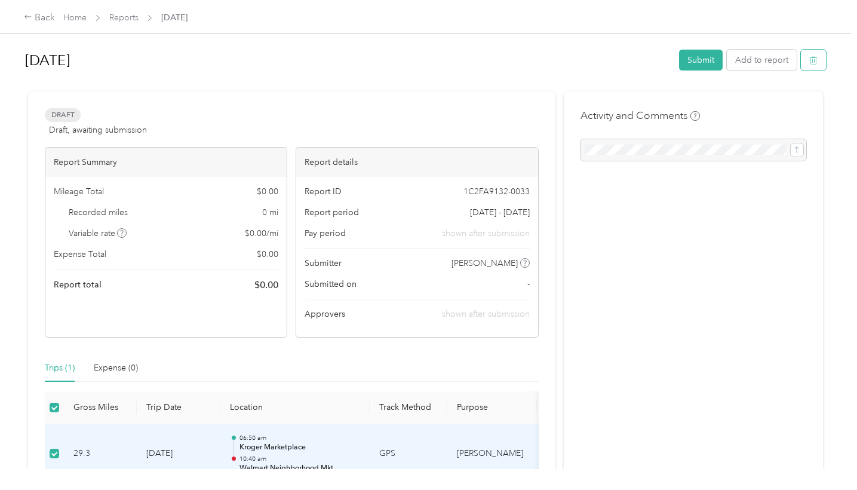
click at [817, 59] on icon "button" at bounding box center [813, 60] width 8 height 8
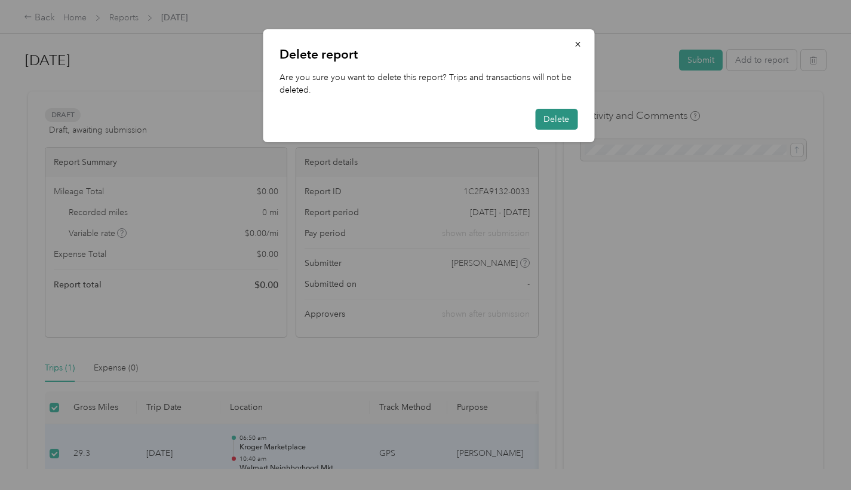
click at [558, 116] on button "Delete" at bounding box center [556, 119] width 42 height 21
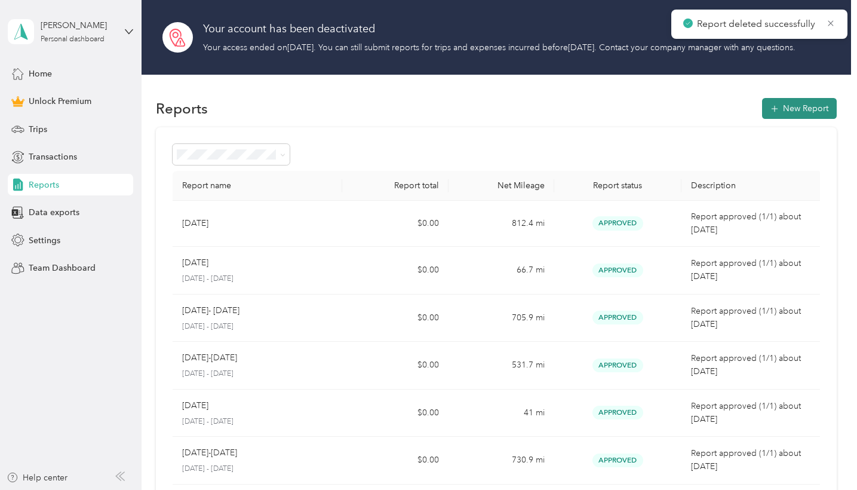
click at [785, 119] on button "New Report" at bounding box center [799, 108] width 75 height 21
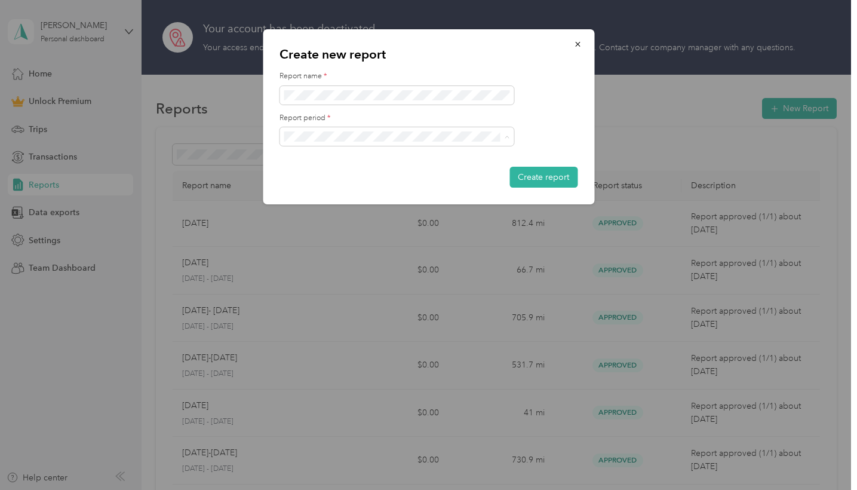
click at [353, 260] on li "Aug 16 - 31, 2025" at bounding box center [396, 258] width 234 height 21
click at [528, 187] on button "Create report" at bounding box center [543, 177] width 68 height 21
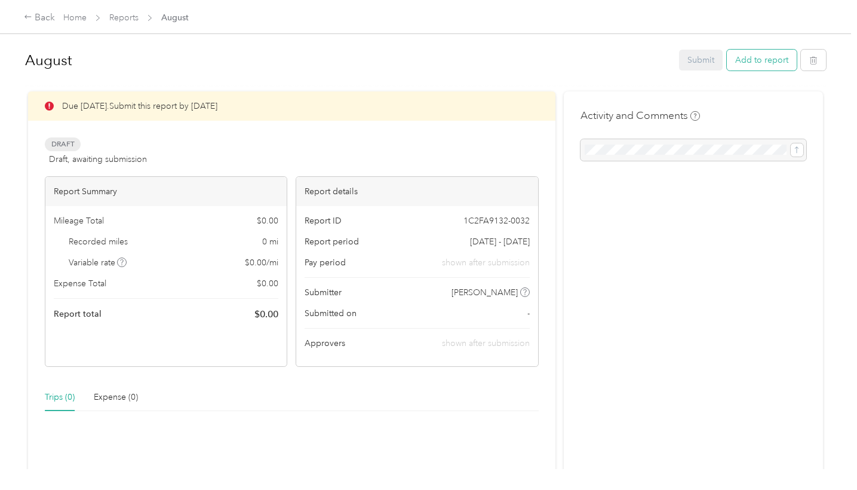
click at [769, 64] on button "Add to report" at bounding box center [762, 60] width 70 height 21
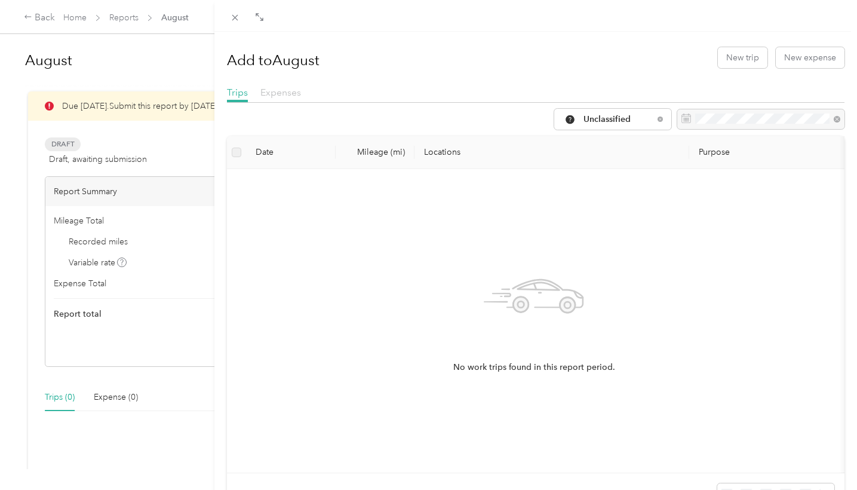
click at [282, 91] on span "Expenses" at bounding box center [280, 92] width 41 height 11
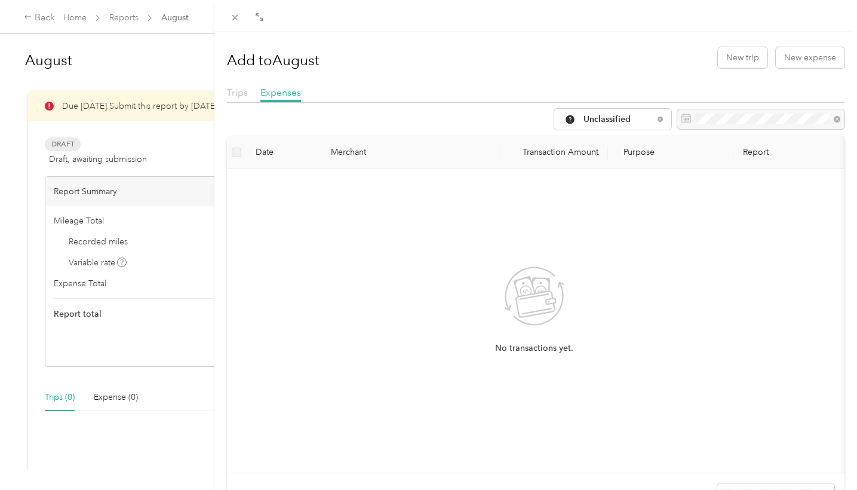
click at [236, 94] on span "Trips" at bounding box center [237, 92] width 21 height 11
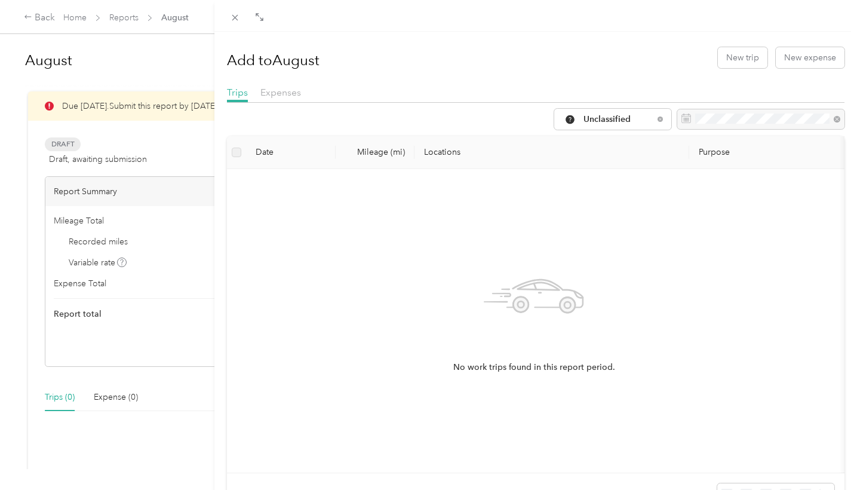
click at [241, 159] on label at bounding box center [237, 152] width 10 height 13
click at [237, 14] on icon at bounding box center [235, 18] width 10 height 10
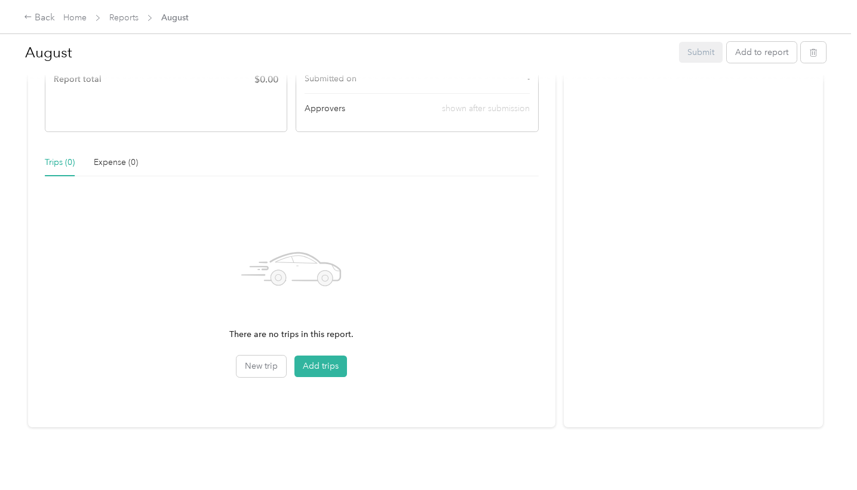
scroll to position [238, 0]
click at [319, 364] on button "Add trips" at bounding box center [320, 365] width 53 height 21
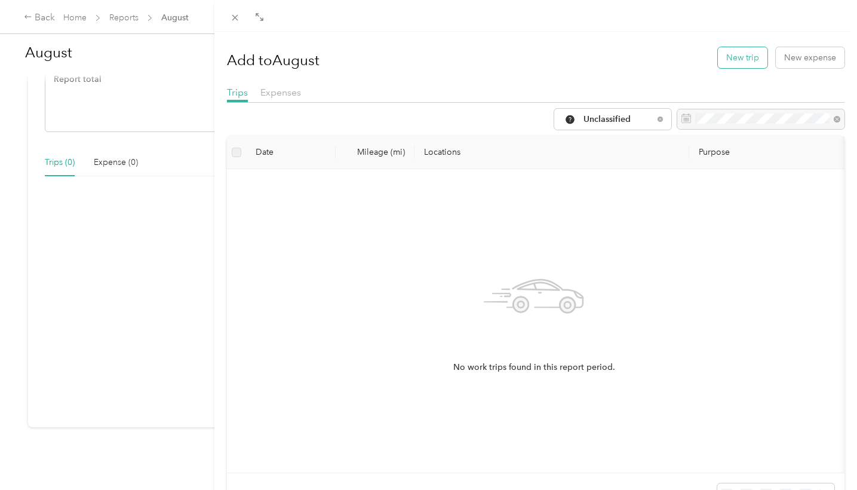
click at [752, 55] on button "New trip" at bounding box center [743, 57] width 50 height 21
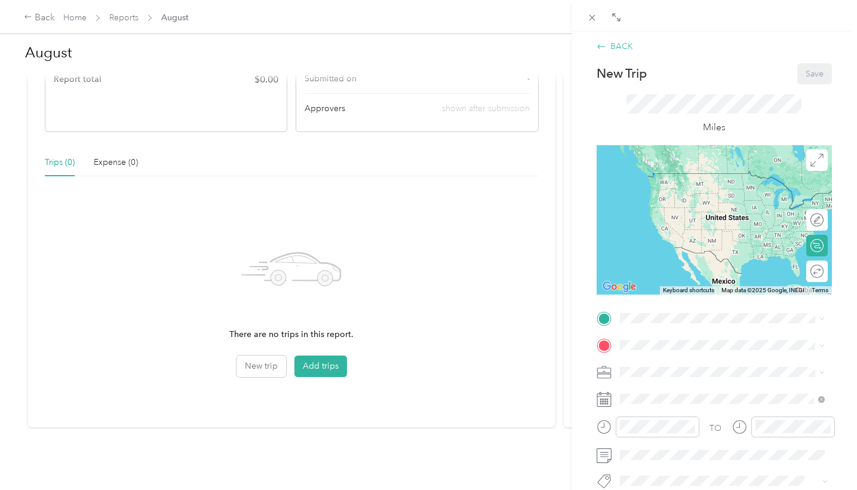
click at [615, 44] on div "BACK" at bounding box center [614, 46] width 36 height 13
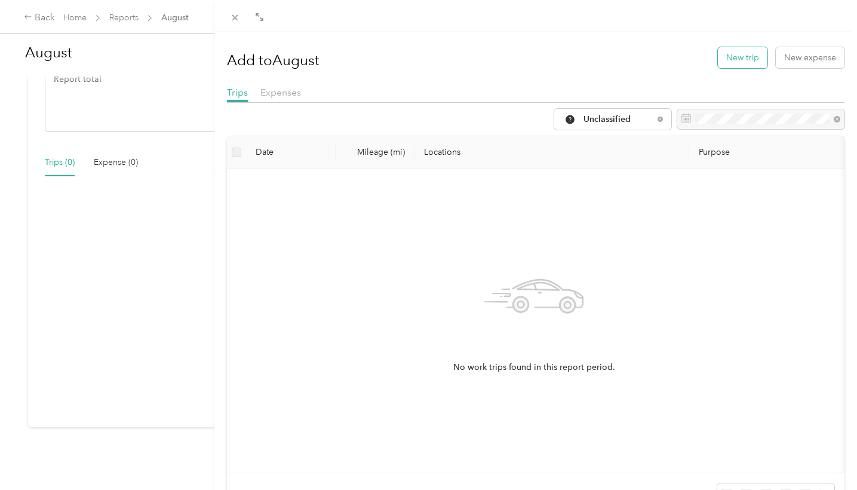
click at [754, 57] on button "New trip" at bounding box center [743, 57] width 50 height 21
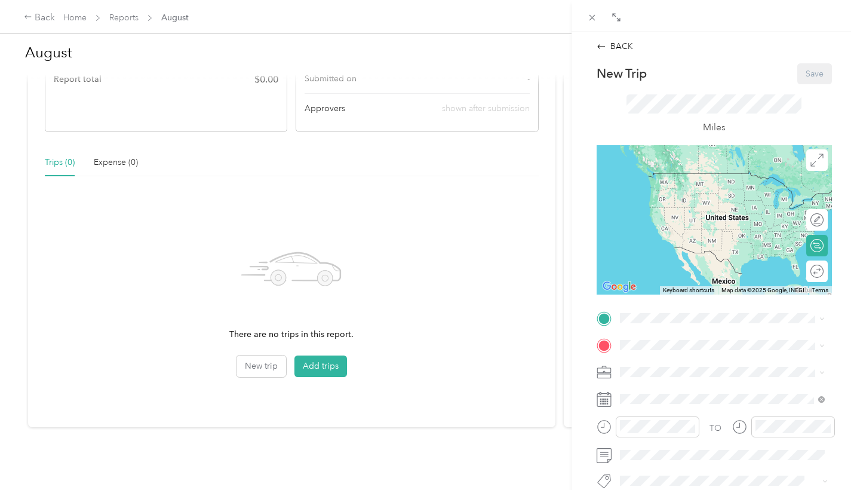
click at [319, 361] on div "BACK New Trip Save This trip cannot be edited because it is either under review…" at bounding box center [428, 245] width 857 height 490
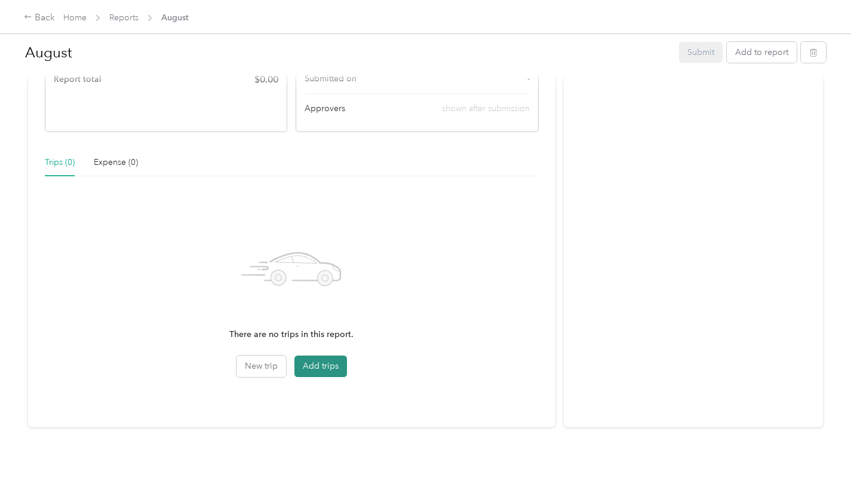
click at [319, 366] on button "Add trips" at bounding box center [320, 365] width 53 height 21
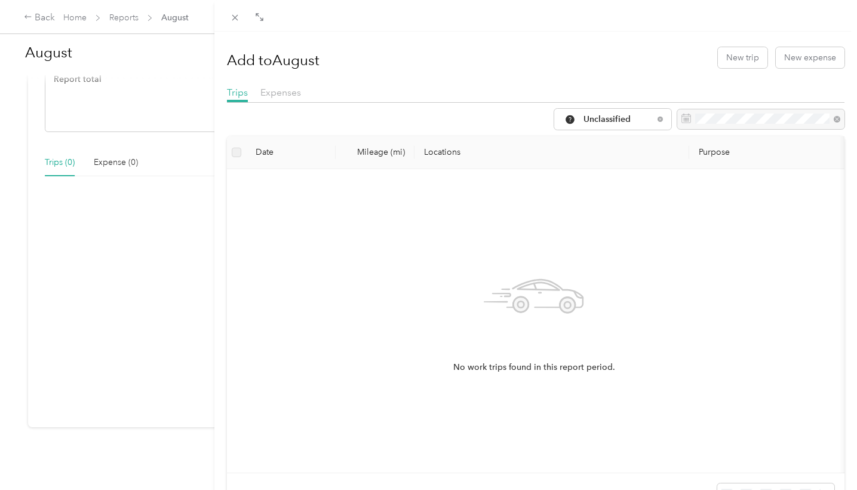
click at [43, 16] on div "Add to August New trip New expense Trips Expenses Unclassified Date Mileage (mi…" at bounding box center [428, 245] width 857 height 490
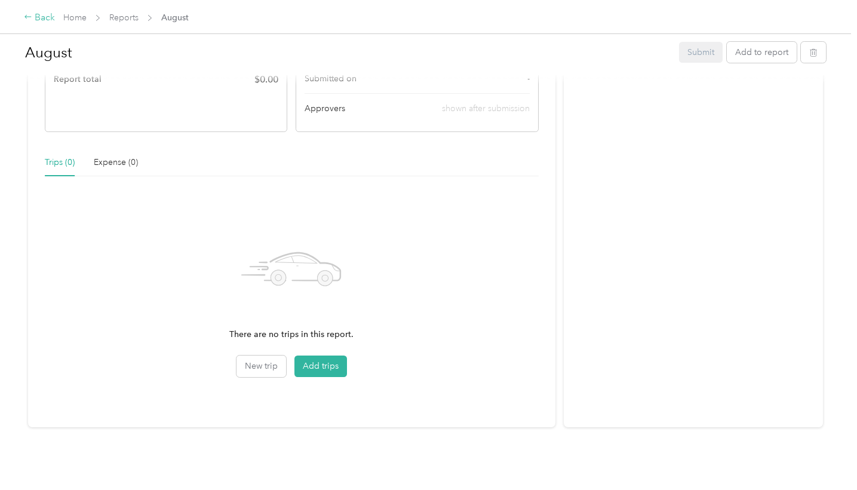
click at [42, 17] on div "Back" at bounding box center [39, 18] width 31 height 14
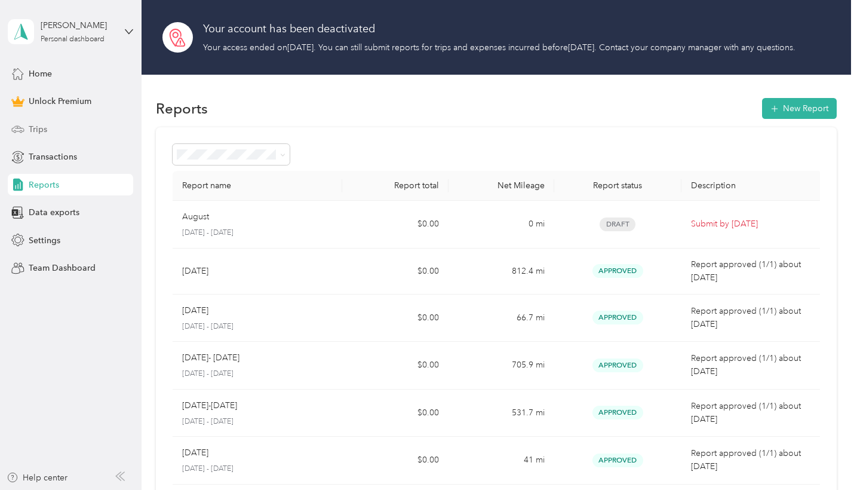
click at [39, 124] on span "Trips" at bounding box center [38, 129] width 19 height 13
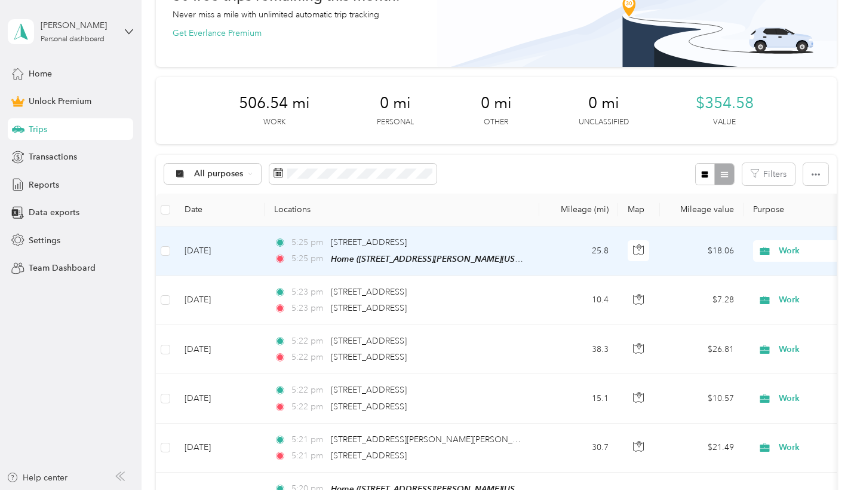
scroll to position [197, 0]
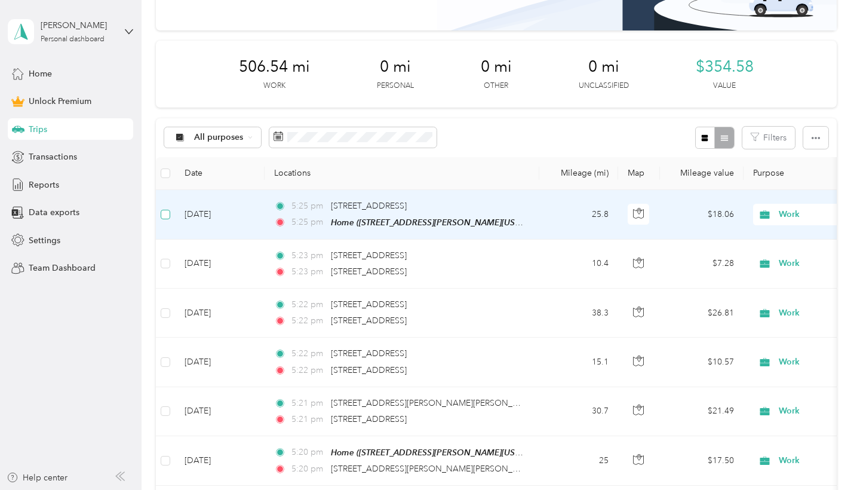
click at [168, 219] on span at bounding box center [166, 215] width 10 height 10
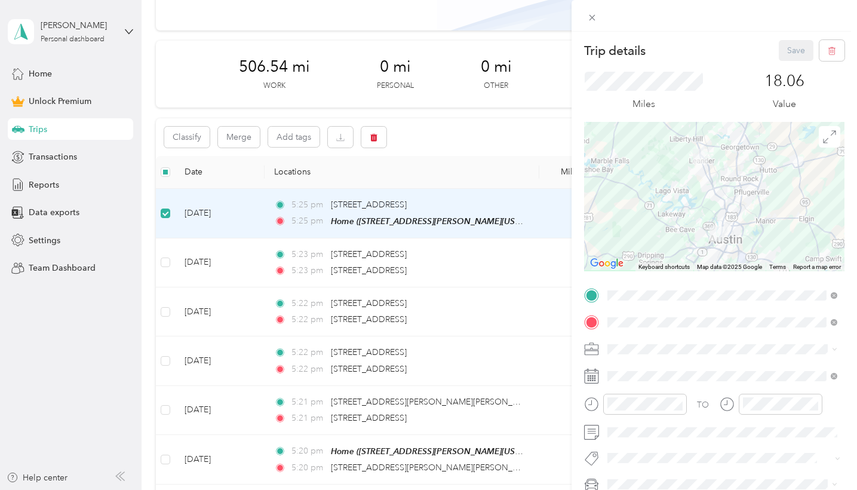
click at [165, 381] on div "Trip details Save This trip cannot be edited because it is either under review,…" at bounding box center [428, 245] width 857 height 490
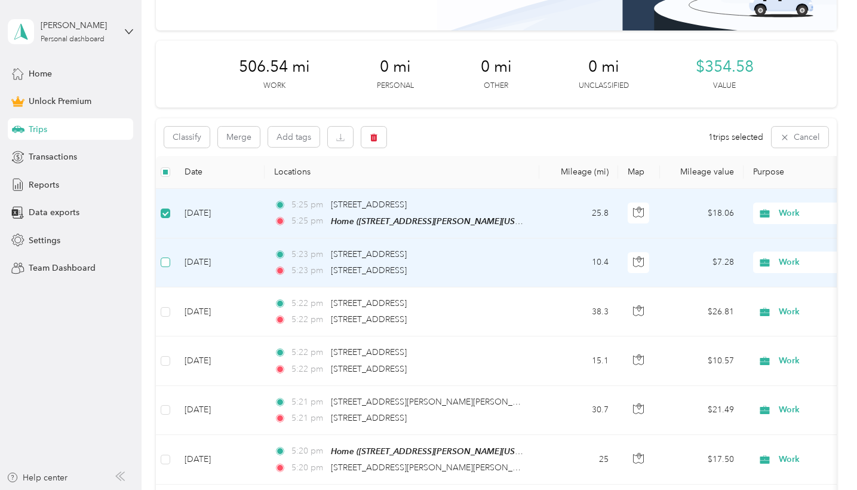
click at [165, 267] on span at bounding box center [166, 262] width 10 height 10
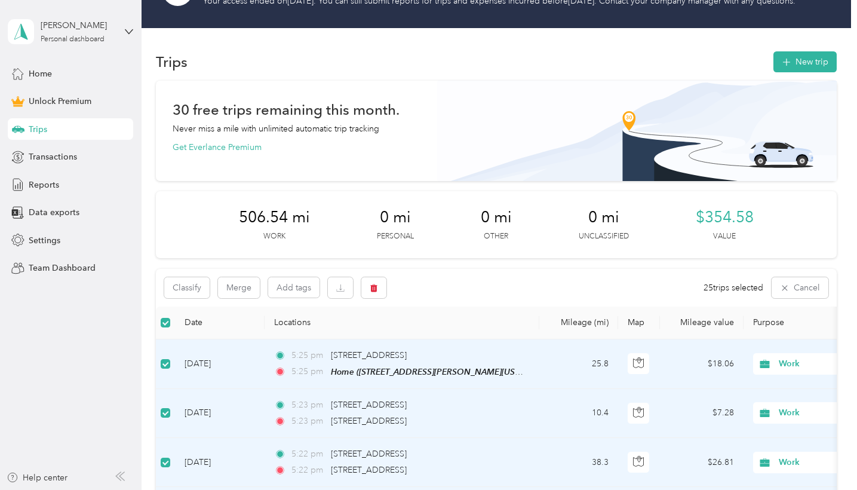
scroll to position [63, 0]
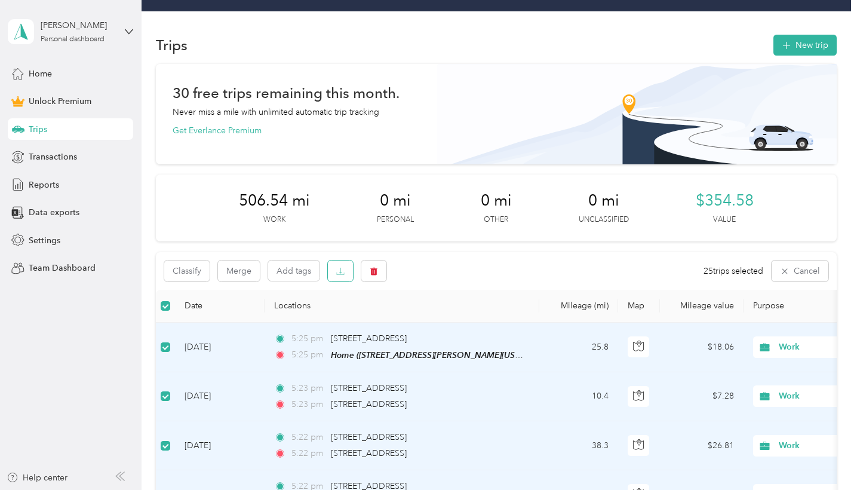
click at [337, 275] on icon "button" at bounding box center [340, 271] width 8 height 8
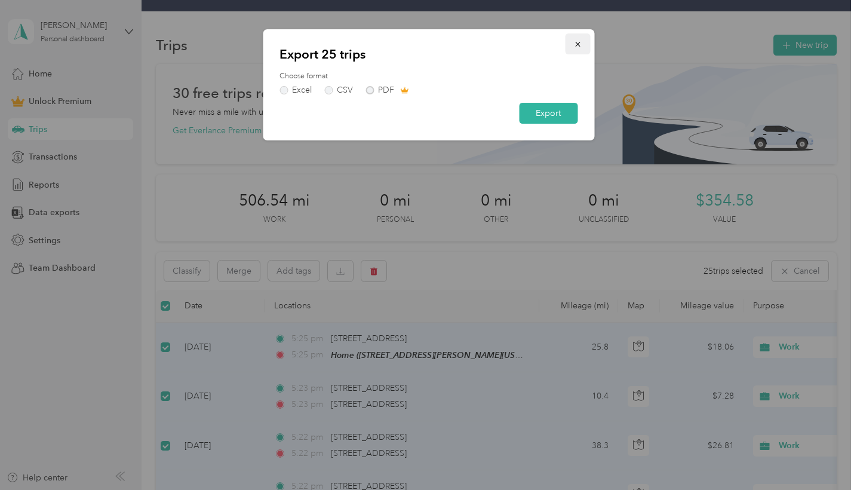
click at [576, 47] on icon "button" at bounding box center [577, 44] width 8 height 8
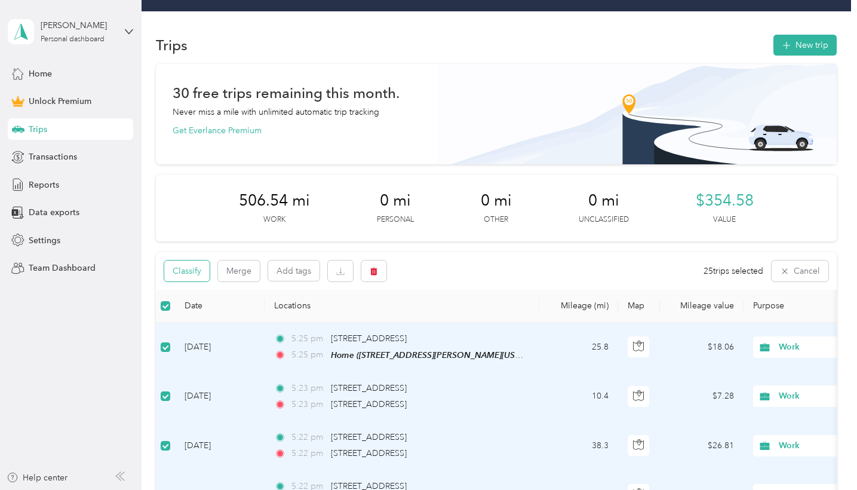
click at [190, 281] on button "Classify" at bounding box center [186, 270] width 45 height 21
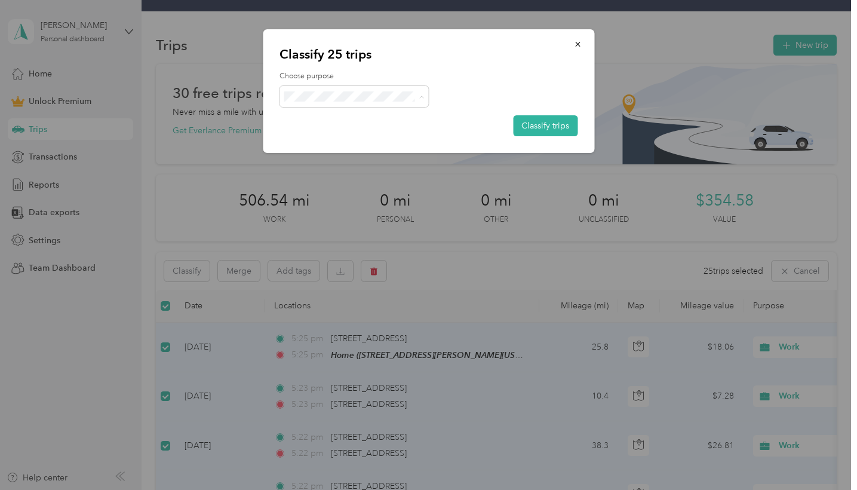
click at [364, 204] on ol "Work Personal Other Charity Medical Moving Commute" at bounding box center [353, 259] width 149 height 146
click at [577, 43] on icon "button" at bounding box center [577, 44] width 8 height 8
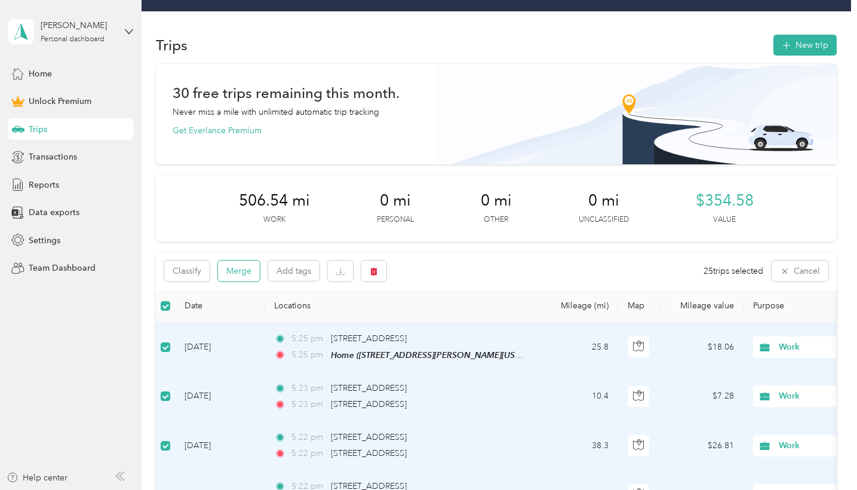
click at [236, 277] on button "Merge" at bounding box center [239, 270] width 42 height 21
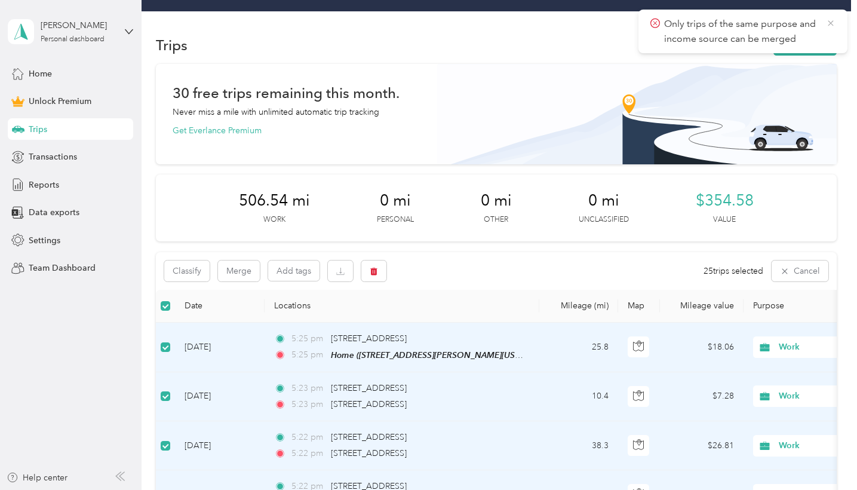
click at [832, 20] on icon at bounding box center [831, 23] width 10 height 11
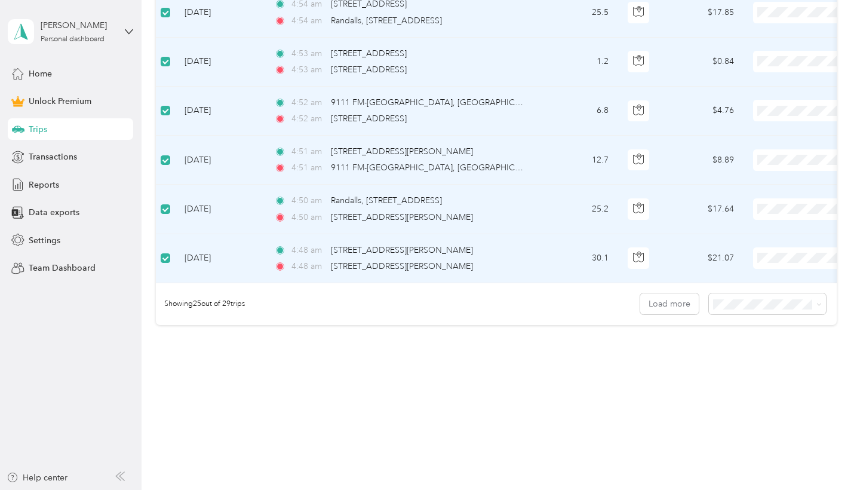
scroll to position [3006, 0]
click at [398, 283] on td "4:48 am 2025 W Ben White Boulevard Frontage Rd, Austin, TX, United States 4:48 …" at bounding box center [402, 258] width 275 height 49
drag, startPoint x: 398, startPoint y: 335, endPoint x: 259, endPoint y: 337, distance: 139.1
click at [272, 283] on td "4:48 am 2025 W Ben White Boulevard Frontage Rd, Austin, TX, United States 4:48 …" at bounding box center [402, 258] width 275 height 49
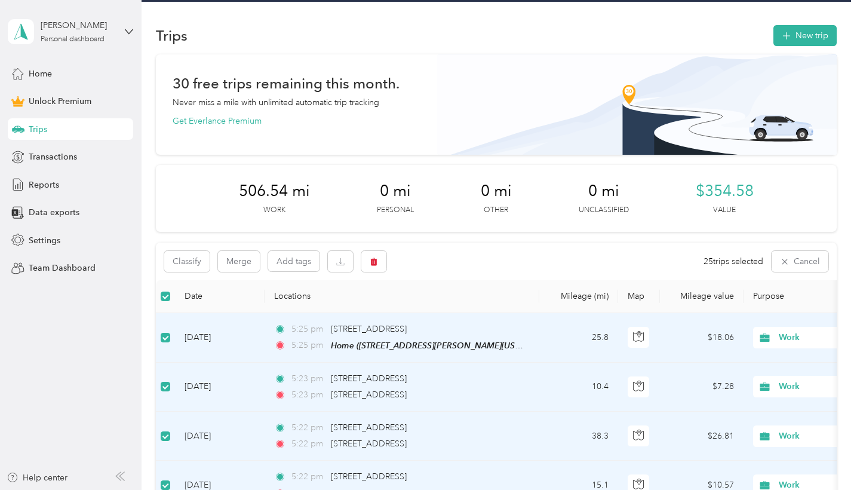
scroll to position [75, 0]
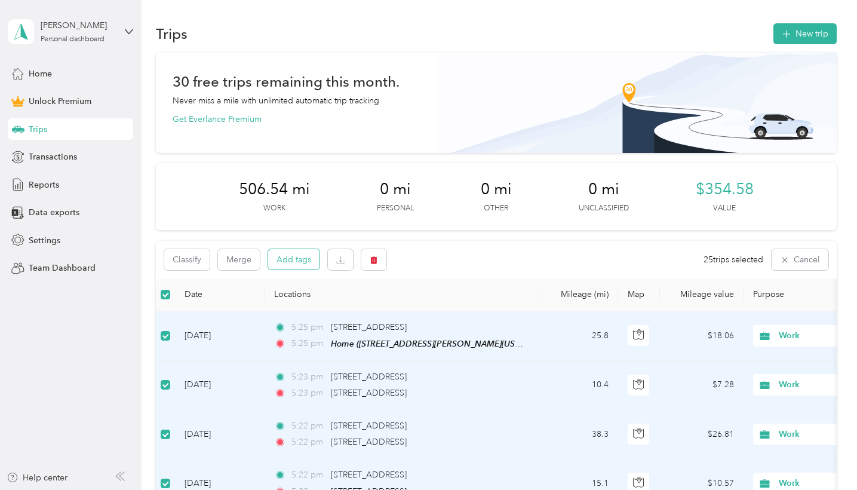
click at [275, 269] on button "Add tags" at bounding box center [293, 259] width 51 height 20
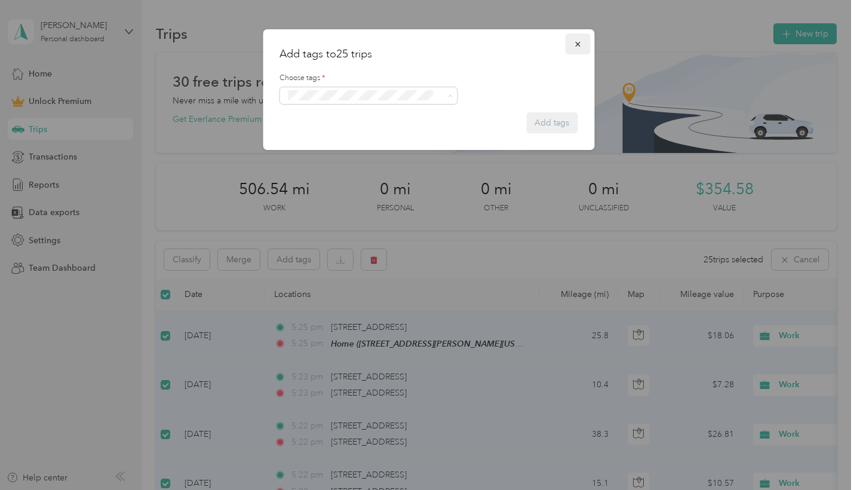
click at [577, 47] on icon "button" at bounding box center [577, 44] width 8 height 8
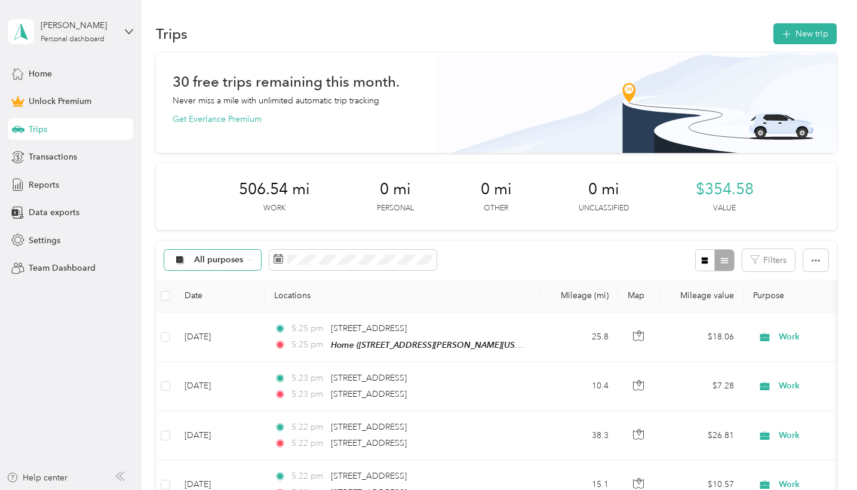
click at [222, 270] on div "All purposes" at bounding box center [212, 260] width 97 height 20
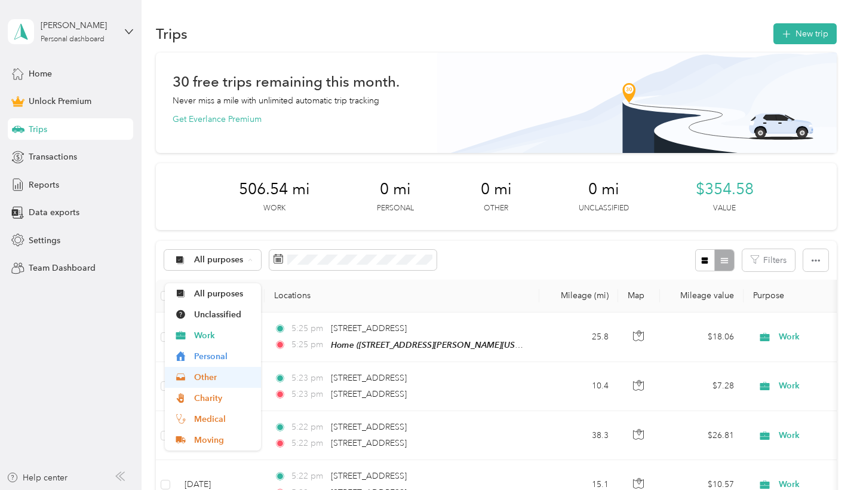
scroll to position [0, 0]
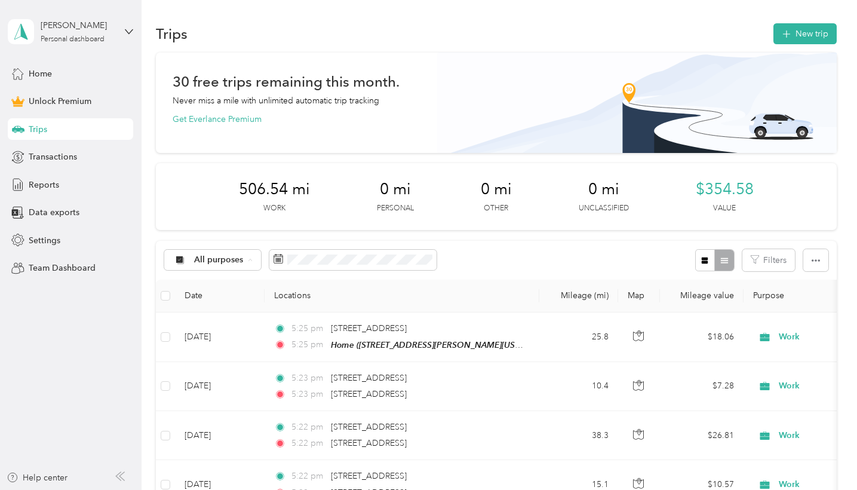
click at [363, 303] on th "Locations" at bounding box center [402, 295] width 275 height 33
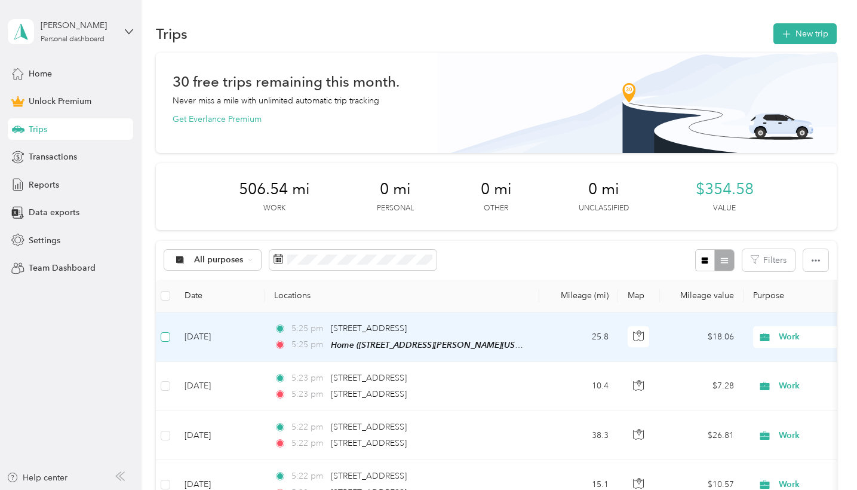
click at [168, 342] on span at bounding box center [166, 337] width 10 height 10
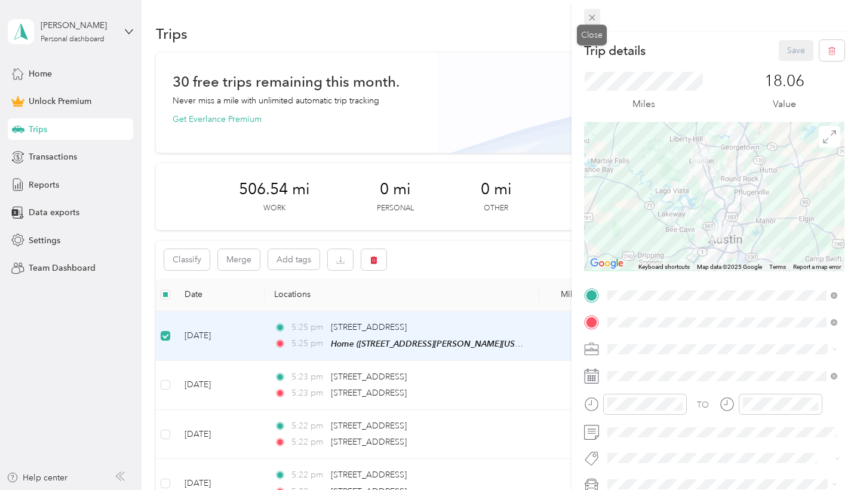
click at [592, 17] on icon at bounding box center [592, 18] width 6 height 6
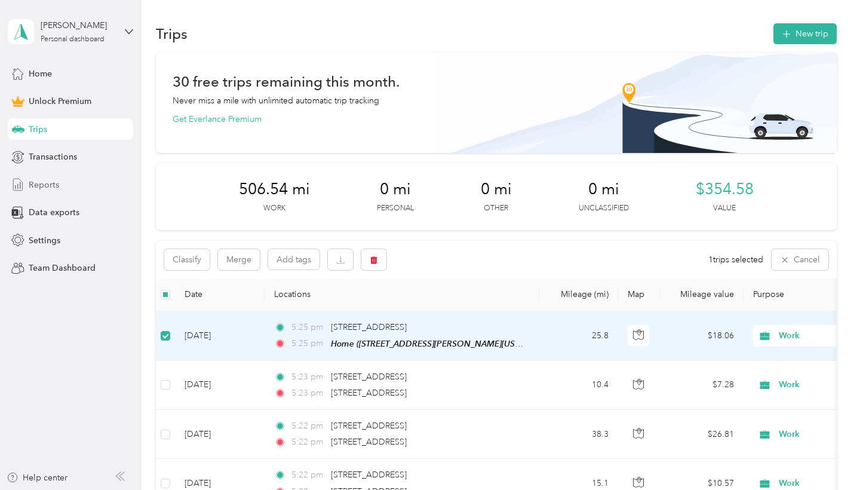
click at [42, 182] on span "Reports" at bounding box center [44, 185] width 30 height 13
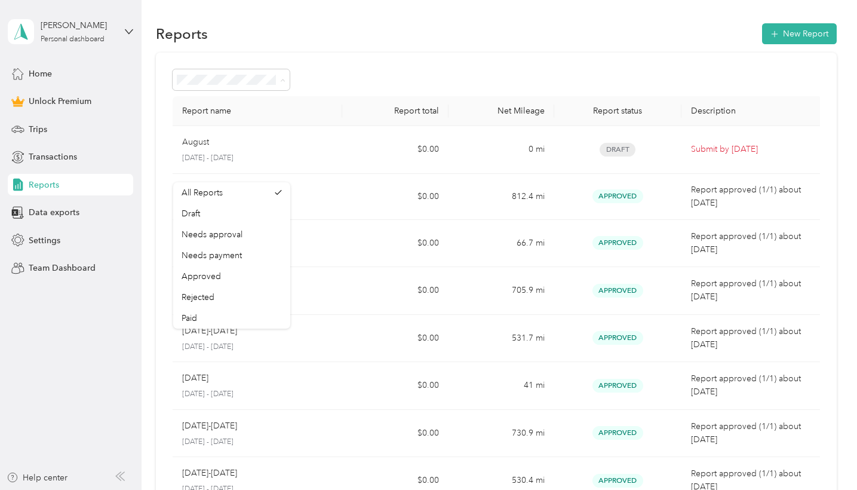
click at [396, 90] on div at bounding box center [496, 79] width 647 height 21
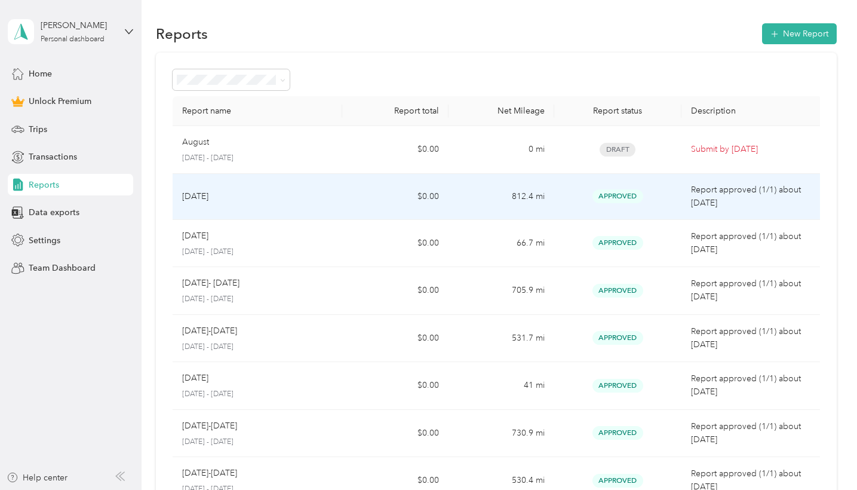
click at [411, 220] on td "$0.00" at bounding box center [395, 197] width 106 height 46
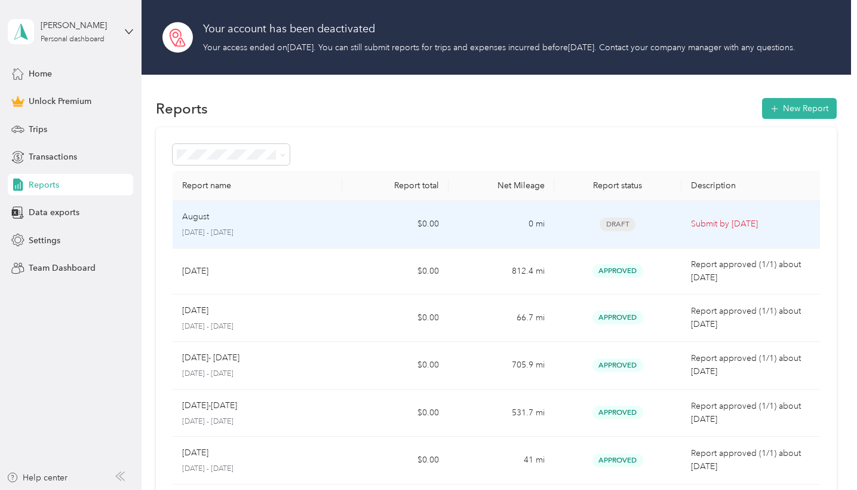
click at [450, 248] on td "0 mi" at bounding box center [501, 225] width 106 height 48
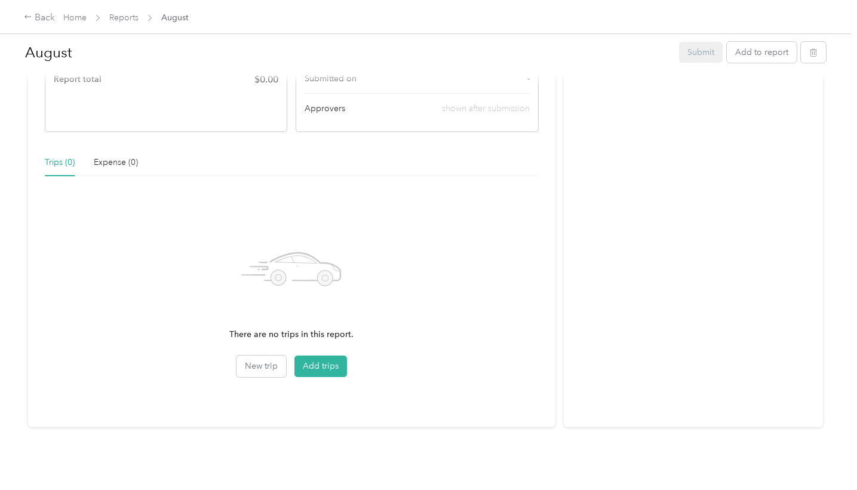
scroll to position [238, 0]
click at [761, 53] on button "Add to report" at bounding box center [762, 52] width 70 height 21
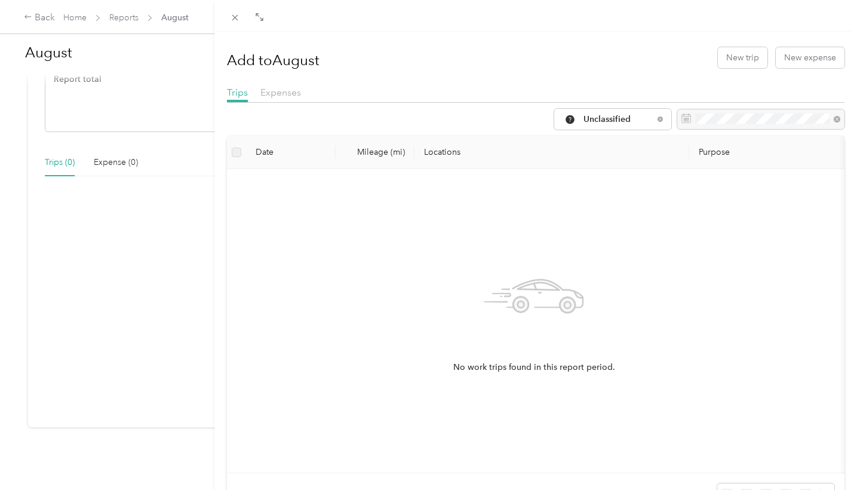
click at [42, 21] on div "Add to August New trip New expense Trips Expenses Unclassified Date Mileage (mi…" at bounding box center [428, 245] width 857 height 490
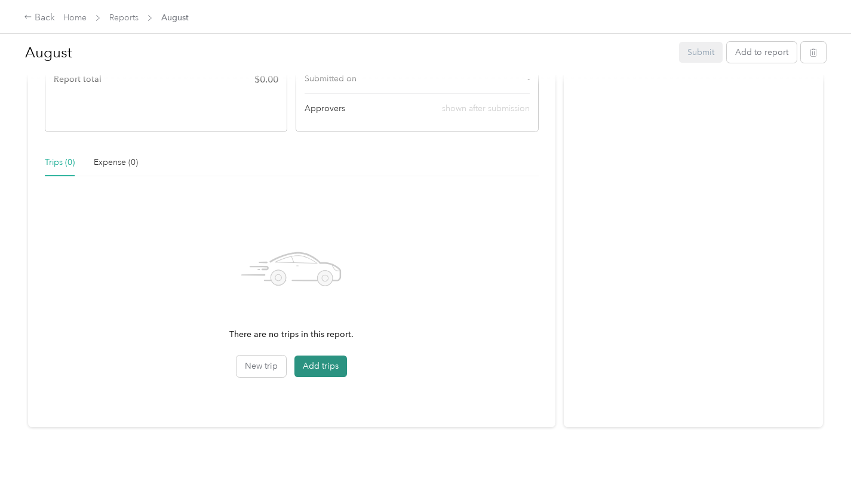
click at [326, 361] on button "Add trips" at bounding box center [320, 365] width 53 height 21
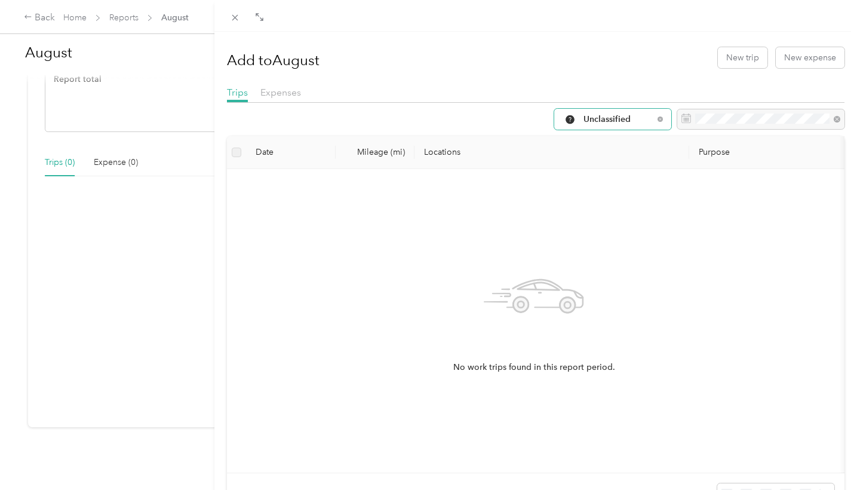
click at [601, 130] on div "Unclassified" at bounding box center [612, 119] width 117 height 21
click at [601, 269] on li "Work" at bounding box center [609, 263] width 117 height 21
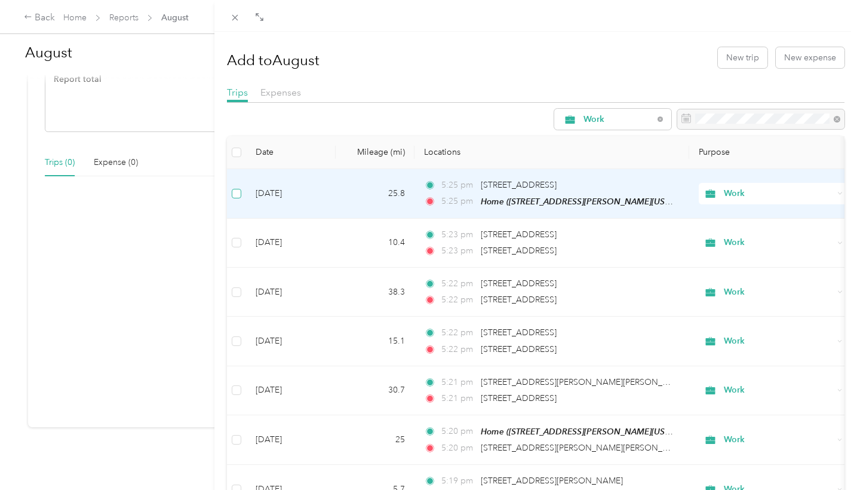
click at [236, 198] on span at bounding box center [237, 194] width 10 height 10
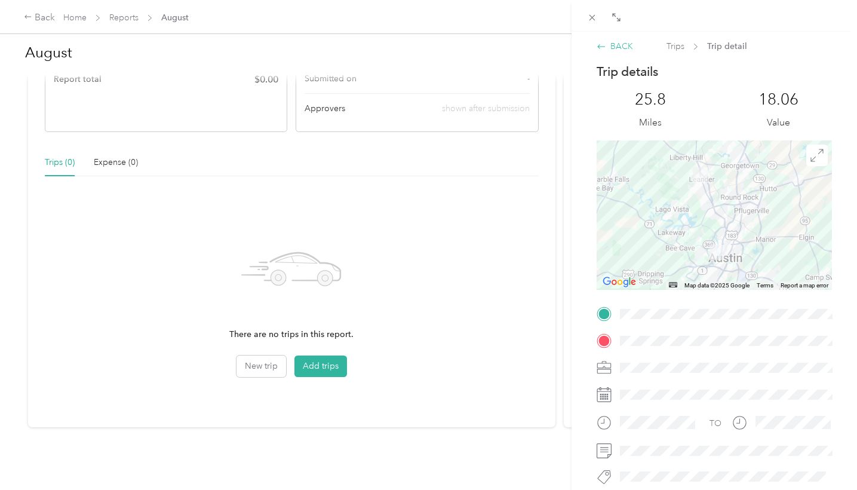
click at [616, 48] on div "BACK" at bounding box center [614, 46] width 36 height 13
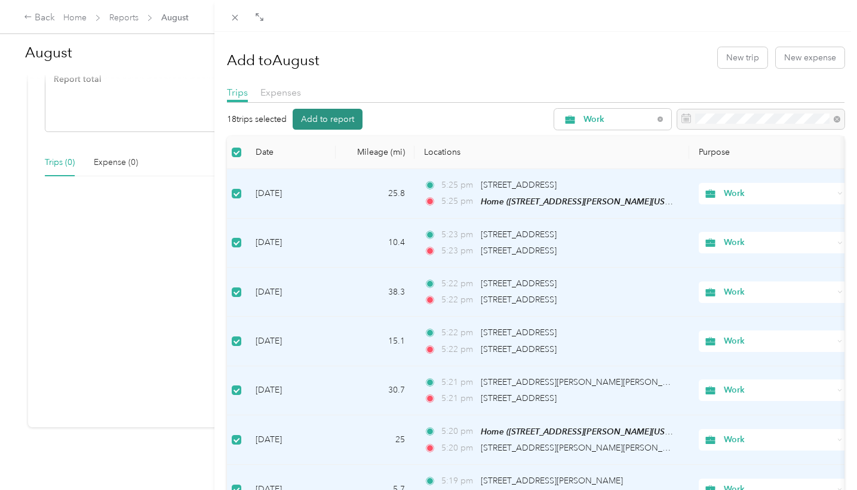
click at [313, 130] on button "Add to report" at bounding box center [328, 119] width 70 height 21
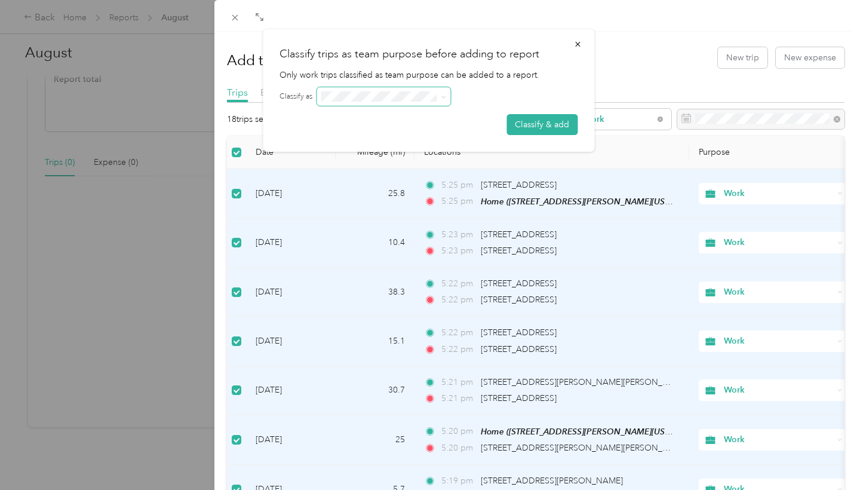
click at [382, 106] on span at bounding box center [383, 96] width 134 height 19
click at [540, 135] on button "Classify & add" at bounding box center [541, 124] width 71 height 21
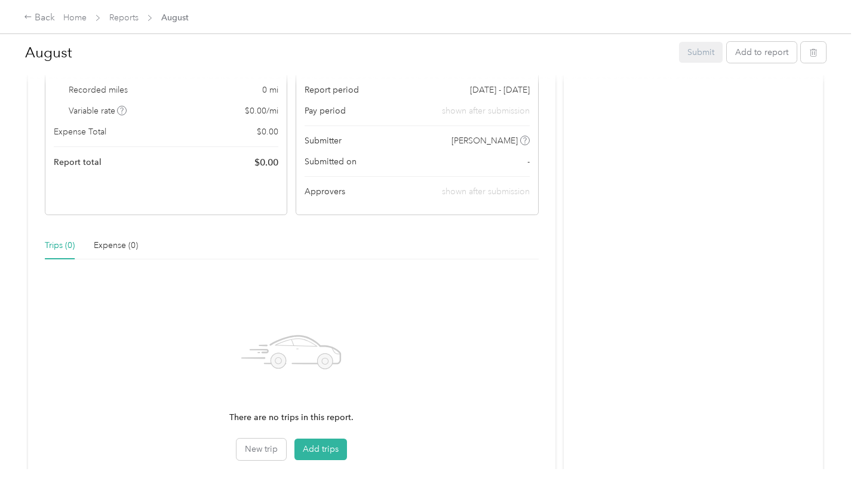
scroll to position [162, 0]
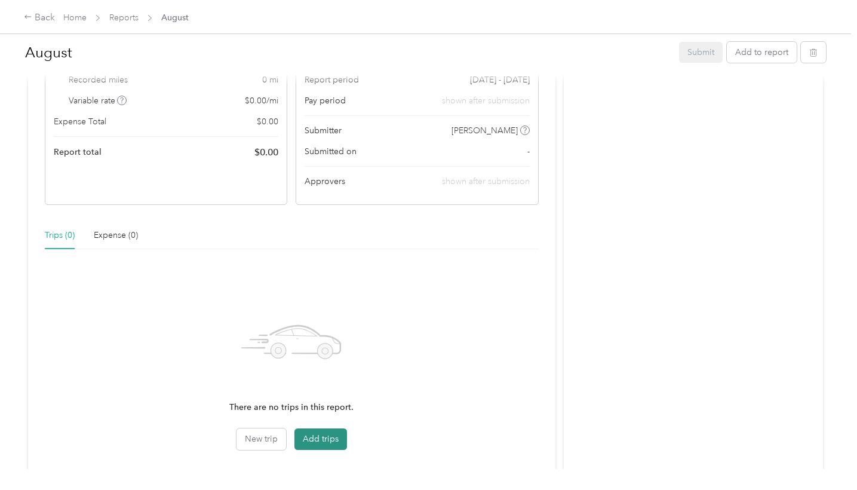
click at [315, 445] on button "Add trips" at bounding box center [320, 438] width 53 height 21
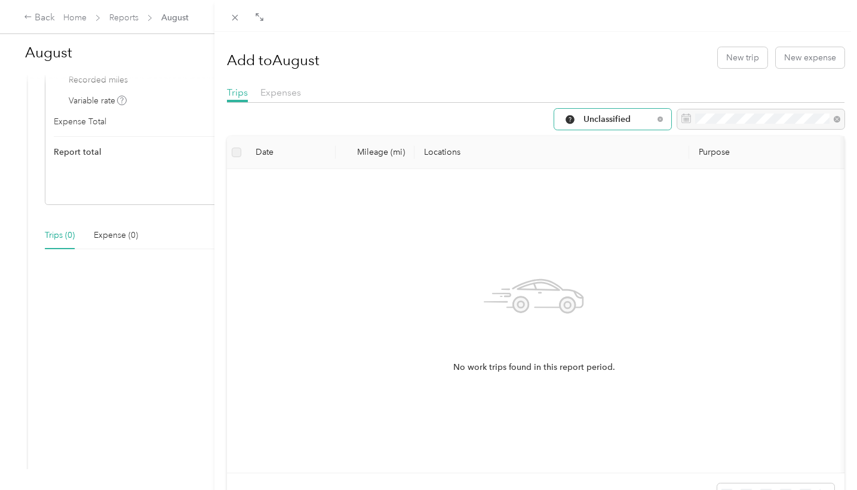
click at [601, 130] on div "Unclassified" at bounding box center [612, 119] width 117 height 21
click at [593, 263] on span "Work" at bounding box center [619, 263] width 79 height 13
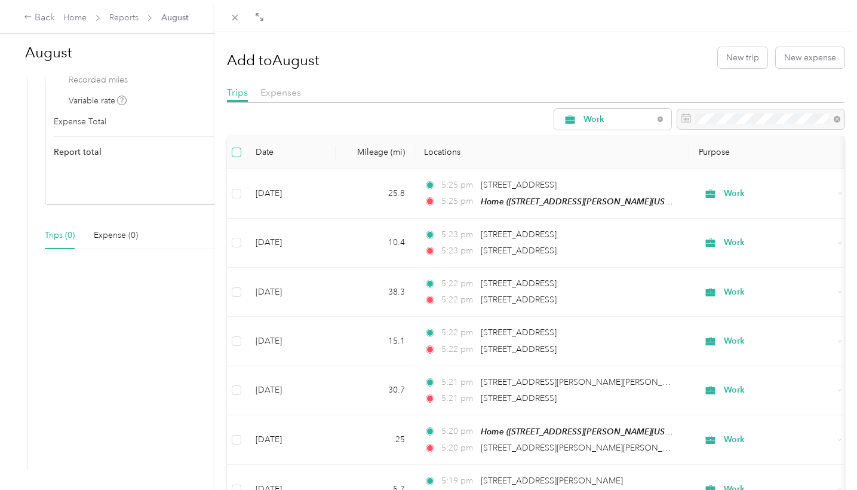
click at [236, 157] on span at bounding box center [237, 152] width 10 height 10
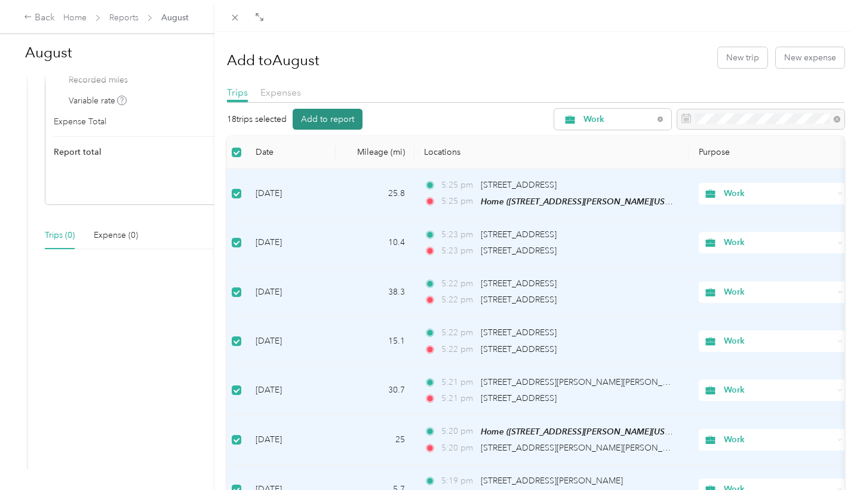
click at [309, 130] on button "Add to report" at bounding box center [328, 119] width 70 height 21
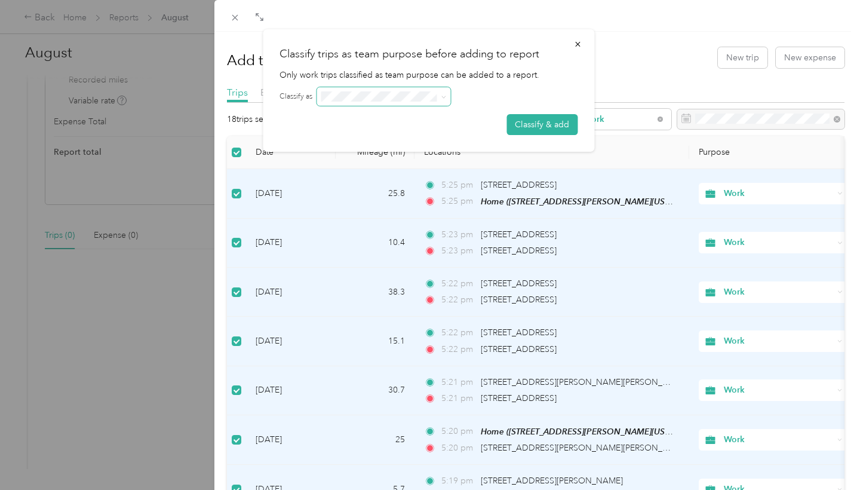
click at [339, 106] on span at bounding box center [383, 96] width 134 height 19
click at [447, 106] on span at bounding box center [383, 96] width 134 height 19
click at [441, 100] on icon at bounding box center [443, 96] width 5 height 5
click at [552, 135] on button "Classify & add" at bounding box center [541, 124] width 71 height 21
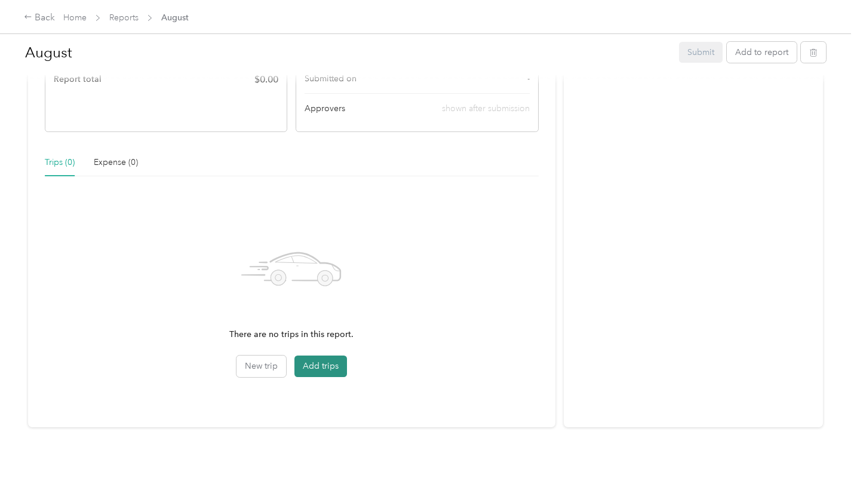
click at [312, 356] on button "Add trips" at bounding box center [320, 365] width 53 height 21
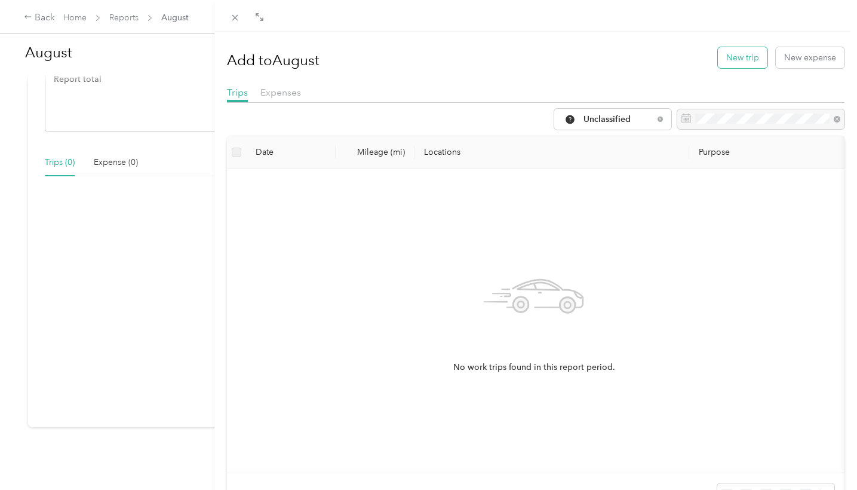
click at [738, 54] on button "New trip" at bounding box center [743, 57] width 50 height 21
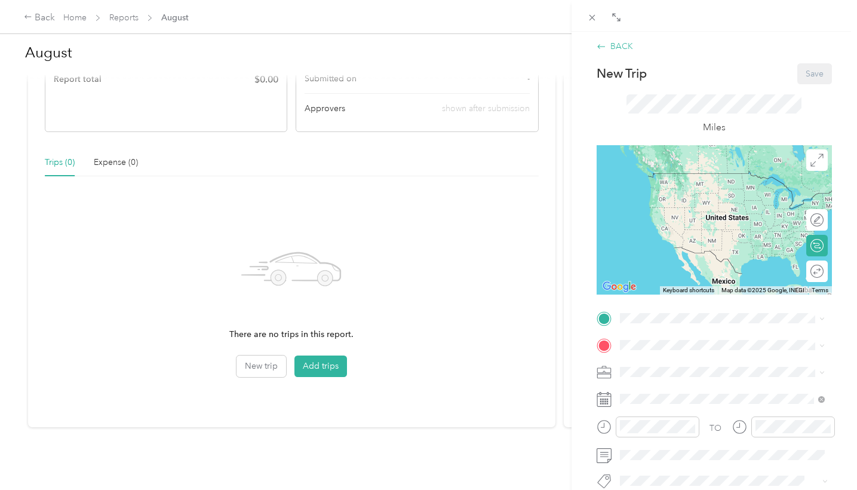
click at [616, 47] on div "BACK" at bounding box center [614, 46] width 36 height 13
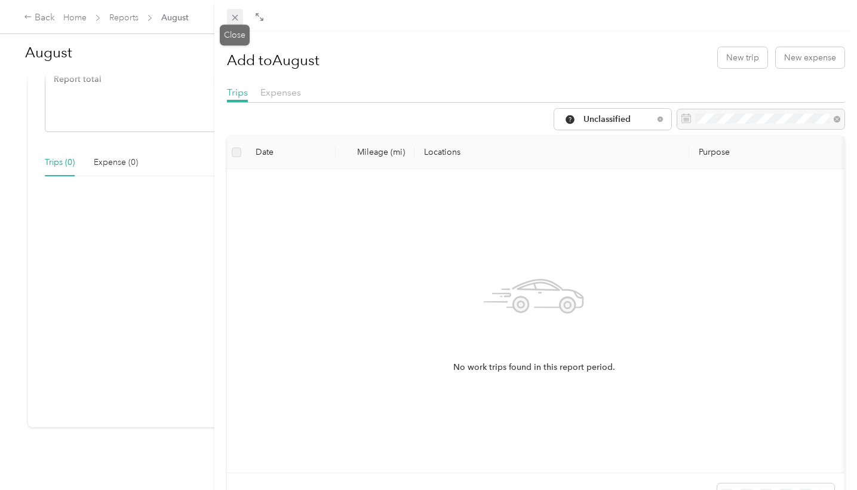
click at [237, 17] on icon at bounding box center [235, 18] width 10 height 10
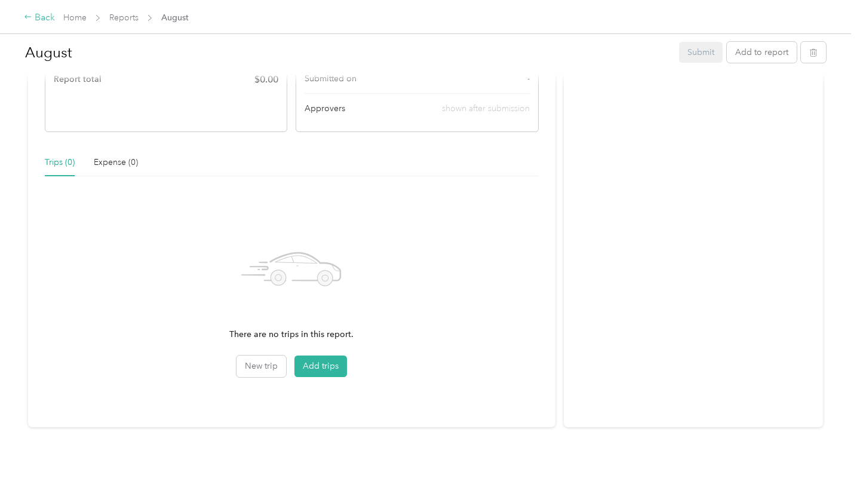
click at [47, 17] on div "Back" at bounding box center [39, 18] width 31 height 14
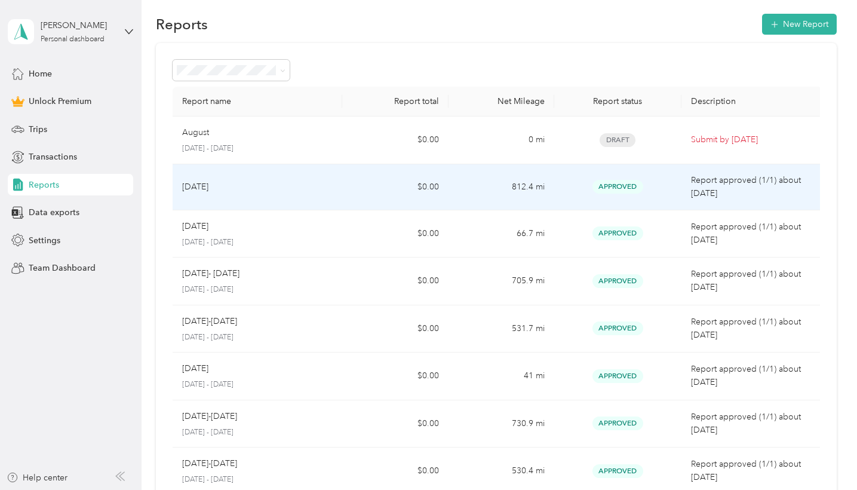
scroll to position [87, 0]
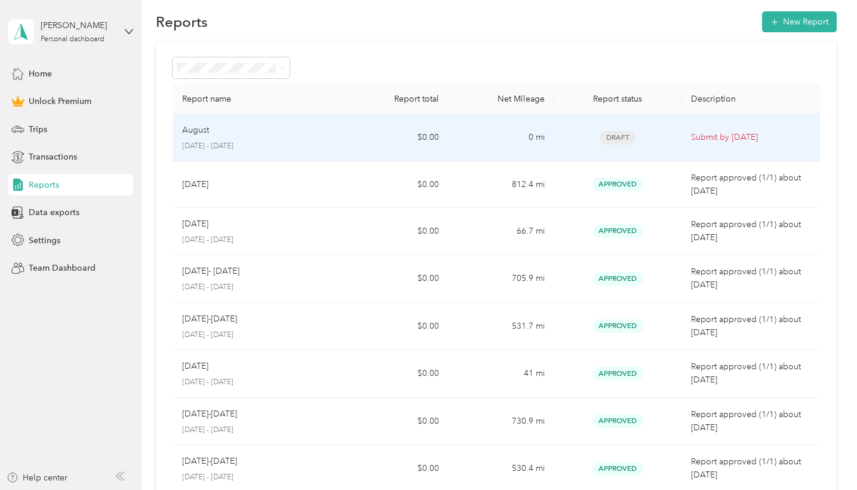
click at [360, 162] on td "$0.00" at bounding box center [395, 138] width 106 height 48
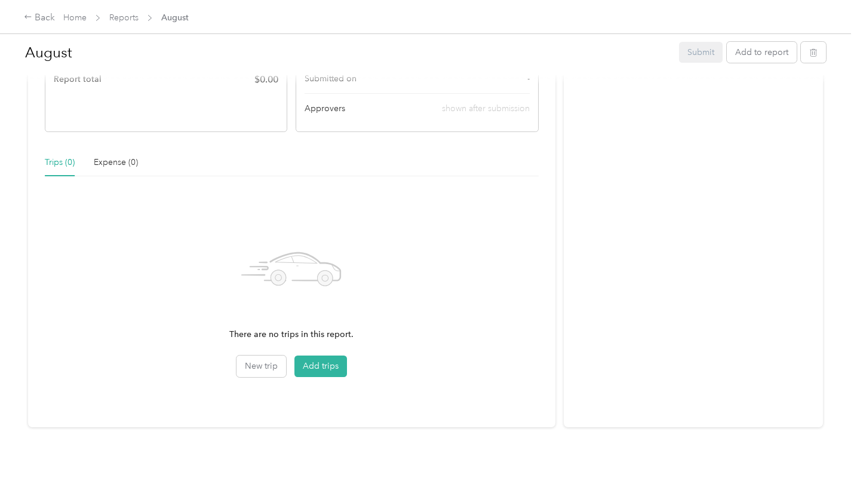
scroll to position [238, 0]
click at [318, 358] on button "Add trips" at bounding box center [320, 365] width 53 height 21
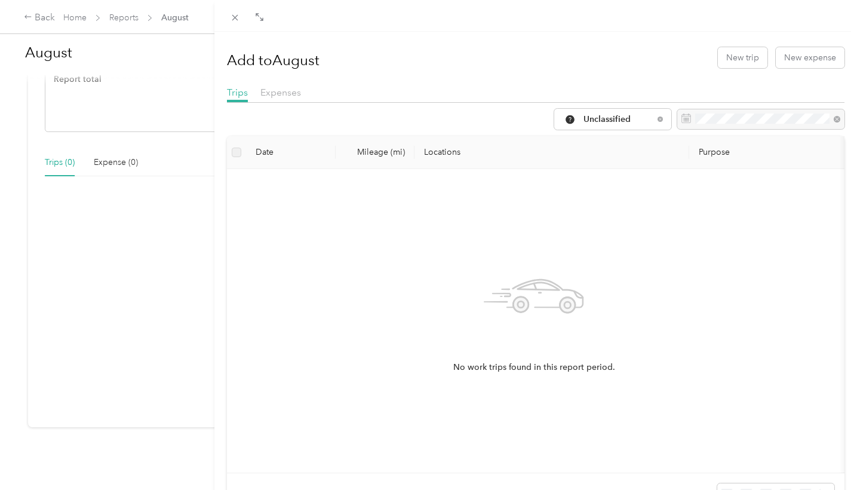
click at [236, 159] on label at bounding box center [237, 152] width 10 height 13
click at [590, 124] on span "Unclassified" at bounding box center [618, 119] width 70 height 8
click at [604, 261] on span "Work" at bounding box center [619, 261] width 79 height 13
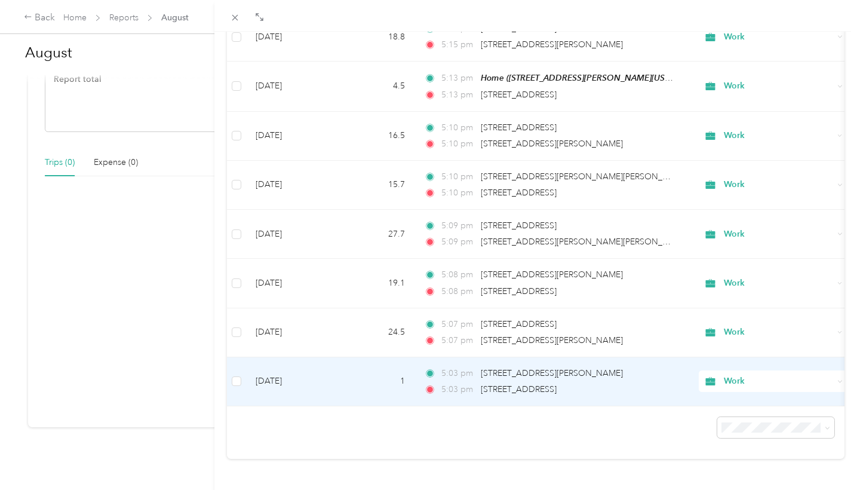
click at [367, 357] on td "1" at bounding box center [375, 381] width 79 height 49
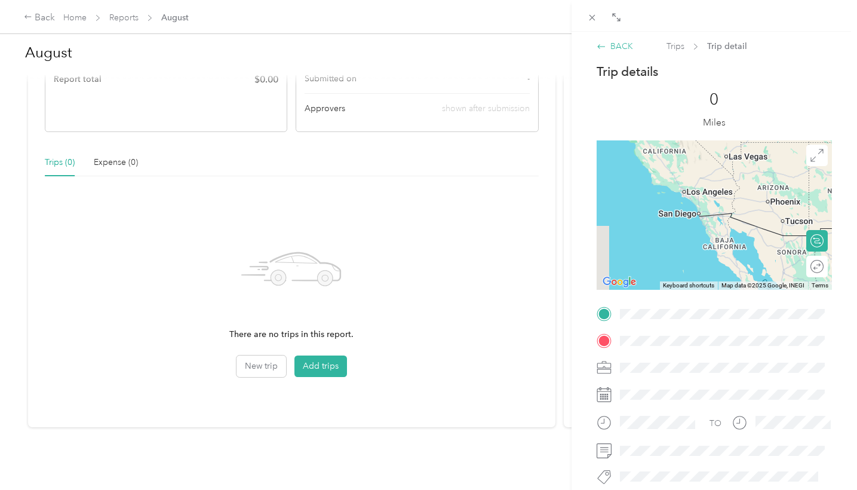
click at [620, 47] on div "BACK" at bounding box center [614, 46] width 36 height 13
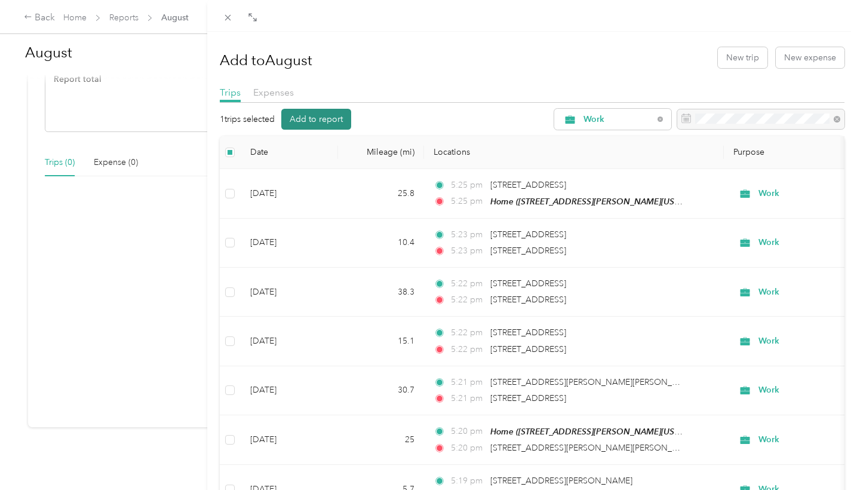
click at [336, 130] on button "Add to report" at bounding box center [316, 119] width 70 height 21
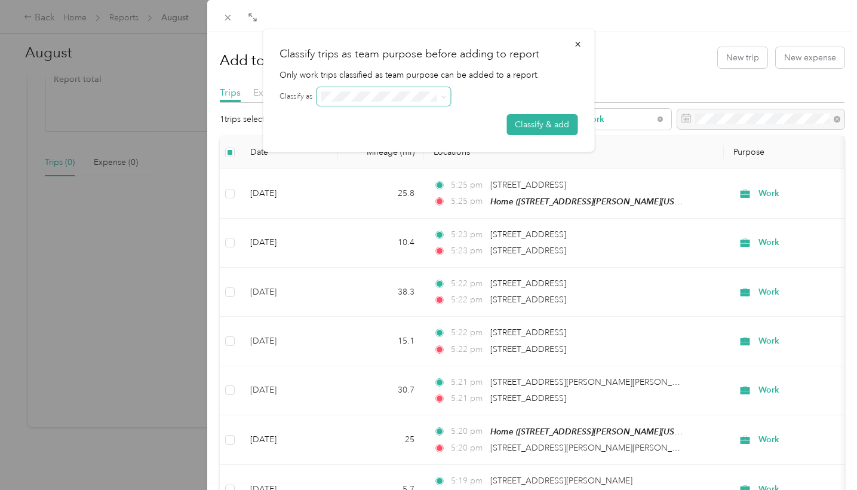
click at [331, 106] on span at bounding box center [383, 96] width 134 height 19
click at [394, 106] on span at bounding box center [383, 96] width 134 height 19
click at [549, 135] on button "Classify & add" at bounding box center [541, 124] width 71 height 21
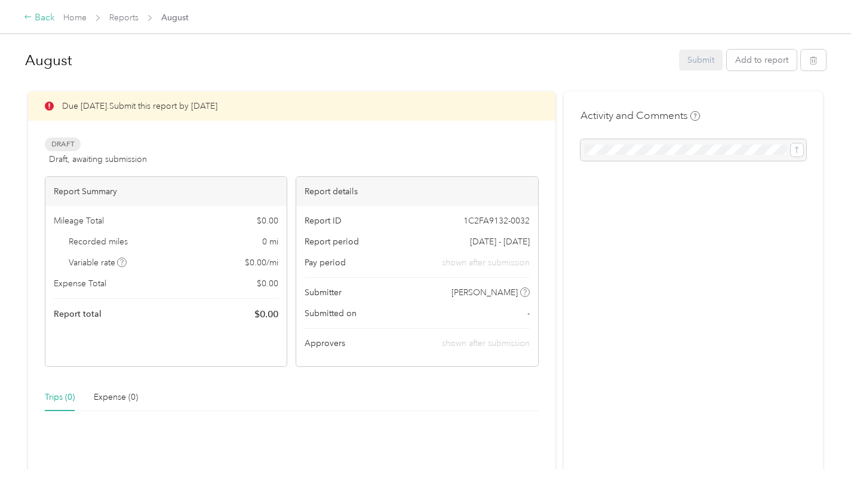
click at [35, 18] on div "Back" at bounding box center [39, 18] width 31 height 14
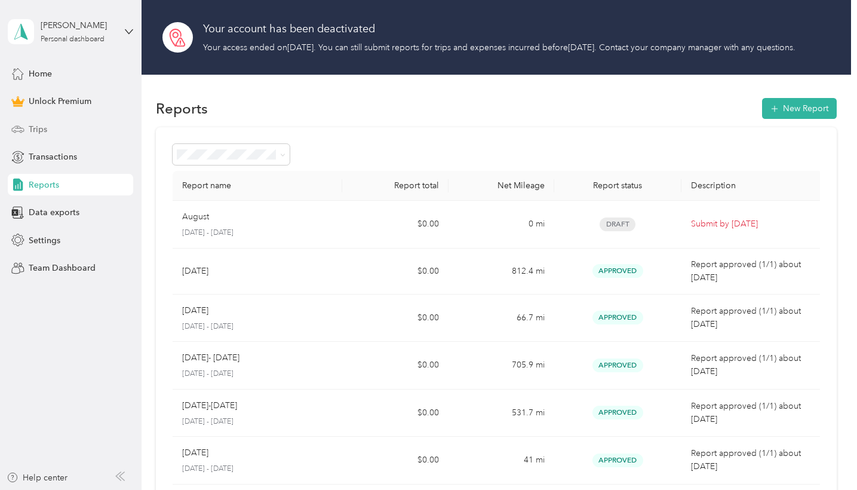
click at [38, 131] on span "Trips" at bounding box center [38, 129] width 19 height 13
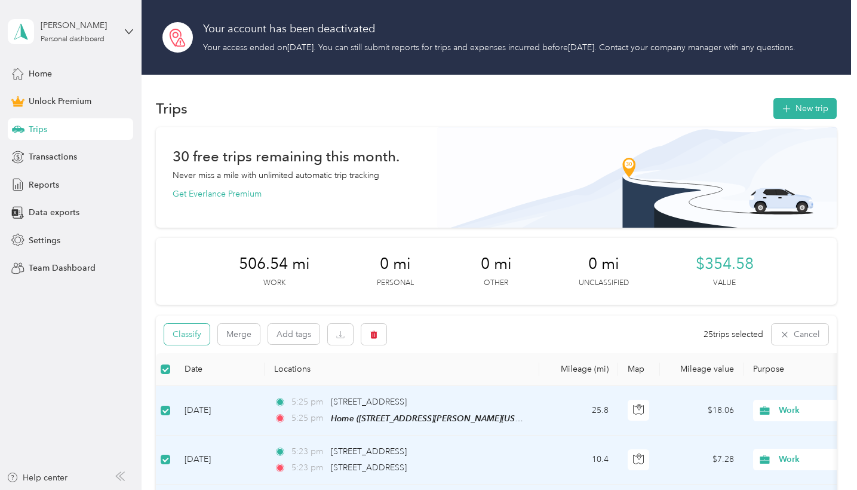
click at [193, 345] on button "Classify" at bounding box center [186, 334] width 45 height 21
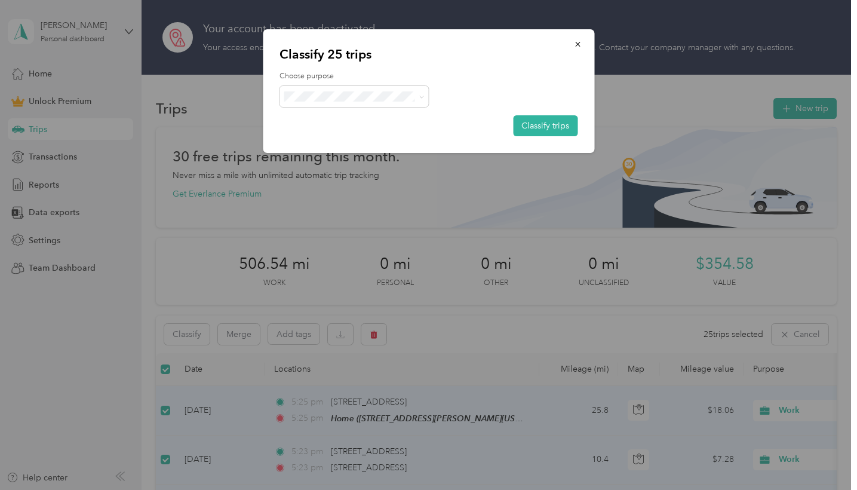
click at [339, 201] on li "Work" at bounding box center [353, 195] width 149 height 21
click at [543, 136] on button "Classify trips" at bounding box center [545, 125] width 64 height 21
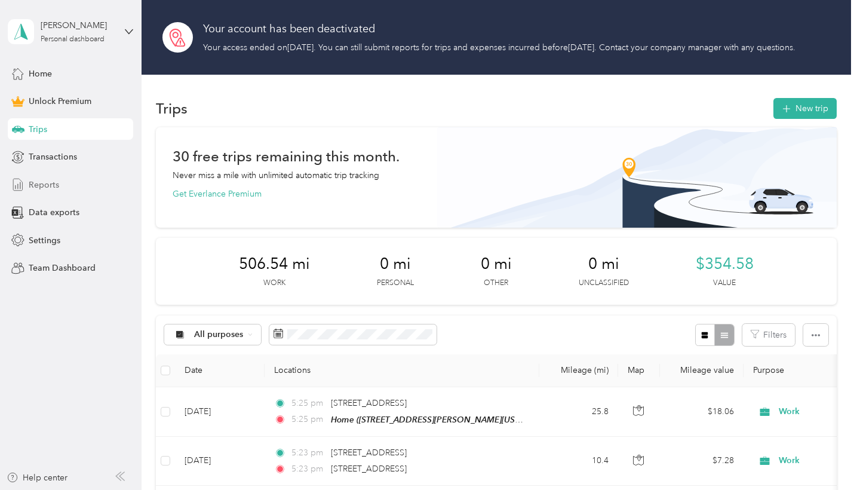
click at [49, 187] on span "Reports" at bounding box center [44, 185] width 30 height 13
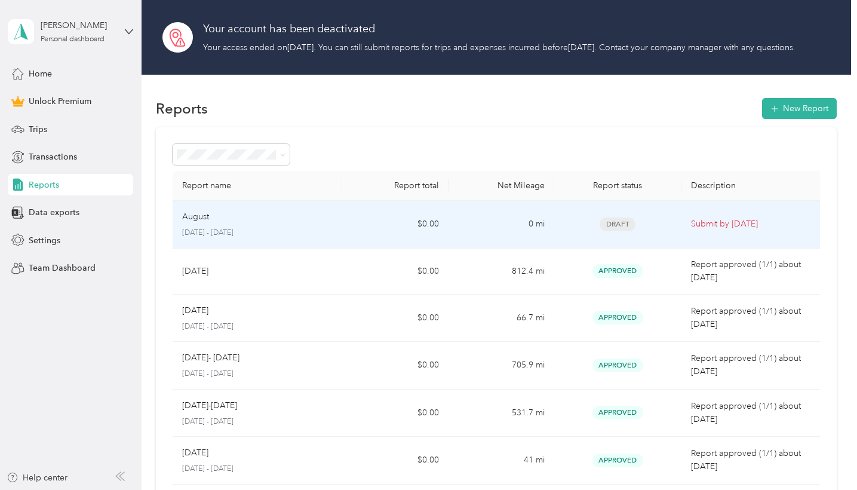
click at [514, 248] on td "0 mi" at bounding box center [501, 225] width 106 height 48
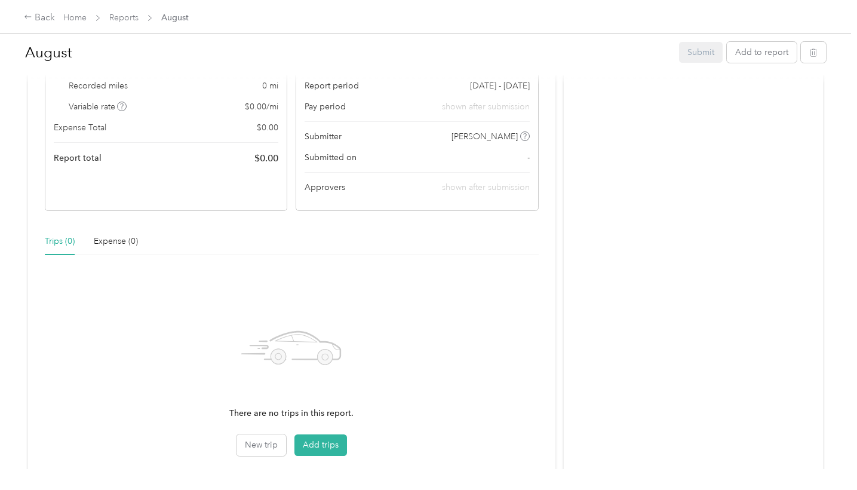
scroll to position [178, 0]
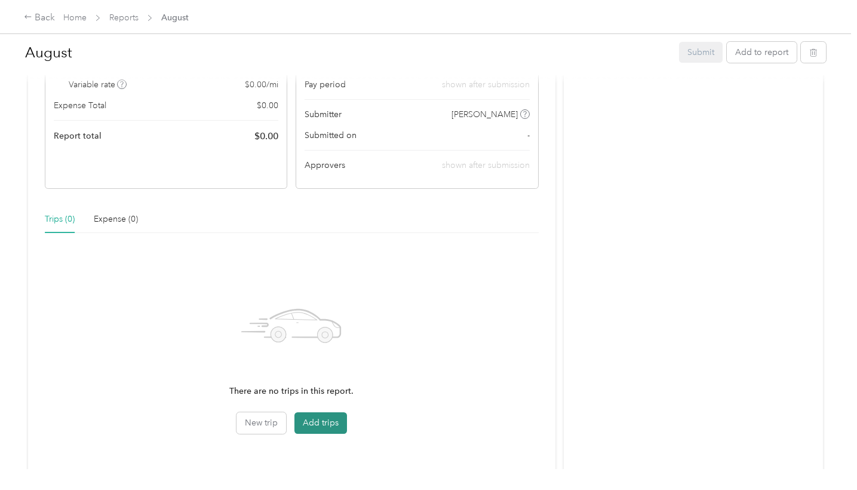
click at [334, 419] on button "Add trips" at bounding box center [320, 422] width 53 height 21
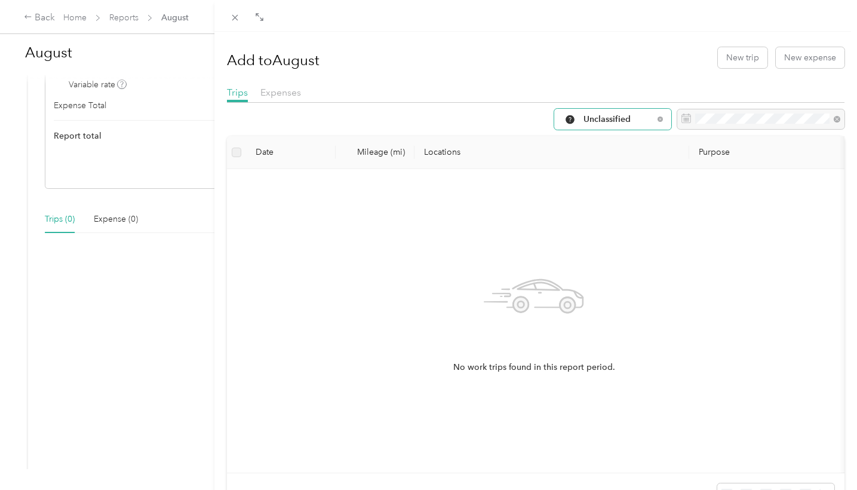
click at [612, 124] on span "Unclassified" at bounding box center [618, 119] width 70 height 8
click at [604, 259] on span "Work" at bounding box center [619, 263] width 79 height 13
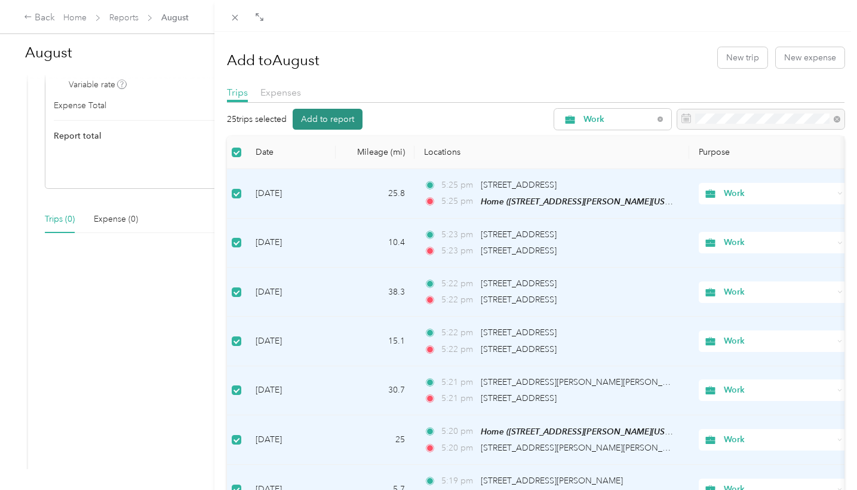
click at [321, 130] on button "Add to report" at bounding box center [328, 119] width 70 height 21
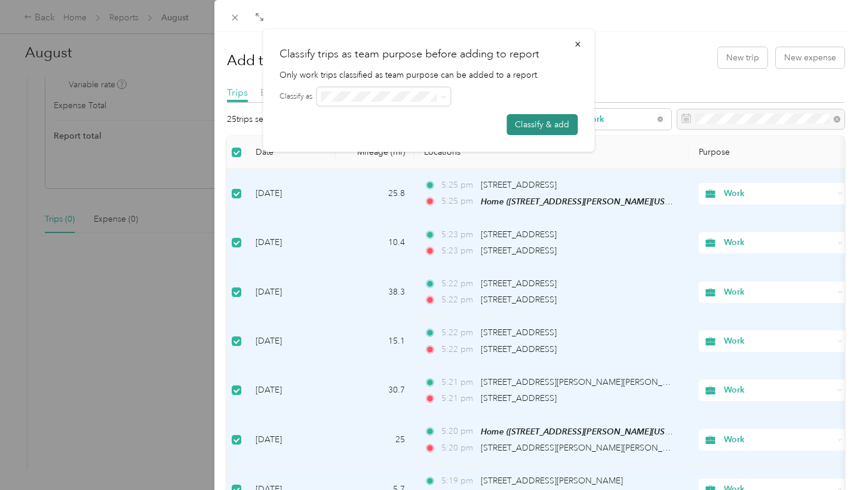
click at [543, 135] on button "Classify & add" at bounding box center [541, 124] width 71 height 21
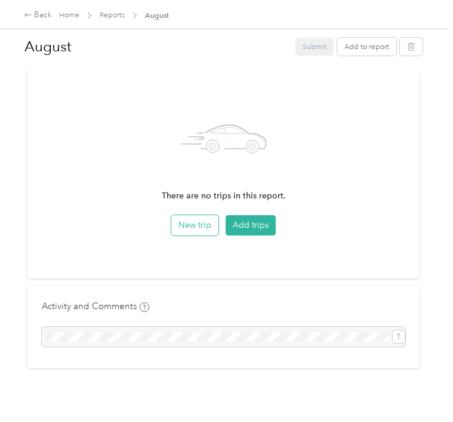
click at [191, 226] on button "New trip" at bounding box center [194, 225] width 47 height 20
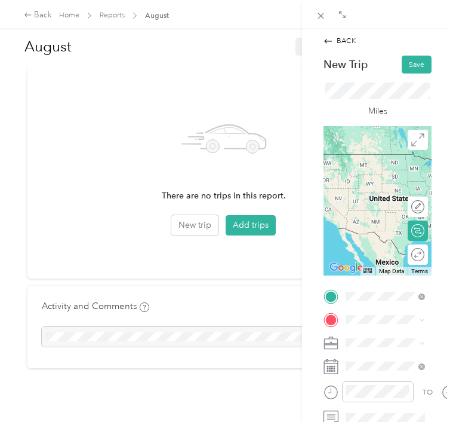
click at [364, 200] on div "Home 472 John Webster Street, 78641, Leander, Texas, United States" at bounding box center [395, 195] width 92 height 47
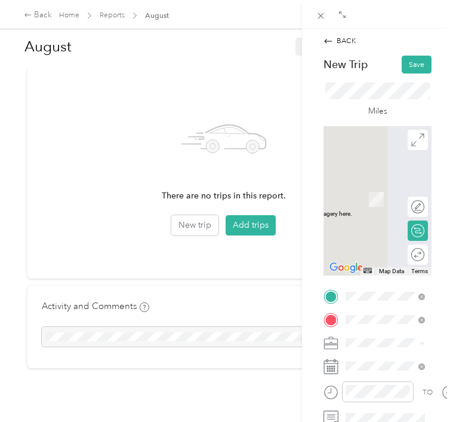
click at [379, 217] on span "2025 West Ben White Boulevard Austin, Texas 78704, United States" at bounding box center [400, 203] width 66 height 27
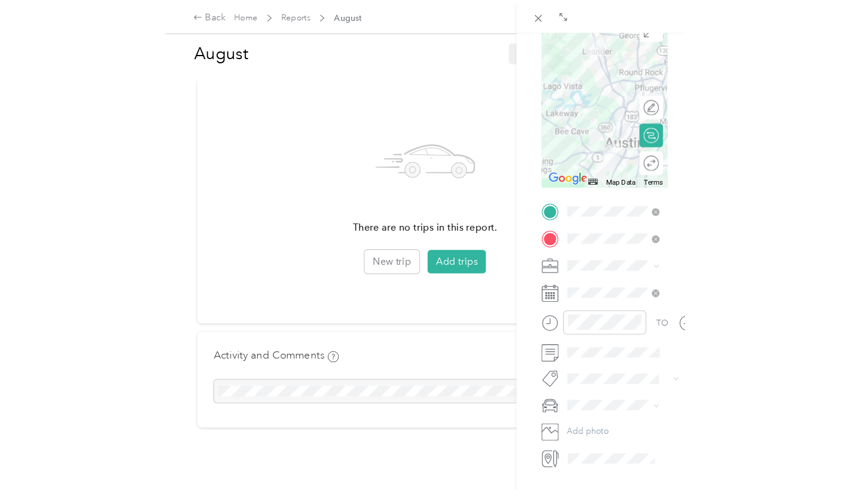
scroll to position [115, 0]
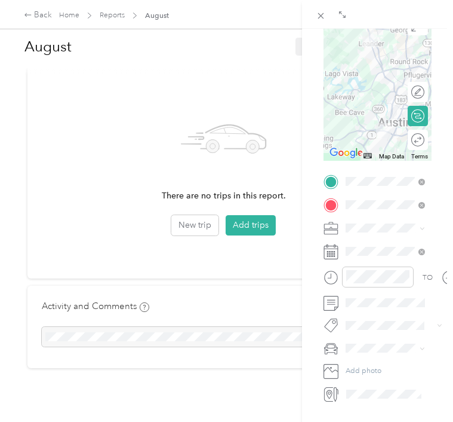
click at [337, 236] on icon at bounding box center [331, 228] width 15 height 15
click at [419, 232] on span at bounding box center [420, 228] width 9 height 7
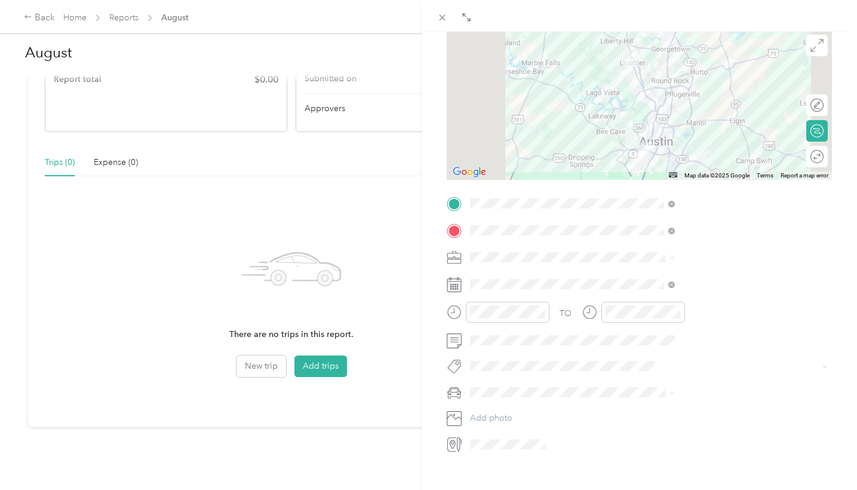
scroll to position [238, 0]
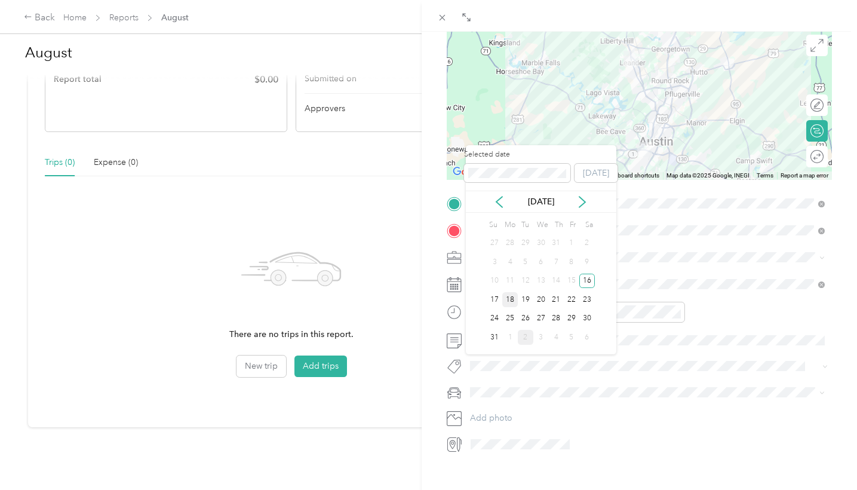
click at [513, 296] on div "18" at bounding box center [510, 299] width 16 height 15
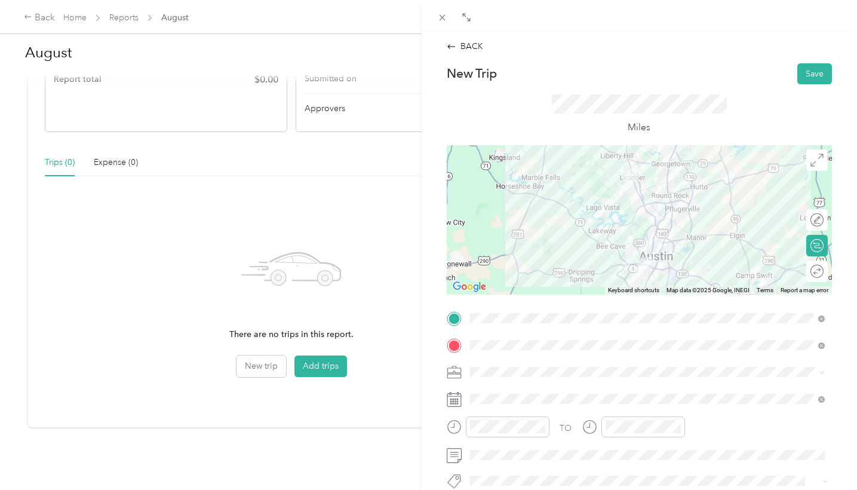
scroll to position [0, 0]
click at [805, 77] on button "Save" at bounding box center [814, 73] width 35 height 21
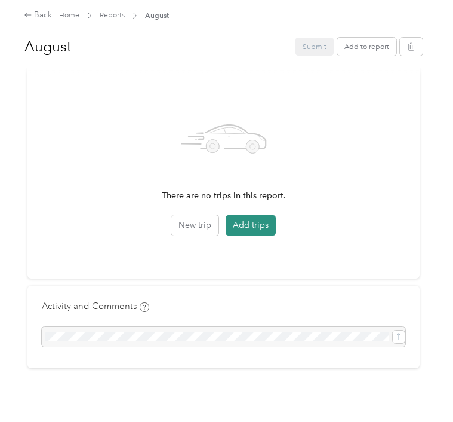
scroll to position [308, 0]
click at [252, 224] on button "Add trips" at bounding box center [251, 225] width 50 height 20
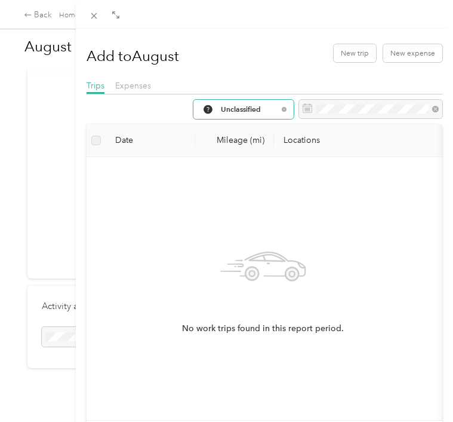
click at [234, 113] on span "Unclassified" at bounding box center [249, 109] width 57 height 7
click at [236, 243] on span "Work" at bounding box center [251, 246] width 66 height 11
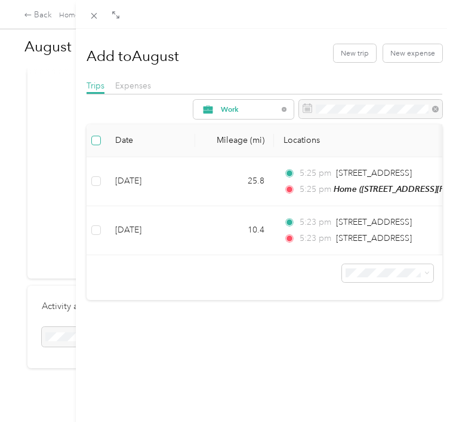
click at [99, 145] on span at bounding box center [96, 141] width 10 height 10
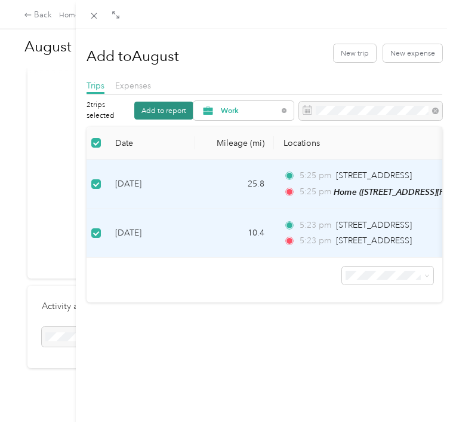
click at [169, 119] on button "Add to report" at bounding box center [163, 111] width 59 height 18
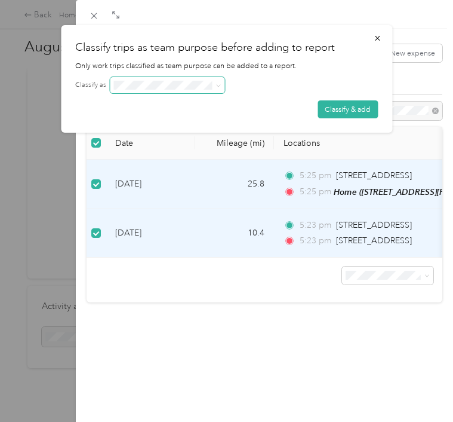
click at [216, 88] on icon at bounding box center [218, 85] width 5 height 5
click at [332, 118] on button "Classify & add" at bounding box center [348, 109] width 60 height 18
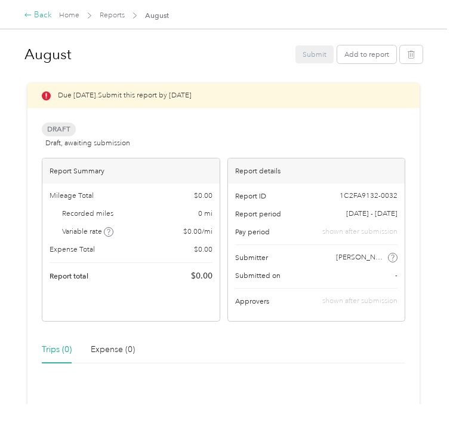
click at [42, 17] on div "Back" at bounding box center [38, 15] width 28 height 13
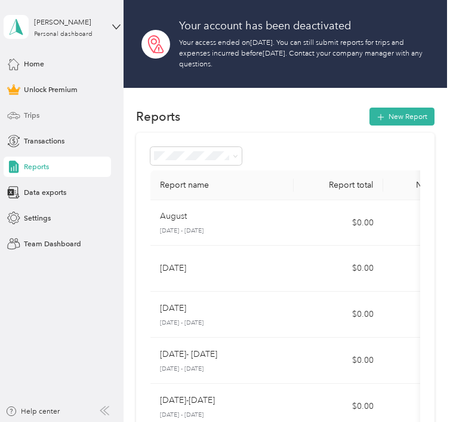
click at [35, 118] on span "Trips" at bounding box center [32, 115] width 16 height 11
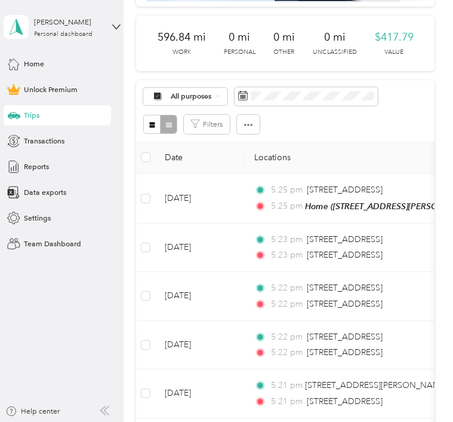
scroll to position [182, 0]
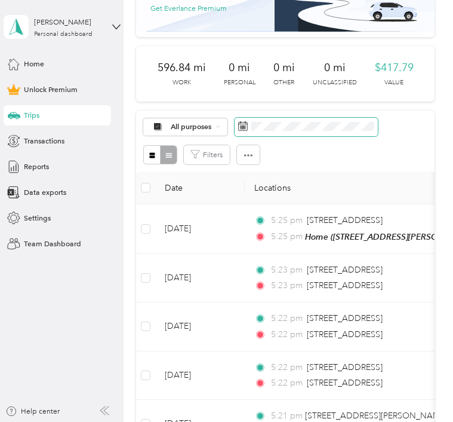
click at [400, 78] on div "$417.79 Value" at bounding box center [394, 73] width 39 height 27
click at [379, 99] on div "596.84 mi Work 0 mi Personal 0 mi Other 0 mi Unclassified $417.79 Value" at bounding box center [285, 74] width 299 height 56
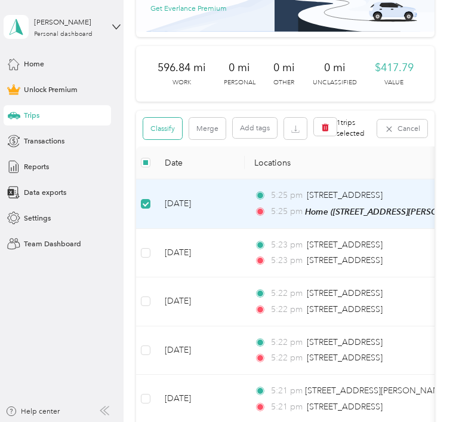
click at [170, 133] on button "Classify" at bounding box center [162, 128] width 39 height 21
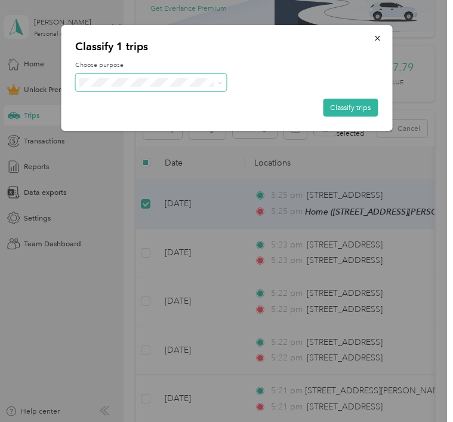
click at [139, 91] on span at bounding box center [151, 82] width 152 height 18
click at [377, 36] on icon "button" at bounding box center [377, 38] width 8 height 8
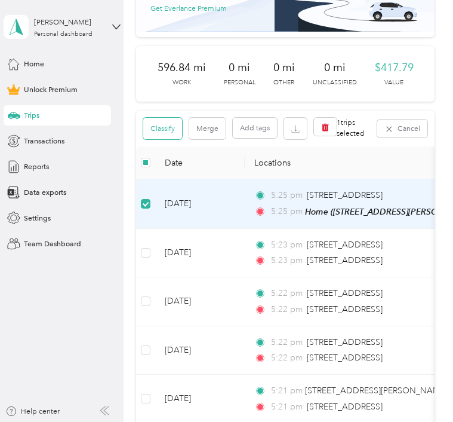
scroll to position [0, 0]
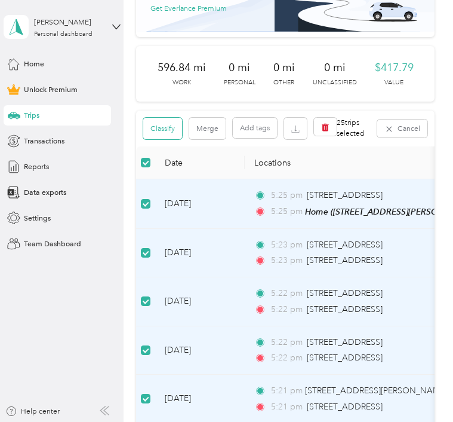
click at [170, 128] on button "Classify" at bounding box center [162, 128] width 39 height 21
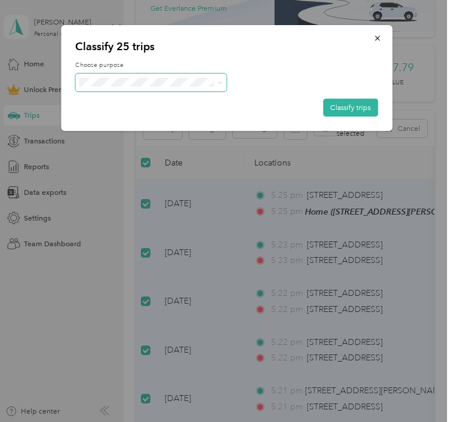
click at [215, 88] on span at bounding box center [218, 82] width 9 height 11
click at [218, 85] on icon at bounding box center [220, 82] width 5 height 5
click at [151, 190] on li "Personal" at bounding box center [151, 199] width 152 height 18
click at [179, 91] on span at bounding box center [151, 82] width 152 height 18
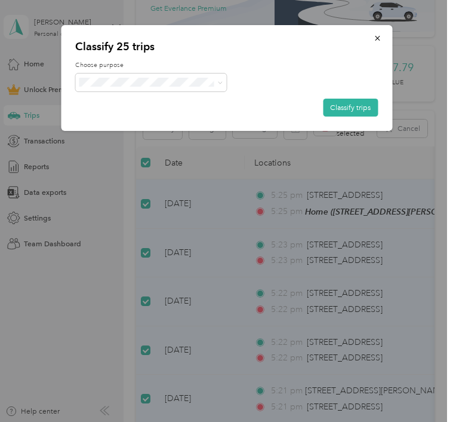
click at [166, 182] on li "Work" at bounding box center [151, 176] width 152 height 18
click at [345, 116] on button "Classify trips" at bounding box center [350, 108] width 55 height 18
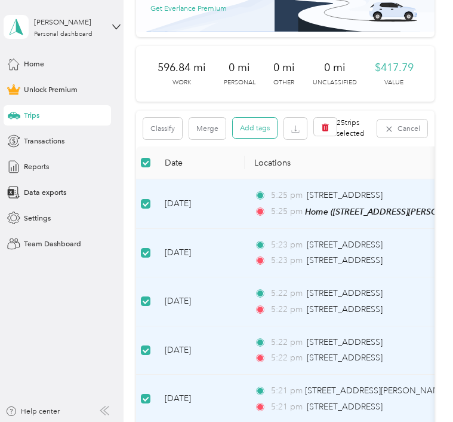
click at [257, 130] on button "Add tags" at bounding box center [255, 128] width 44 height 20
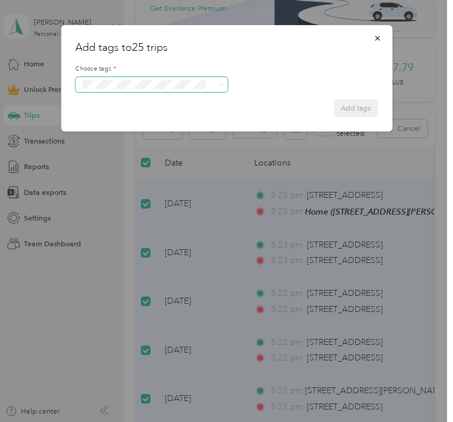
click at [215, 88] on span at bounding box center [219, 84] width 9 height 7
click at [377, 38] on icon "button" at bounding box center [377, 38] width 8 height 8
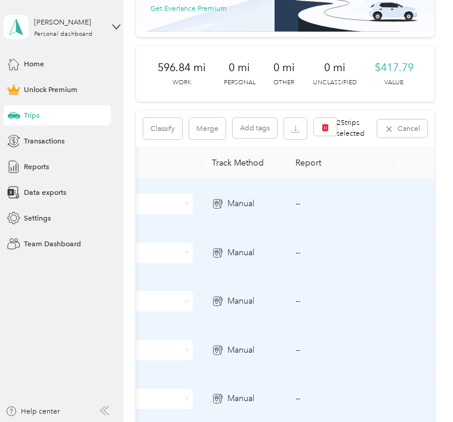
scroll to position [0, 688]
click at [297, 229] on td "--" at bounding box center [341, 204] width 109 height 50
click at [304, 165] on th "Report" at bounding box center [341, 162] width 109 height 33
click at [47, 187] on span "Data exports" at bounding box center [45, 192] width 42 height 11
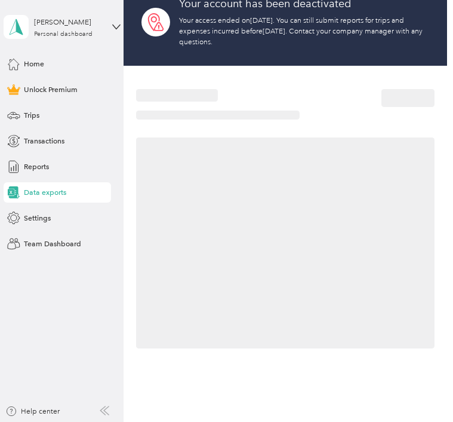
scroll to position [22, 0]
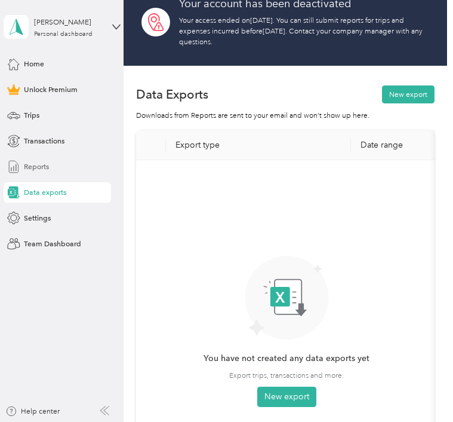
click at [45, 170] on span "Reports" at bounding box center [36, 166] width 25 height 11
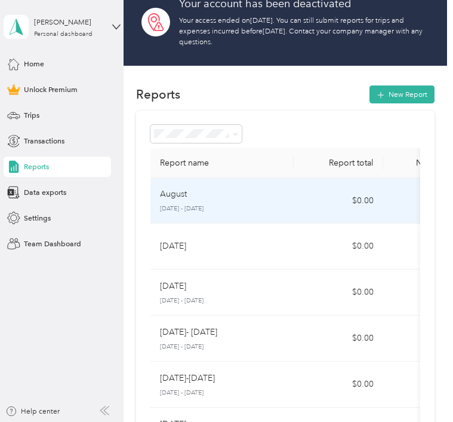
click at [302, 223] on td "$0.00" at bounding box center [339, 200] width 90 height 45
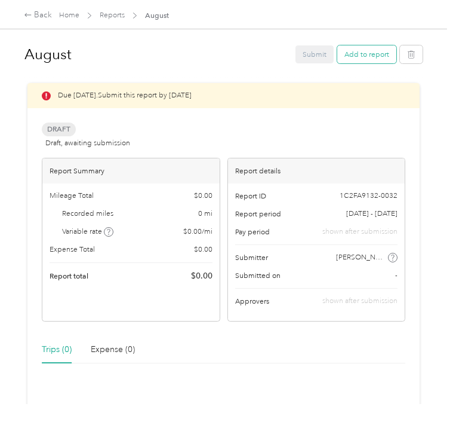
click at [360, 52] on button "Add to report" at bounding box center [366, 54] width 59 height 18
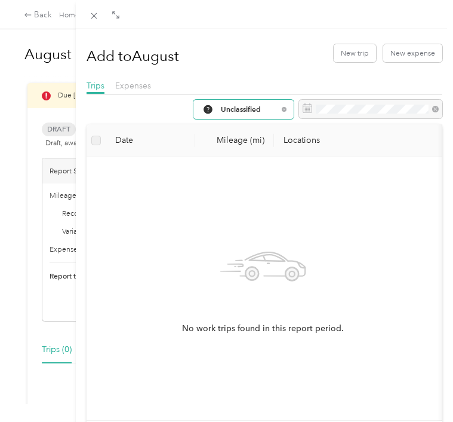
click at [234, 119] on div "Unclassified" at bounding box center [243, 109] width 100 height 19
click at [236, 113] on span "Unclassified" at bounding box center [249, 109] width 57 height 7
click at [233, 241] on span "Work" at bounding box center [251, 246] width 66 height 11
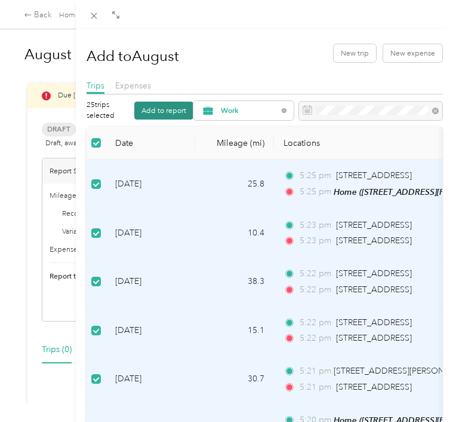
click at [168, 119] on button "Add to report" at bounding box center [163, 111] width 59 height 18
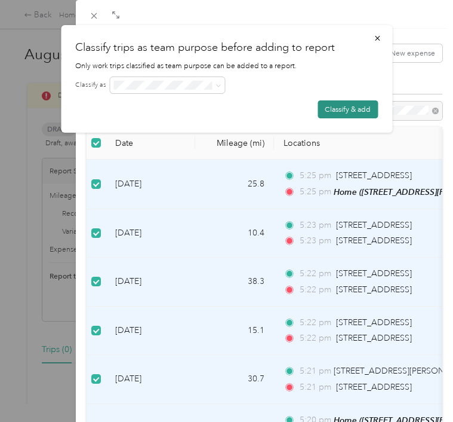
click at [353, 118] on button "Classify & add" at bounding box center [348, 109] width 60 height 18
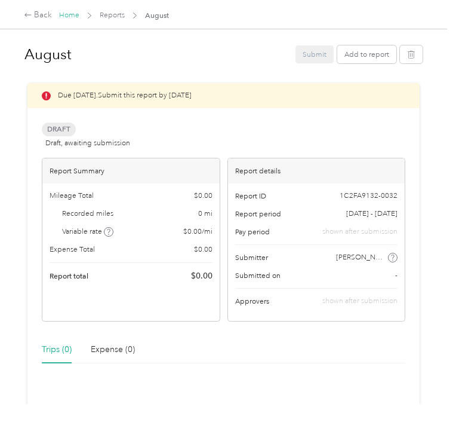
click at [67, 13] on link "Home" at bounding box center [69, 15] width 20 height 9
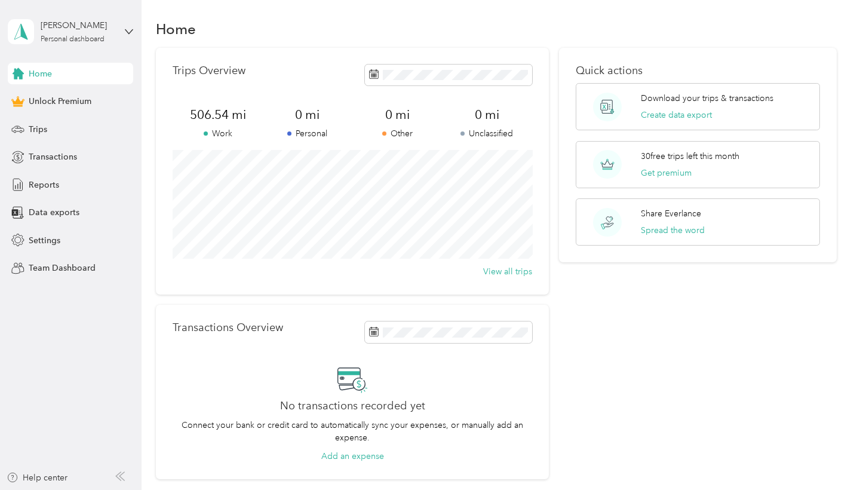
scroll to position [79, 0]
click at [50, 180] on span "Reports" at bounding box center [44, 185] width 30 height 13
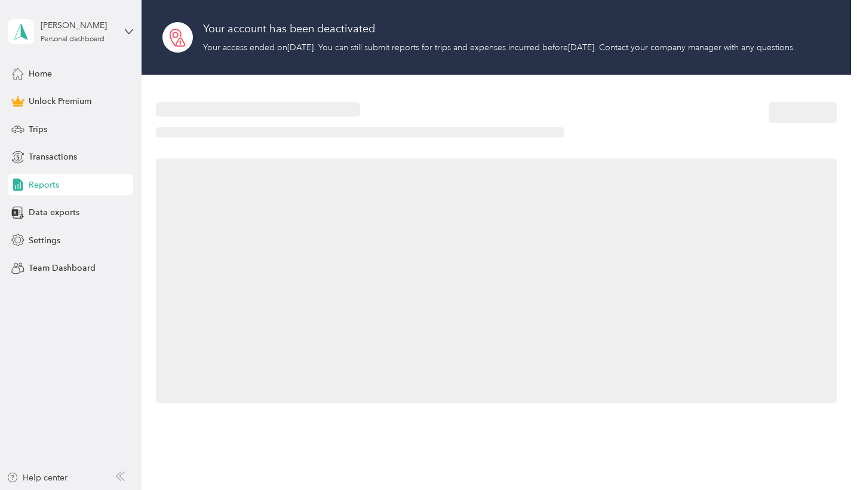
scroll to position [12, 0]
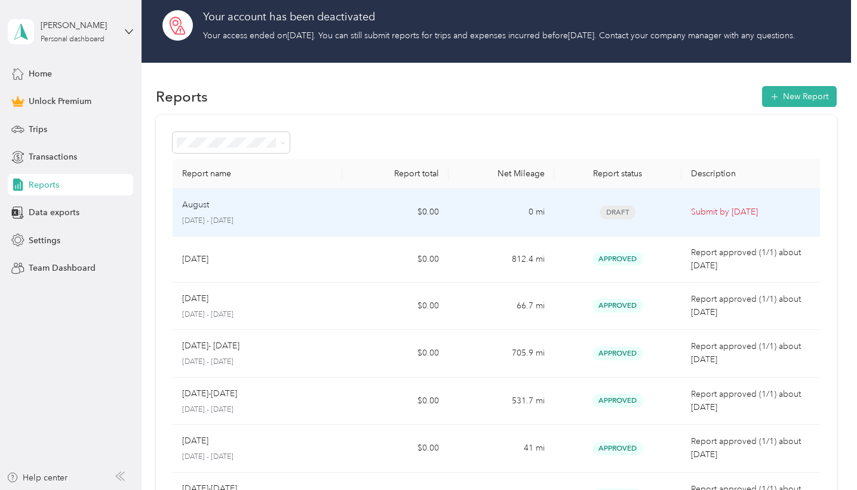
click at [554, 236] on td "0 mi" at bounding box center [501, 213] width 106 height 48
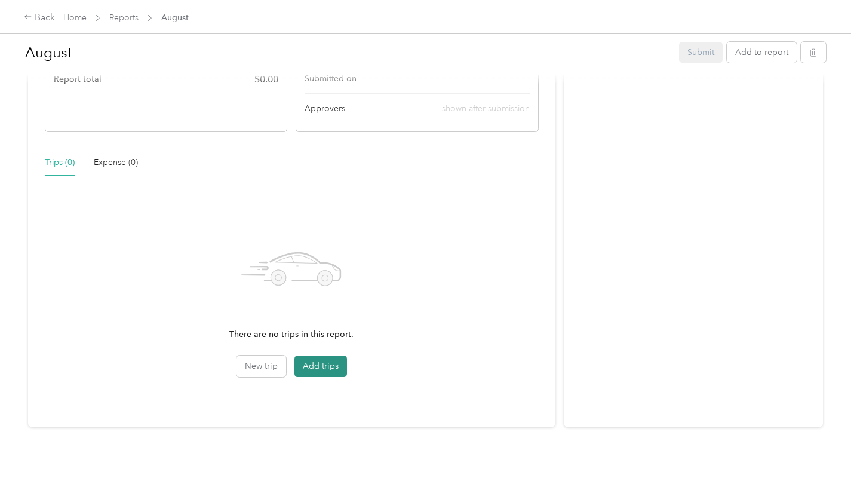
scroll to position [238, 0]
click at [330, 357] on button "Add trips" at bounding box center [320, 365] width 53 height 21
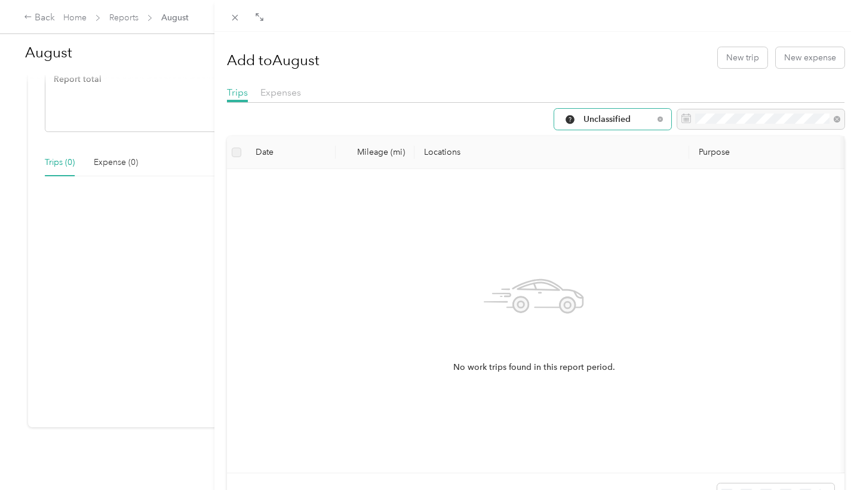
click at [605, 124] on span "Unclassified" at bounding box center [618, 119] width 70 height 8
click at [616, 222] on span "All Purposes" at bounding box center [619, 219] width 79 height 13
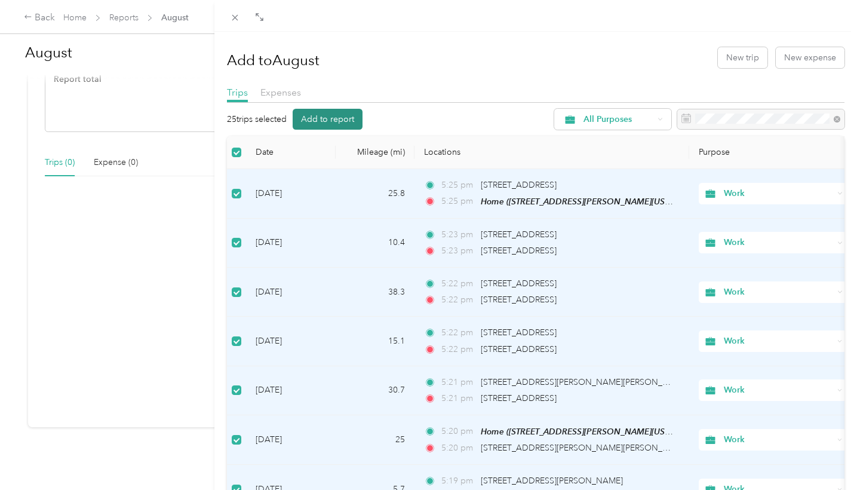
click at [327, 130] on button "Add to report" at bounding box center [328, 119] width 70 height 21
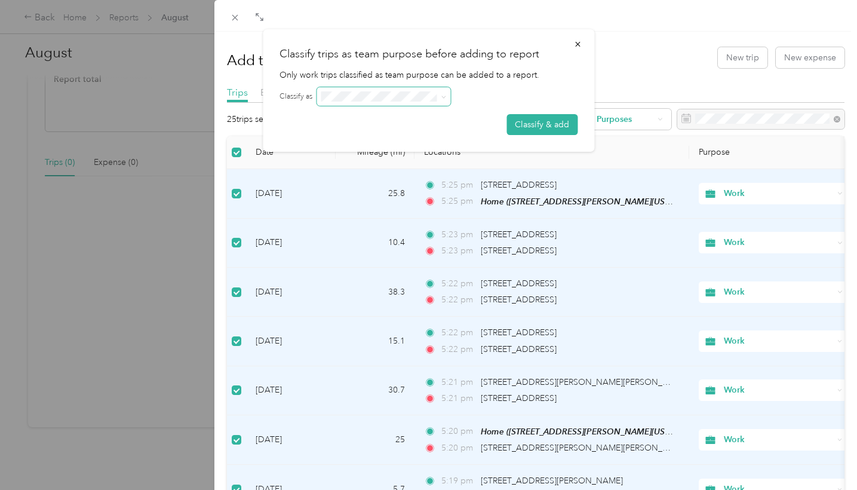
click at [401, 106] on span at bounding box center [383, 96] width 134 height 19
click at [451, 106] on div at bounding box center [446, 96] width 261 height 19
click at [445, 100] on icon at bounding box center [443, 96] width 5 height 5
click at [546, 135] on button "Classify & add" at bounding box center [541, 124] width 71 height 21
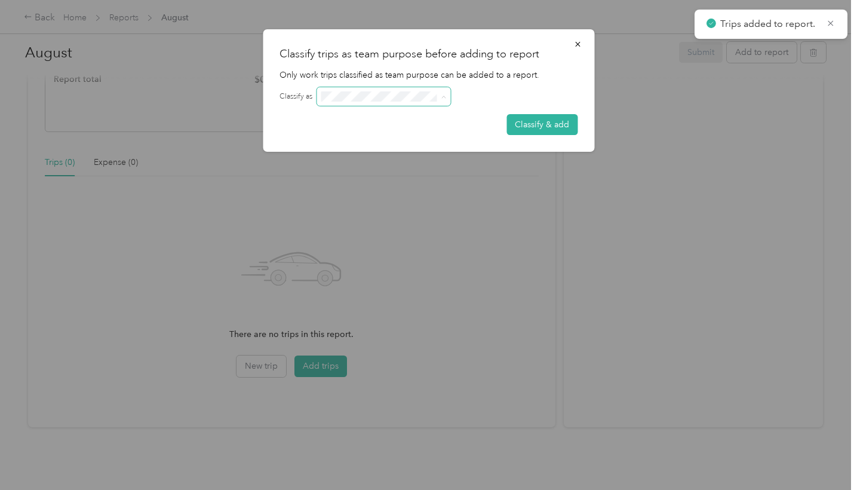
click at [362, 106] on span at bounding box center [383, 96] width 134 height 19
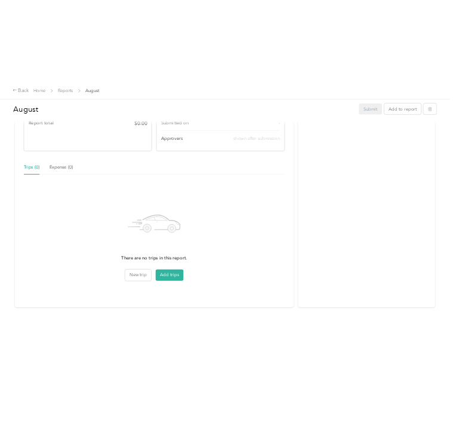
scroll to position [238, 0]
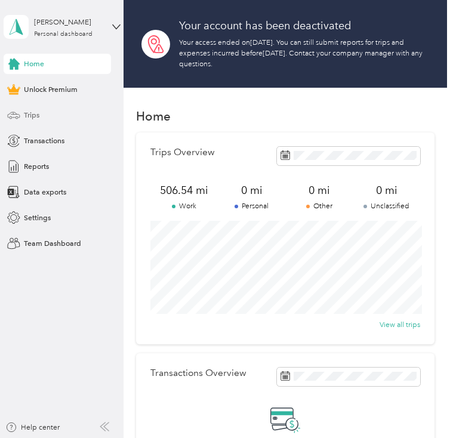
click at [33, 117] on span "Trips" at bounding box center [32, 115] width 16 height 11
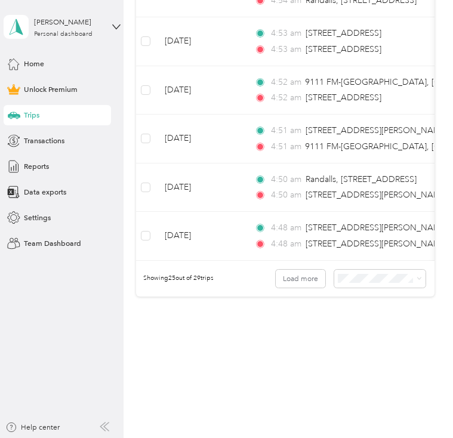
scroll to position [3056, 0]
